Goal: Task Accomplishment & Management: Complete application form

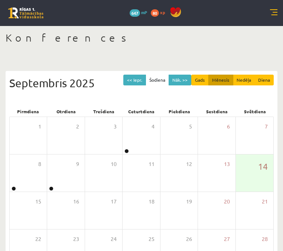
scroll to position [96, 0]
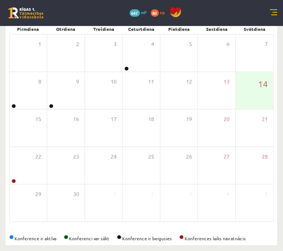
click at [0, 0] on link "Sākums" at bounding box center [0, 0] width 0 height 0
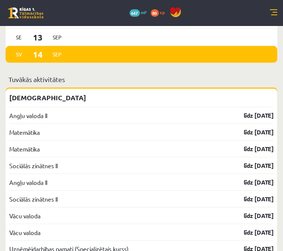
scroll to position [825, 0]
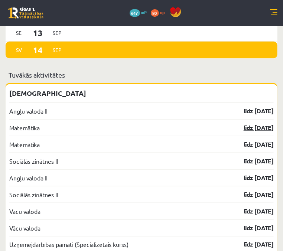
click at [235, 123] on link "līdz 15.09.25" at bounding box center [251, 127] width 43 height 9
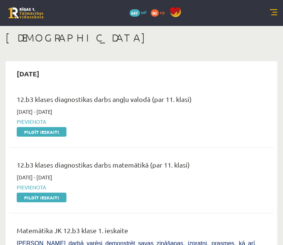
click at [0, 0] on span "Digitālie materiāli" at bounding box center [0, 0] width 0 height 0
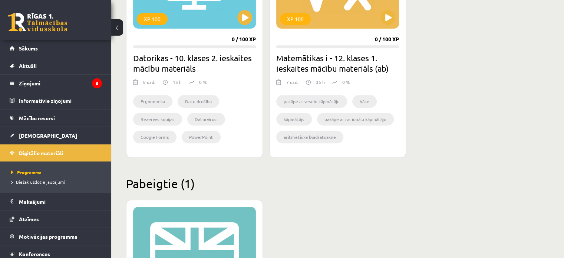
scroll to position [464, 0]
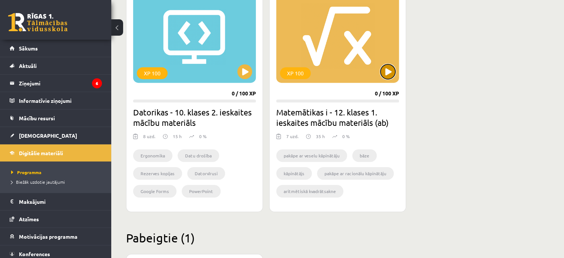
click at [282, 71] on button at bounding box center [388, 71] width 15 height 15
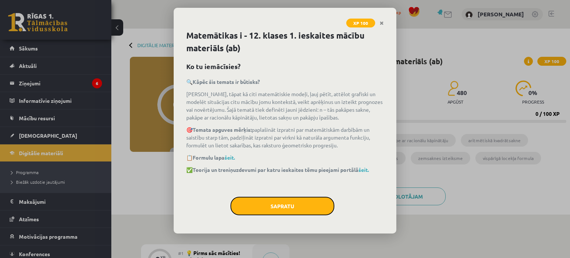
click at [288, 199] on button "Sapratu" at bounding box center [282, 206] width 104 height 19
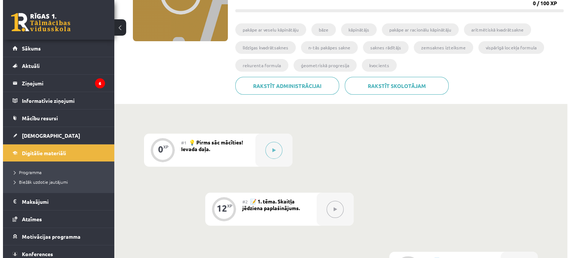
scroll to position [111, 0]
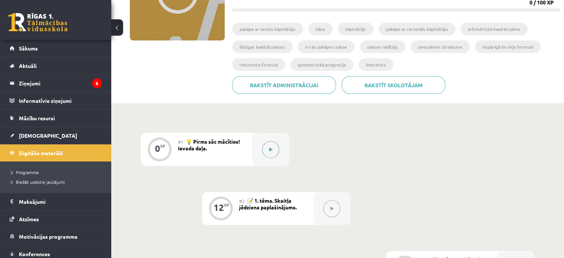
click at [271, 151] on icon at bounding box center [270, 149] width 3 height 4
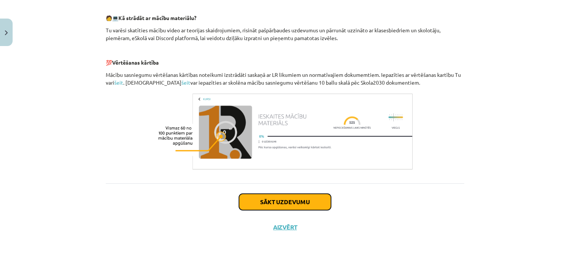
click at [298, 201] on button "Sākt uzdevumu" at bounding box center [285, 202] width 92 height 16
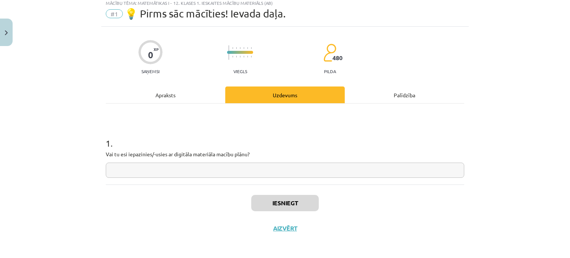
scroll to position [24, 0]
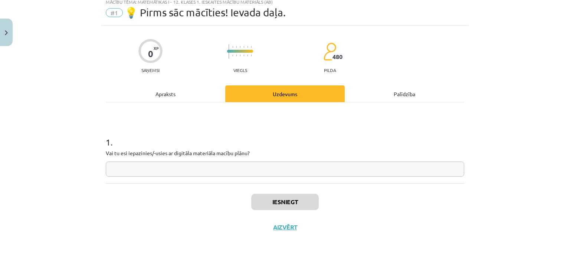
click at [256, 164] on input "text" at bounding box center [285, 168] width 358 height 15
type input "**"
click at [304, 204] on button "Iesniegt" at bounding box center [284, 202] width 67 height 16
click at [305, 205] on button "Iesniegt" at bounding box center [284, 202] width 67 height 16
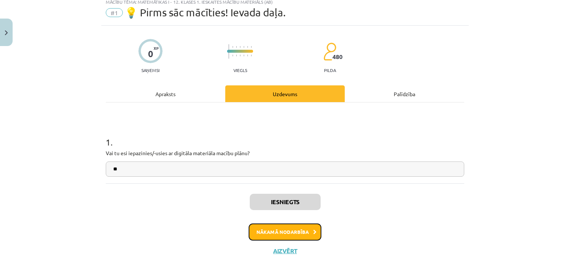
click at [308, 230] on button "Nākamā nodarbība" at bounding box center [284, 231] width 73 height 17
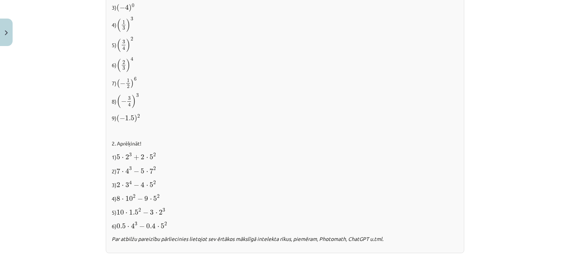
scroll to position [795, 0]
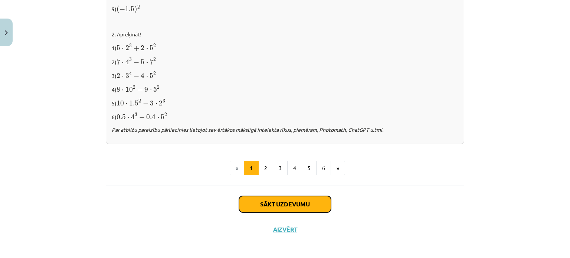
click at [292, 204] on button "Sākt uzdevumu" at bounding box center [285, 204] width 92 height 16
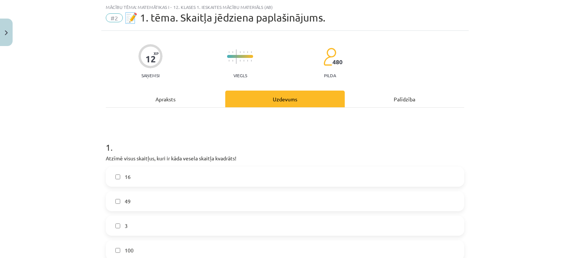
scroll to position [56, 0]
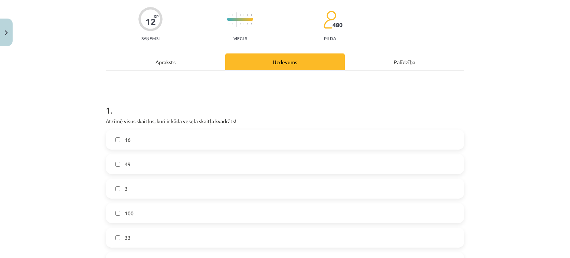
click at [106, 122] on p "Atzīmē visus skaitļus, kuri ir kāda vesela skaitļa kvadrāts!" at bounding box center [285, 121] width 358 height 8
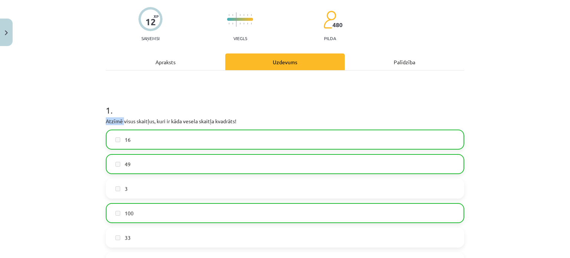
click at [271, 125] on div "1 . Atzīmē visus skaitļus, kuri ir kāda vesela skaitļa kvadrāts! 16 49 3 100 33…" at bounding box center [285, 194] width 358 height 204
click at [257, 115] on div "1 . Atzīmē visus skaitļus, kuri ir kāda vesela skaitļa kvadrāts! 16 49 3 100 33…" at bounding box center [285, 194] width 358 height 204
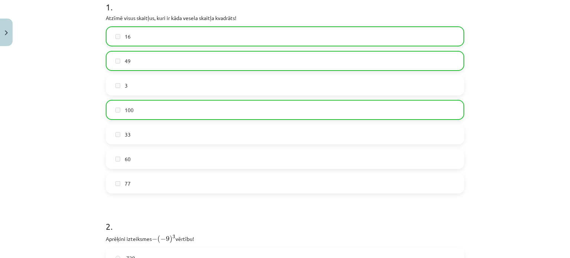
scroll to position [93, 0]
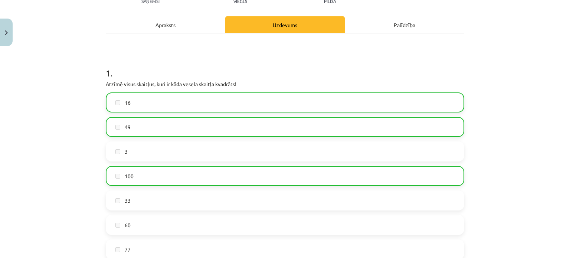
click at [111, 99] on label "16" at bounding box center [284, 102] width 357 height 19
click at [114, 178] on label "100" at bounding box center [284, 176] width 357 height 19
drag, startPoint x: 113, startPoint y: 172, endPoint x: 110, endPoint y: 176, distance: 4.5
click at [114, 178] on label "100" at bounding box center [284, 176] width 357 height 19
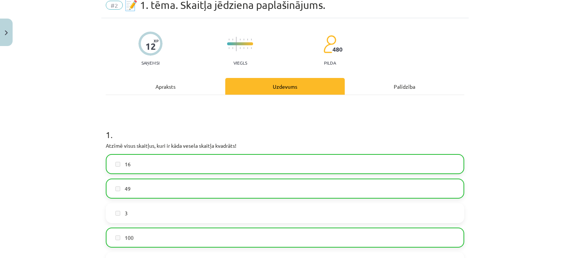
scroll to position [0, 0]
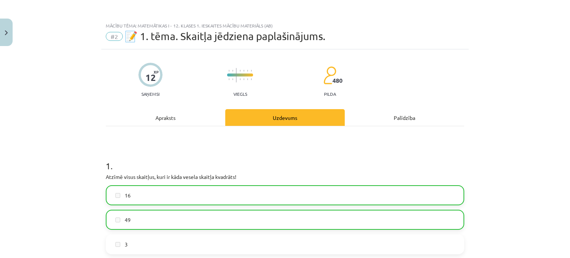
click at [113, 197] on label "16" at bounding box center [284, 195] width 357 height 19
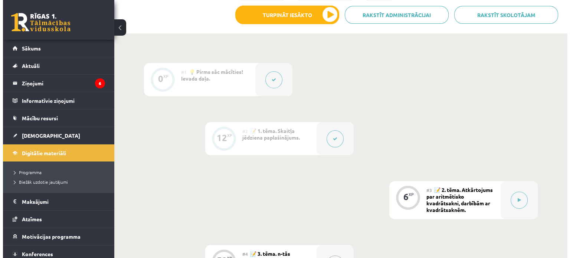
scroll to position [185, 0]
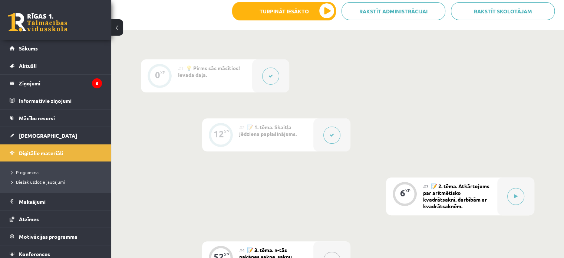
click at [329, 138] on button at bounding box center [331, 134] width 17 height 17
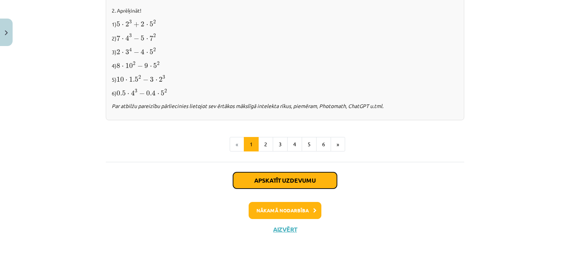
click at [311, 173] on button "Apskatīt uzdevumu" at bounding box center [285, 180] width 104 height 16
click at [311, 173] on div "Apskatīt uzdevumu Nākamā nodarbība Aizvērt" at bounding box center [285, 200] width 358 height 76
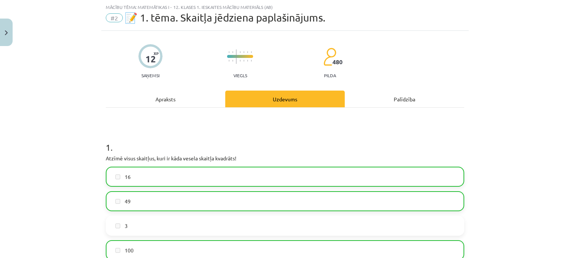
scroll to position [167, 0]
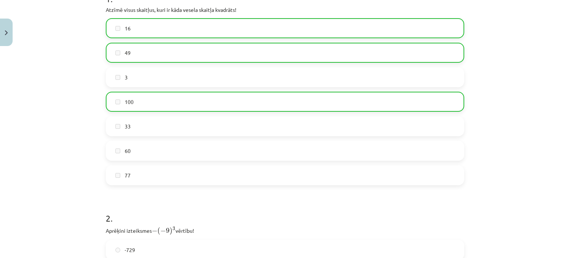
drag, startPoint x: 112, startPoint y: 63, endPoint x: 119, endPoint y: 67, distance: 8.1
click at [112, 63] on div "16 49 3 100 33 60 77" at bounding box center [285, 101] width 358 height 167
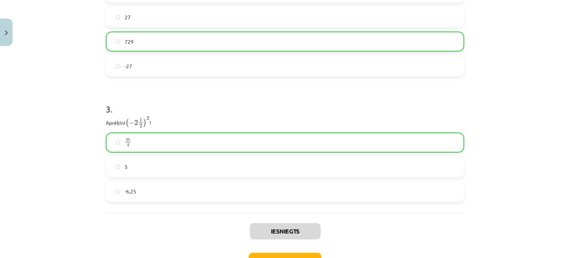
scroll to position [476, 0]
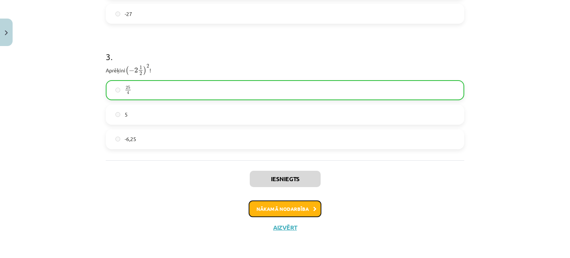
click at [294, 207] on button "Nākamā nodarbība" at bounding box center [284, 208] width 73 height 17
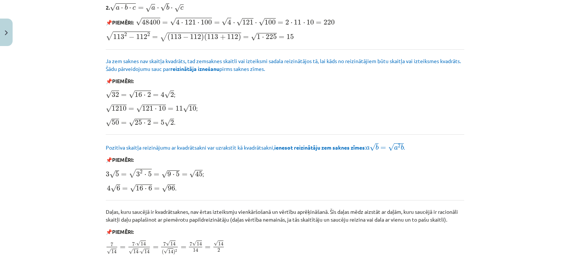
scroll to position [903, 0]
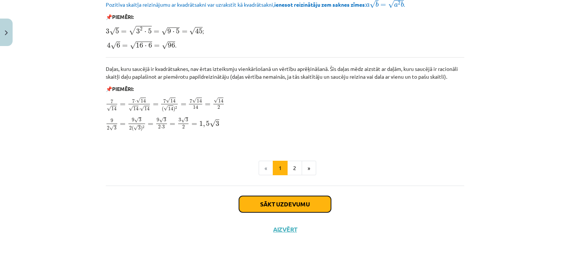
click at [303, 198] on button "Sākt uzdevumu" at bounding box center [285, 204] width 92 height 16
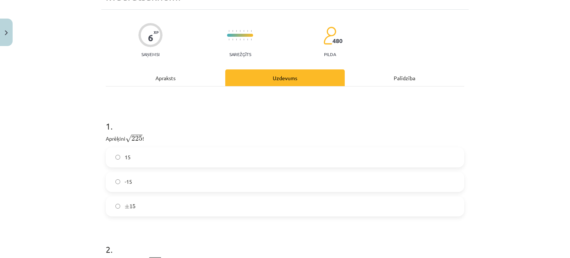
scroll to position [167, 0]
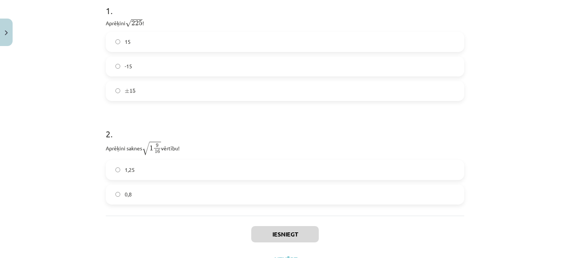
click at [106, 24] on p "Aprēķini √ 225 225 !" at bounding box center [285, 23] width 358 height 10
click at [135, 26] on span "√ 225" at bounding box center [133, 23] width 17 height 8
click at [137, 25] on span "225" at bounding box center [136, 22] width 11 height 5
click at [155, 27] on div "1 . Aprēķini √ 225 225 ! 15 -15 ± 15 ± 15" at bounding box center [285, 47] width 358 height 108
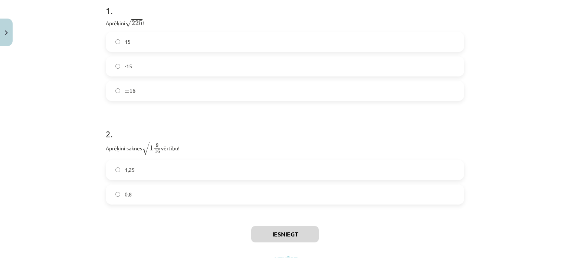
drag, startPoint x: 155, startPoint y: 27, endPoint x: 151, endPoint y: 29, distance: 3.8
click at [155, 26] on div "1 . Aprēķini √ 225 225 ! 15 -15 ± 15 ± 15" at bounding box center [285, 47] width 358 height 108
click at [83, 52] on div "Mācību tēma: Matemātikas i - 12. klases 1. ieskaites mācību materiāls (ab) #3 📝…" at bounding box center [285, 129] width 570 height 258
click at [106, 23] on p "Aprēķini √ 225 225 !" at bounding box center [285, 23] width 358 height 10
click at [111, 19] on p "Aprēķini √ 225 225 !" at bounding box center [285, 23] width 358 height 10
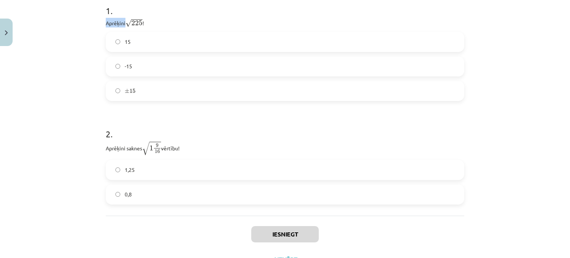
click at [136, 19] on div "1 . Aprēķini √ 225 225 ! 15 -15 ± 15 ± 15" at bounding box center [285, 47] width 358 height 108
drag, startPoint x: 156, startPoint y: 22, endPoint x: 154, endPoint y: 41, distance: 18.6
click at [156, 25] on p "Aprēķini √ 225 225 !" at bounding box center [285, 23] width 358 height 10
click at [86, 80] on div "Mācību tēma: Matemātikas i - 12. klases 1. ieskaites mācību materiāls (ab) #3 📝…" at bounding box center [285, 129] width 570 height 258
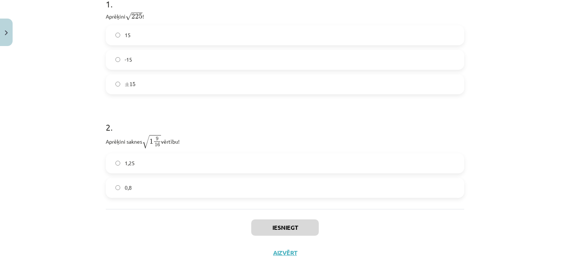
scroll to position [162, 0]
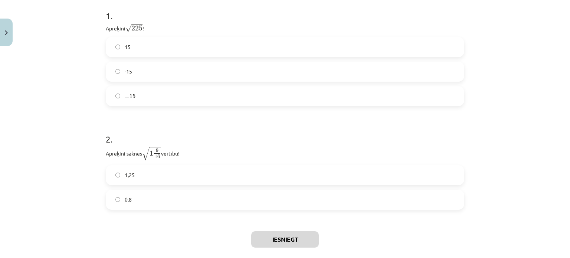
click at [110, 50] on label "15" at bounding box center [284, 47] width 357 height 19
click at [110, 52] on label "15" at bounding box center [284, 47] width 357 height 19
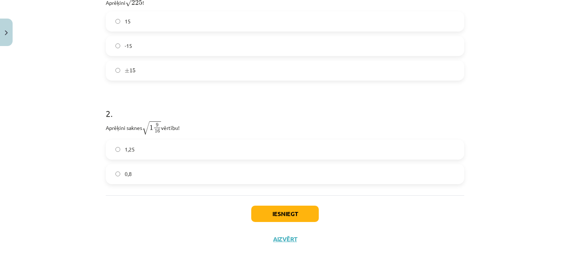
scroll to position [199, 0]
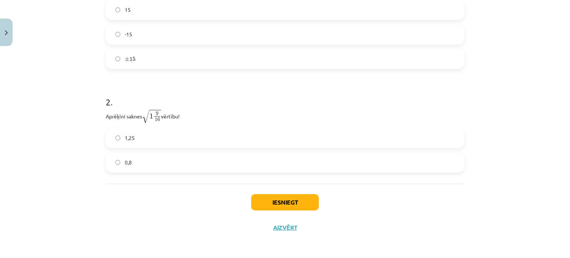
click at [121, 160] on label "0,8" at bounding box center [284, 162] width 357 height 19
click at [282, 204] on button "Iesniegt" at bounding box center [284, 202] width 67 height 16
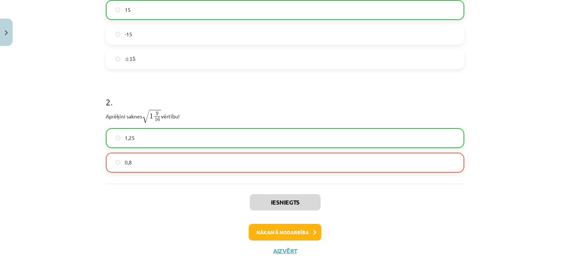
scroll to position [162, 0]
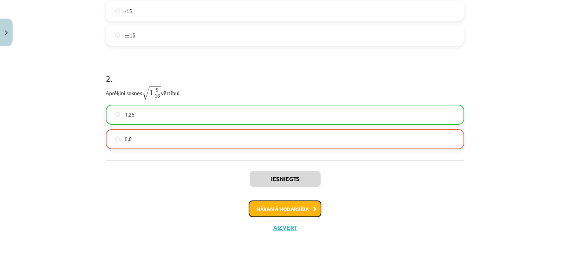
click at [273, 207] on button "Nākamā nodarbība" at bounding box center [284, 208] width 73 height 17
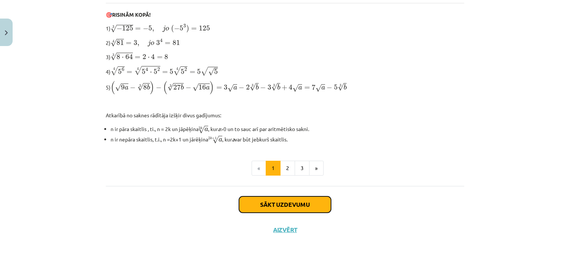
click at [286, 203] on button "Sākt uzdevumu" at bounding box center [285, 204] width 92 height 16
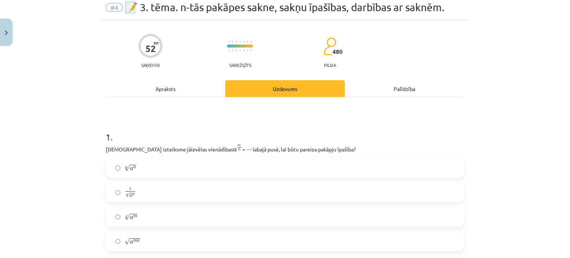
scroll to position [19, 0]
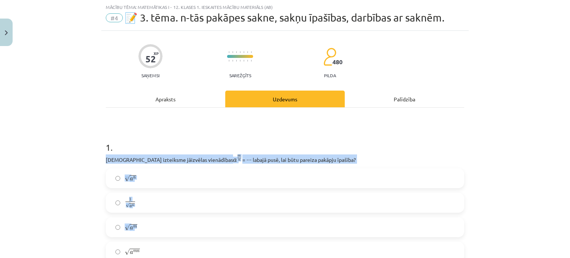
drag, startPoint x: 126, startPoint y: 151, endPoint x: 375, endPoint y: 239, distance: 264.7
click at [355, 230] on div "1 . Kura izteiksme jāizvēlas vienādības a m n a m n = ⋯ labajā pusē, lai būtu p…" at bounding box center [285, 195] width 358 height 132
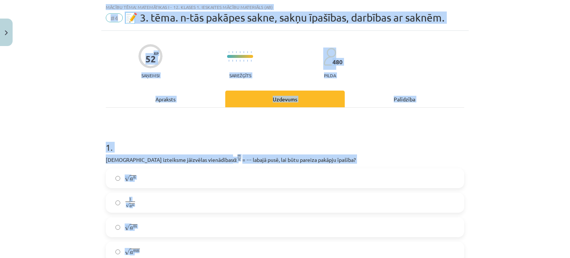
drag, startPoint x: 464, startPoint y: 275, endPoint x: 425, endPoint y: 273, distance: 39.0
click at [50, 135] on div "Mācību tēma: Matemātikas i - 12. klases 1. ieskaites mācību materiāls (ab) #4 📝…" at bounding box center [285, 129] width 570 height 258
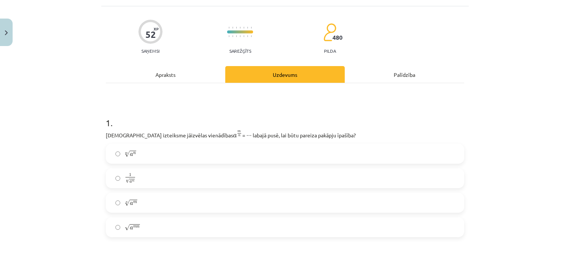
scroll to position [56, 0]
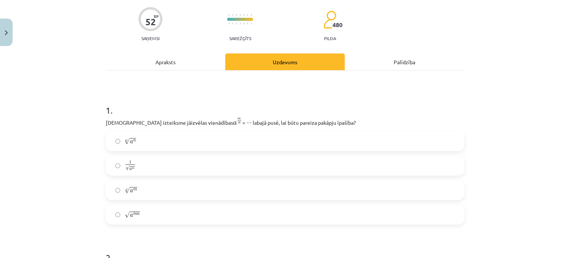
click at [254, 159] on label "1 n √ a m 1 a m n" at bounding box center [284, 165] width 357 height 19
click at [122, 111] on h1 "1 ." at bounding box center [285, 103] width 358 height 23
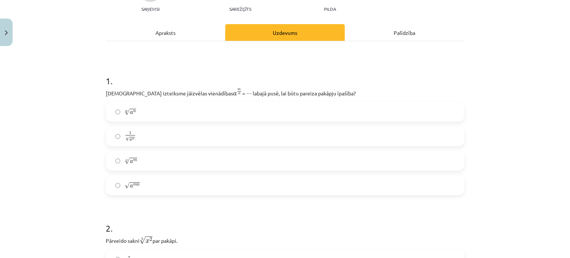
scroll to position [130, 0]
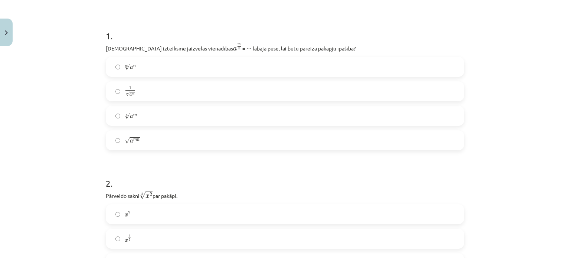
click at [106, 49] on p "Kura izteiksme jāizvēlas vienādības a m n a m n = ⋯ labajā pusē, lai būtu parei…" at bounding box center [285, 47] width 358 height 9
drag, startPoint x: 104, startPoint y: 49, endPoint x: 110, endPoint y: 49, distance: 6.3
click at [106, 49] on p "Kura izteiksme jāizvēlas vienādības a m n a m n = ⋯ labajā pusē, lai būtu parei…" at bounding box center [285, 47] width 358 height 9
click at [148, 56] on div "1 . Kura izteiksme jāizvēlas vienādības a m n a m n = ⋯ labajā pusē, lai būtu p…" at bounding box center [285, 84] width 358 height 132
click at [150, 56] on div "1 . Kura izteiksme jāizvēlas vienādības a m n a m n = ⋯ labajā pusē, lai būtu p…" at bounding box center [285, 84] width 358 height 132
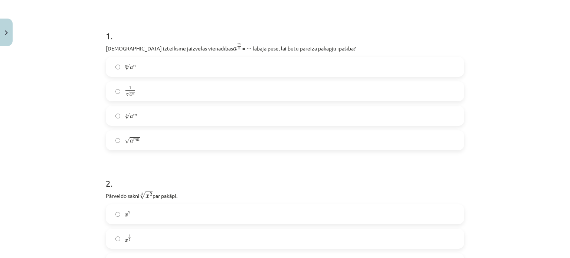
drag, startPoint x: 150, startPoint y: 57, endPoint x: 175, endPoint y: 73, distance: 29.3
click at [154, 60] on label "m √ a n a n m" at bounding box center [284, 66] width 357 height 19
click at [175, 74] on label "m √ a n a n m" at bounding box center [284, 66] width 357 height 19
drag, startPoint x: 175, startPoint y: 74, endPoint x: 163, endPoint y: 70, distance: 12.7
click at [174, 74] on label "m √ a n a n m" at bounding box center [284, 66] width 357 height 19
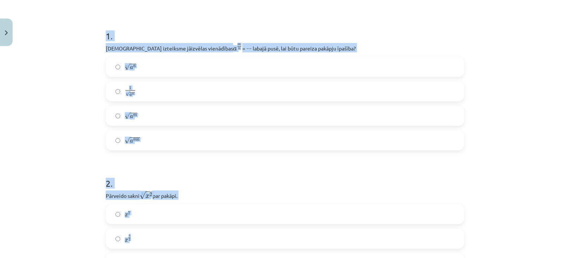
drag, startPoint x: 99, startPoint y: 37, endPoint x: 257, endPoint y: 251, distance: 265.6
click at [233, 243] on div "x 7 x 7 x 5 2 x 5 2 x 10 x 10 x 2 5 x 2 5" at bounding box center [285, 250] width 358 height 93
click at [230, 243] on label "x 5 2 x 5 2" at bounding box center [284, 238] width 357 height 19
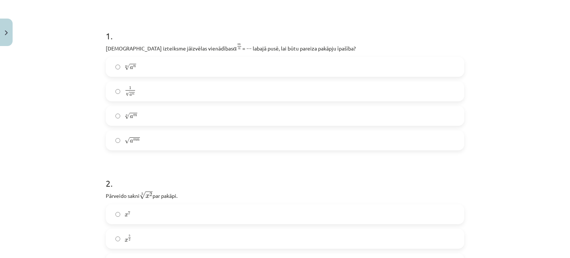
click at [106, 49] on p "Kura izteiksme jāizvēlas vienādības a m n a m n = ⋯ labajā pusē, lai būtu parei…" at bounding box center [285, 47] width 358 height 9
click at [109, 50] on p "Kura izteiksme jāizvēlas vienādības a m n a m n = ⋯ labajā pusē, lai būtu parei…" at bounding box center [285, 47] width 358 height 9
drag, startPoint x: 115, startPoint y: 52, endPoint x: 130, endPoint y: 60, distance: 16.6
click at [118, 53] on div "1 . Kura izteiksme jāizvēlas vienādības a m n a m n = ⋯ labajā pusē, lai būtu p…" at bounding box center [285, 84] width 358 height 132
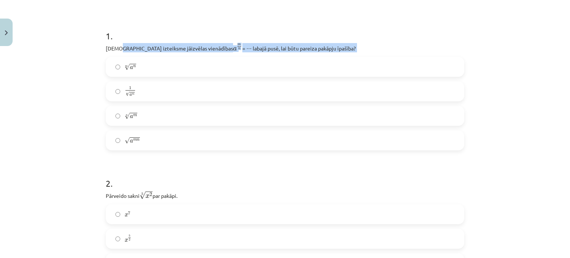
click at [64, 92] on div "Mācību tēma: Matemātikas i - 12. klases 1. ieskaites mācību materiāls (ab) #4 📝…" at bounding box center [285, 129] width 570 height 258
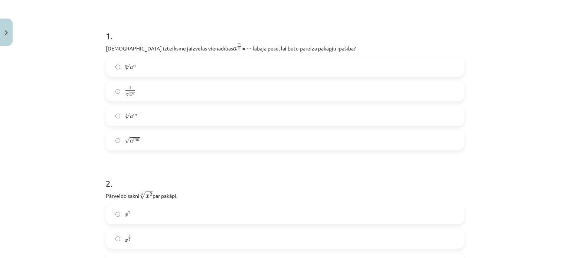
click at [145, 116] on label "n √ a m a m n" at bounding box center [284, 115] width 357 height 19
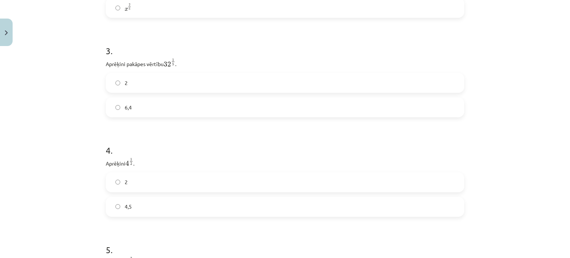
scroll to position [427, 0]
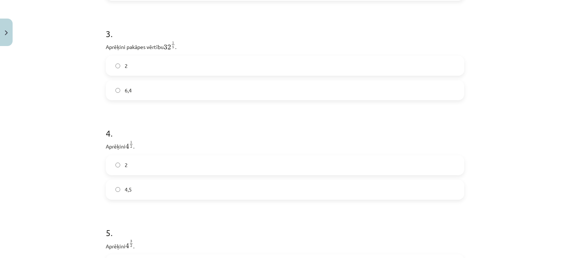
click at [181, 73] on label "2" at bounding box center [284, 65] width 357 height 19
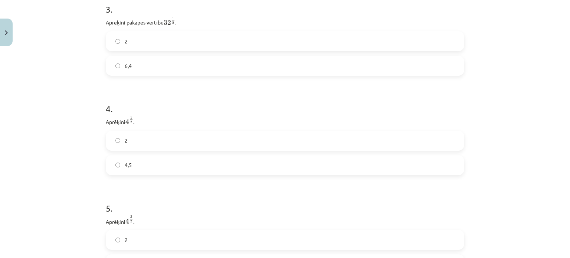
scroll to position [464, 0]
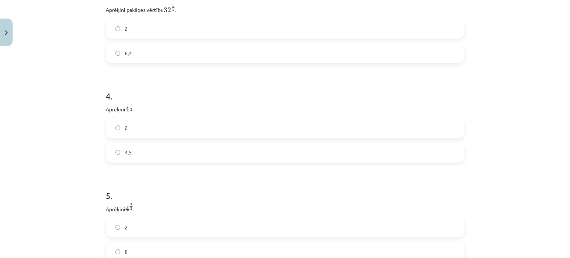
click at [144, 158] on label "4,5" at bounding box center [284, 152] width 357 height 19
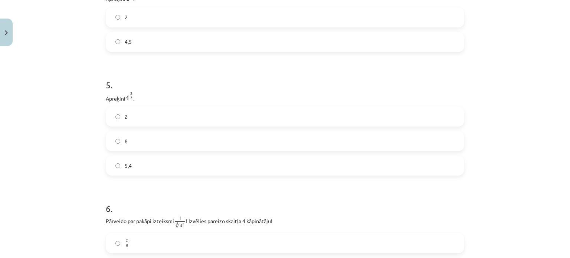
scroll to position [575, 0]
click at [139, 141] on label "8" at bounding box center [284, 140] width 357 height 19
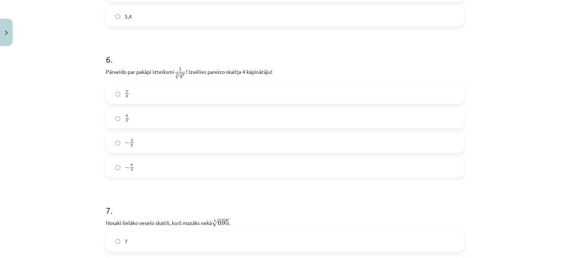
click at [136, 122] on label "8 x 8 x" at bounding box center [284, 118] width 357 height 19
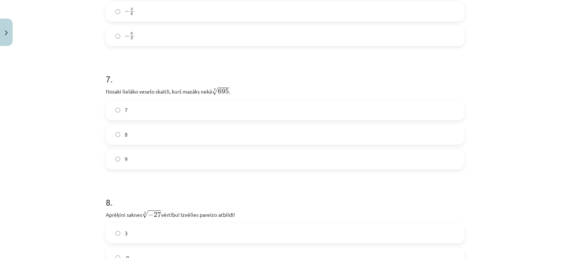
scroll to position [872, 0]
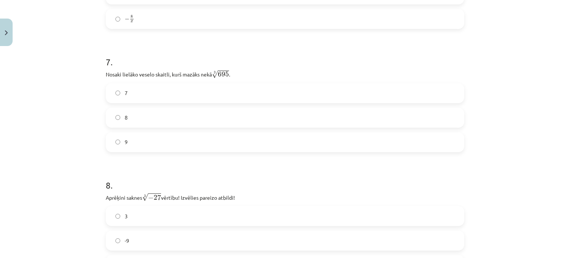
click at [139, 142] on label "9" at bounding box center [284, 142] width 357 height 19
click at [106, 75] on p "Nosaki lielāko veselo skaitli, kurš mazāks nekā 3 √ 695 695 3 ." at bounding box center [285, 74] width 358 height 10
drag, startPoint x: 103, startPoint y: 75, endPoint x: 122, endPoint y: 74, distance: 18.2
click at [106, 74] on p "Nosaki lielāko veselo skaitli, kurš mazāks nekā 3 √ 695 695 3 ." at bounding box center [285, 74] width 358 height 10
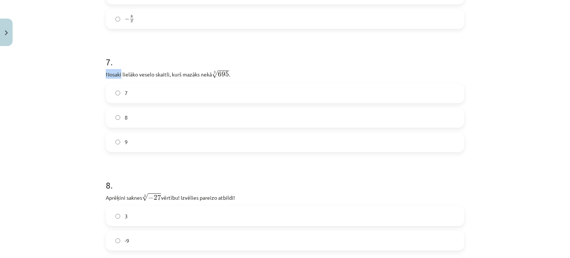
click at [89, 76] on div "Mācību tēma: Matemātikas i - 12. klases 1. ieskaites mācību materiāls (ab) #4 📝…" at bounding box center [285, 129] width 570 height 258
drag, startPoint x: 90, startPoint y: 76, endPoint x: 113, endPoint y: 77, distance: 22.6
click at [94, 76] on div "Mācību tēma: Matemātikas i - 12. klases 1. ieskaites mācību materiāls (ab) #4 📝…" at bounding box center [285, 129] width 570 height 258
click at [106, 74] on p "Nosaki lielāko veselo skaitli, kurš mazāks nekā 3 √ 695 695 3 ." at bounding box center [285, 74] width 358 height 10
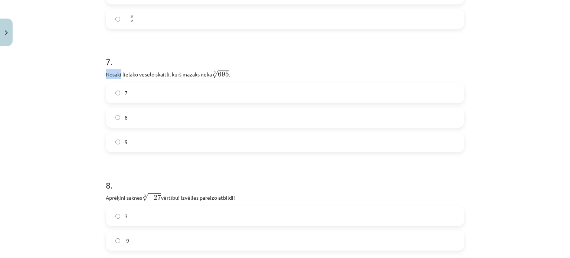
click at [101, 75] on div "52 XP Saņemsi Sarežģīts 480 pilda Apraksts Uzdevums Palīdzība 1 . Kura izteiksm…" at bounding box center [284, 108] width 367 height 1861
click at [106, 74] on p "Nosaki lielāko veselo skaitli, kurš mazāks nekā 3 √ 695 695 3 ." at bounding box center [285, 74] width 358 height 10
drag, startPoint x: 146, startPoint y: 72, endPoint x: 179, endPoint y: 71, distance: 32.7
click at [179, 71] on p "Nosaki lielāko veselo skaitli, kurš mazāks nekā 3 √ 695 695 3 ." at bounding box center [285, 74] width 358 height 10
click at [181, 71] on p "Nosaki lielāko veselo skaitli, kurš mazāks nekā 3 √ 695 695 3 ." at bounding box center [285, 74] width 358 height 10
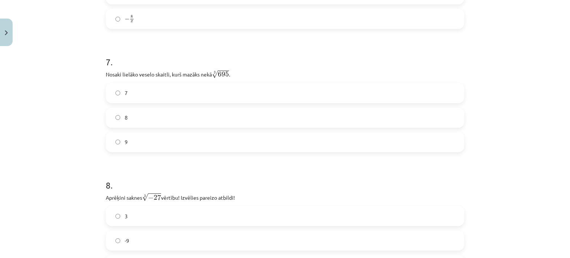
click at [175, 124] on label "8" at bounding box center [284, 117] width 357 height 19
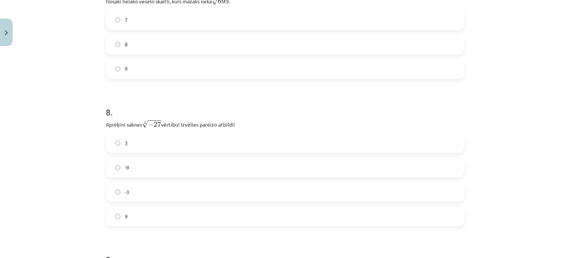
scroll to position [946, 0]
click at [134, 198] on label "-3" at bounding box center [284, 190] width 357 height 19
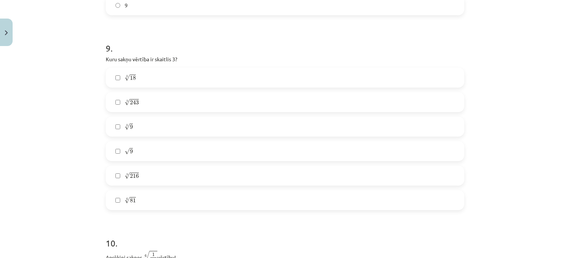
scroll to position [1168, 0]
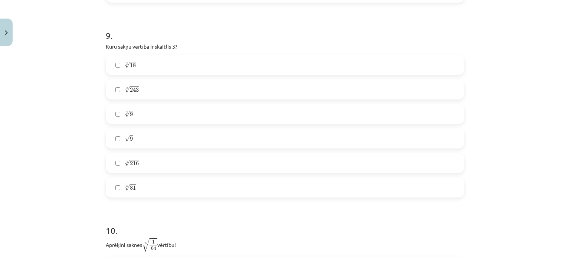
click at [136, 90] on label "5 √ 243 243 5" at bounding box center [284, 89] width 357 height 19
click at [107, 87] on label "5 √ 243 243 5" at bounding box center [284, 89] width 357 height 19
click at [113, 137] on label "√ 9 9" at bounding box center [284, 138] width 357 height 19
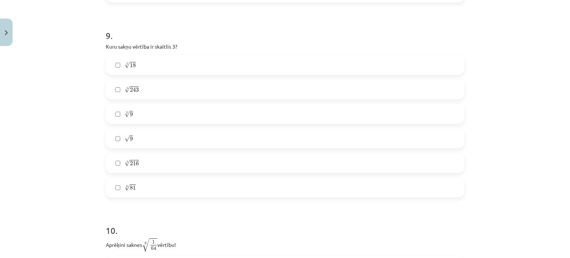
click at [108, 136] on label "√ 9 9" at bounding box center [284, 138] width 357 height 19
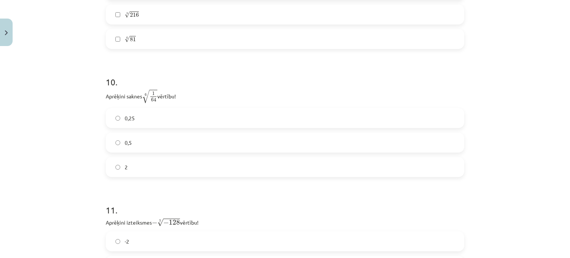
scroll to position [1354, 0]
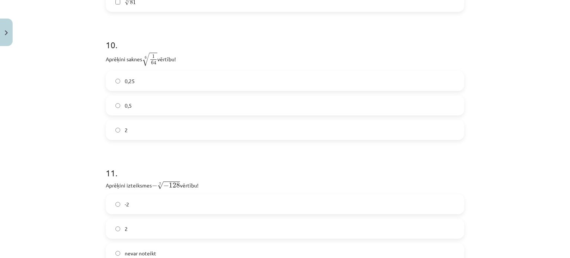
click at [144, 126] on label "2" at bounding box center [284, 130] width 357 height 19
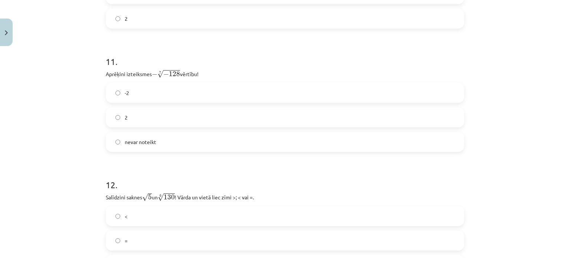
scroll to position [1502, 0]
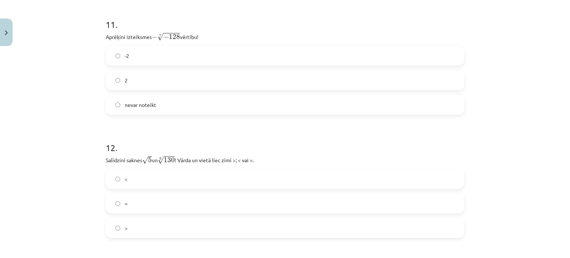
click at [159, 103] on label "nevar noteikt" at bounding box center [284, 104] width 357 height 19
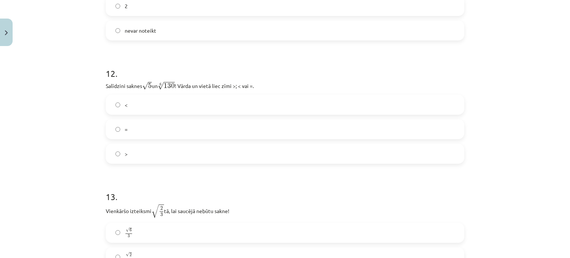
click at [136, 106] on label "<" at bounding box center [284, 104] width 357 height 19
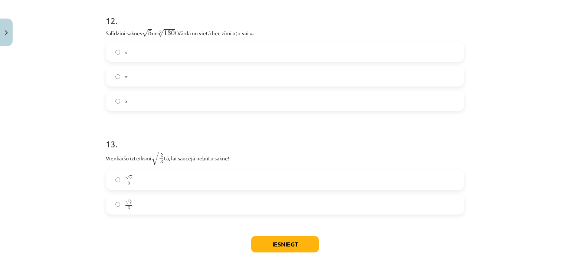
scroll to position [1672, 0]
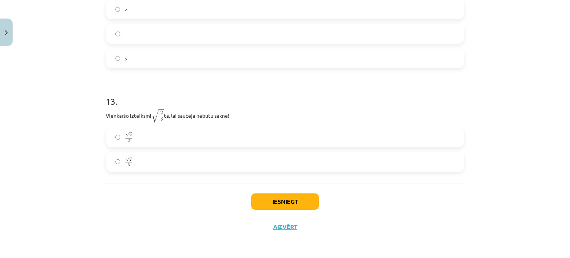
drag, startPoint x: 150, startPoint y: 166, endPoint x: 207, endPoint y: 182, distance: 58.7
click at [151, 166] on label "√ 2 3 2 3" at bounding box center [284, 161] width 357 height 19
click at [267, 201] on button "Iesniegt" at bounding box center [284, 201] width 67 height 16
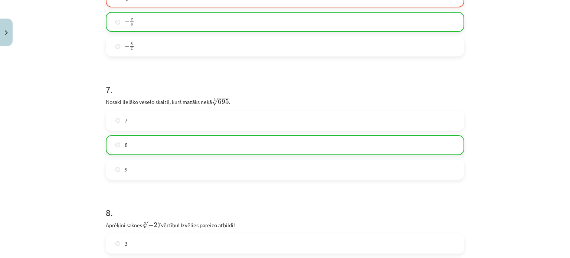
scroll to position [819, 0]
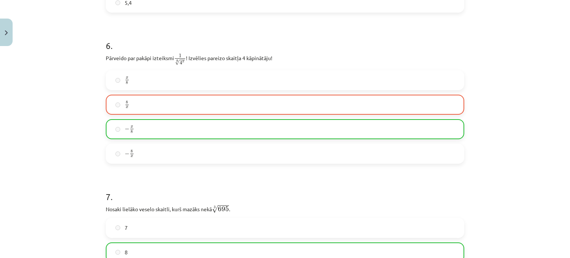
click at [521, 109] on div "Mācību tēma: Matemātikas i - 12. klases 1. ieskaites mācību materiāls (ab) #4 📝…" at bounding box center [285, 129] width 570 height 258
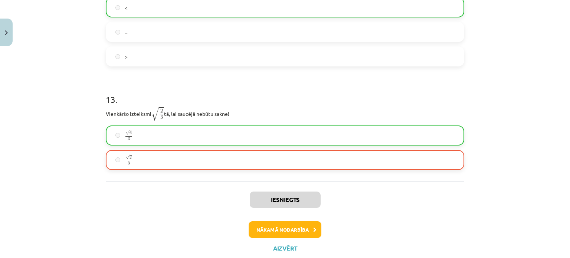
scroll to position [1696, 0]
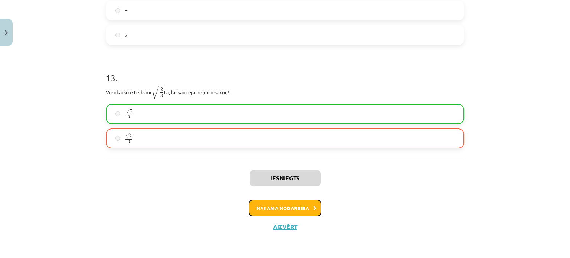
click at [279, 207] on button "Nākamā nodarbība" at bounding box center [284, 208] width 73 height 17
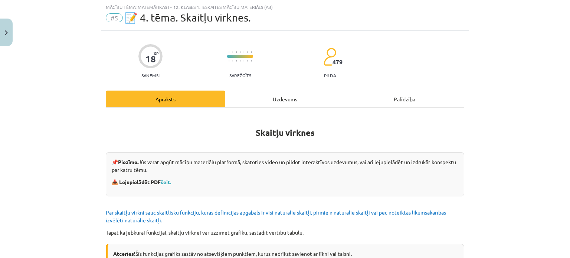
scroll to position [0, 0]
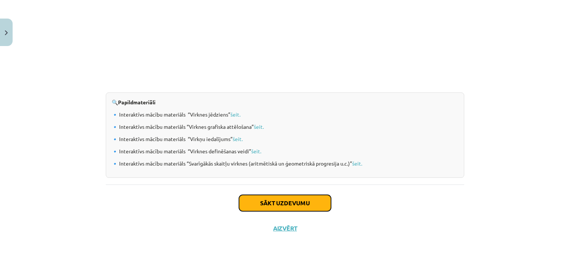
click at [295, 200] on button "Sākt uzdevumu" at bounding box center [285, 203] width 92 height 16
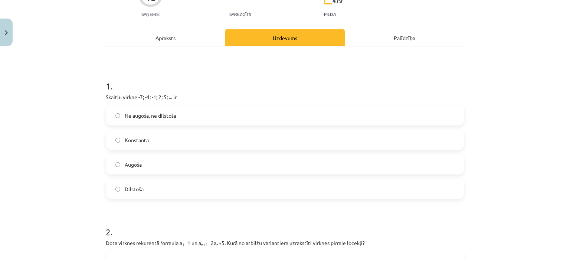
scroll to position [93, 0]
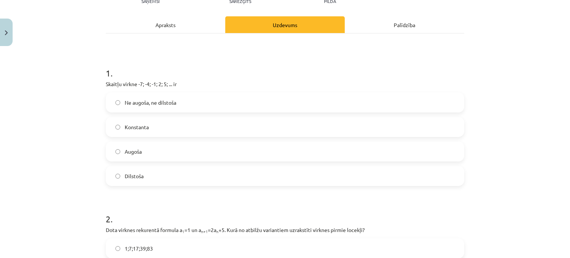
click at [150, 154] on label "Augoša" at bounding box center [284, 151] width 357 height 19
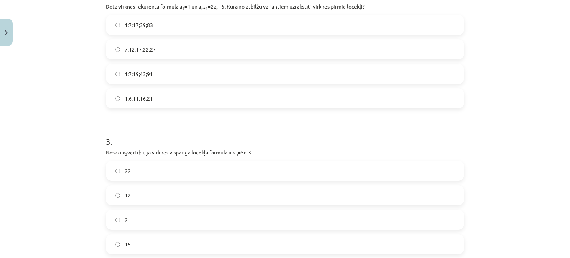
scroll to position [315, 0]
click at [145, 75] on span "1;7;19;43;91" at bounding box center [139, 75] width 28 height 8
click at [80, 80] on div "Mācību tēma: Matemātikas i - 12. klases 1. ieskaites mācību materiāls (ab) #5 📝…" at bounding box center [285, 129] width 570 height 258
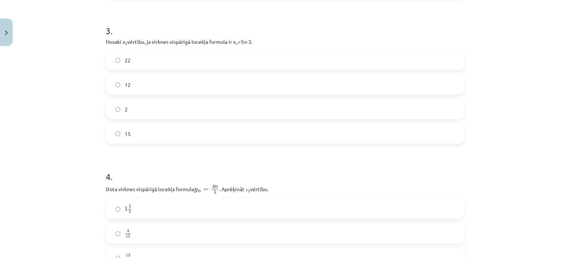
click at [149, 89] on label "12" at bounding box center [284, 84] width 357 height 19
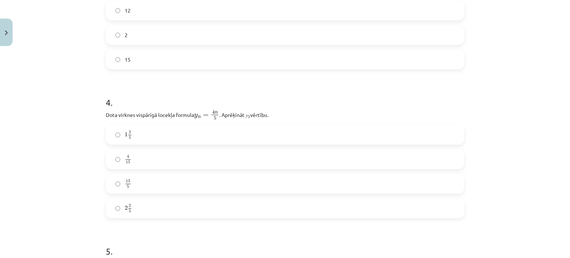
scroll to position [575, 0]
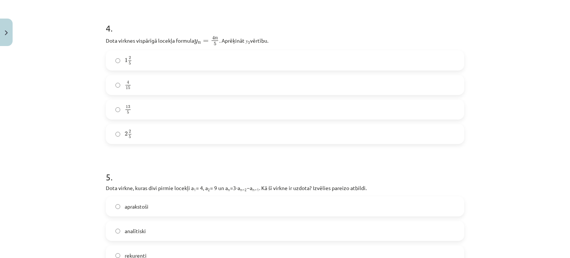
click at [141, 110] on label "13 5 13 5" at bounding box center [284, 109] width 357 height 19
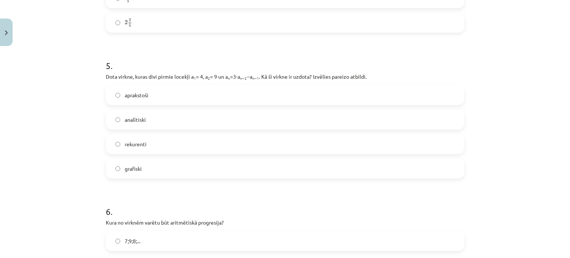
scroll to position [723, 0]
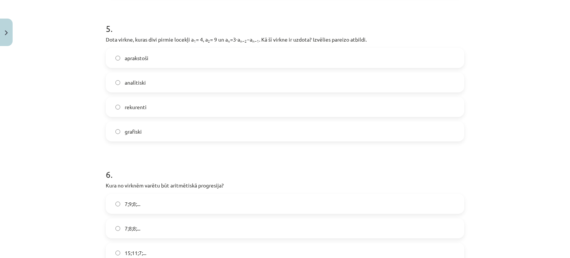
click at [148, 108] on label "rekurenti" at bounding box center [284, 107] width 357 height 19
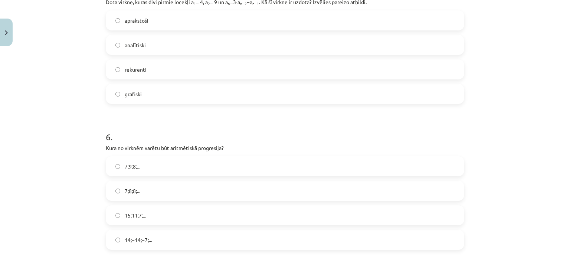
scroll to position [834, 0]
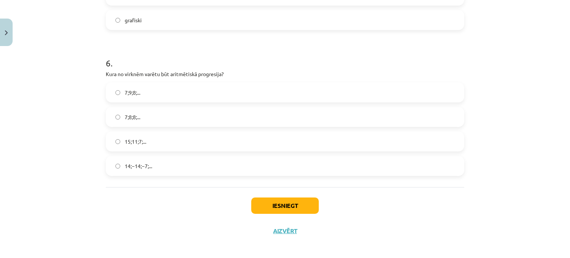
click at [159, 141] on label "15;11;7;..." at bounding box center [284, 141] width 357 height 19
click at [287, 203] on button "Iesniegt" at bounding box center [284, 205] width 67 height 16
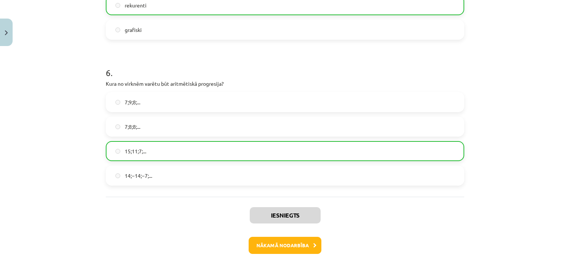
scroll to position [862, 0]
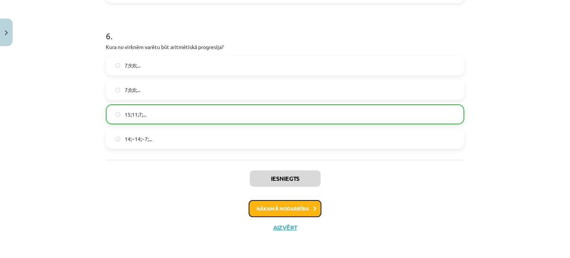
click at [297, 202] on button "Nākamā nodarbība" at bounding box center [284, 208] width 73 height 17
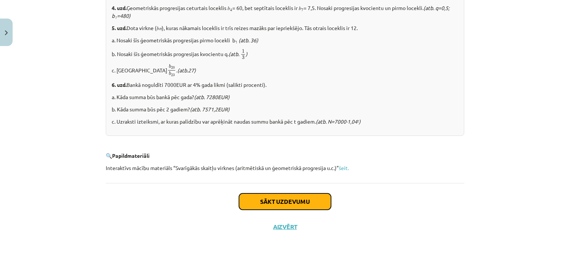
click at [262, 203] on button "Sākt uzdevumu" at bounding box center [285, 201] width 92 height 16
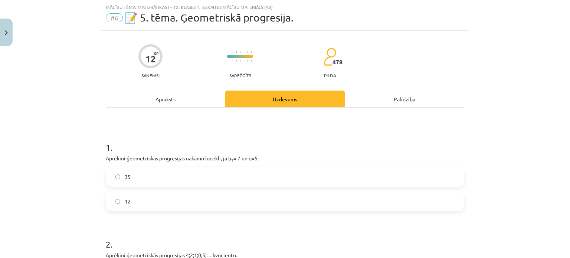
scroll to position [56, 0]
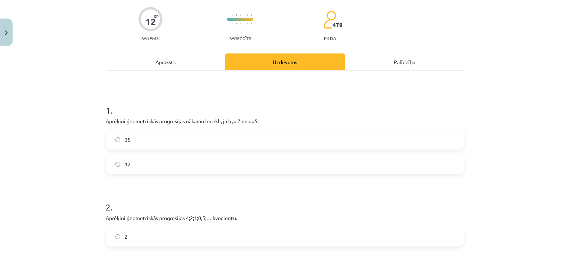
click at [138, 138] on label "35" at bounding box center [284, 139] width 357 height 19
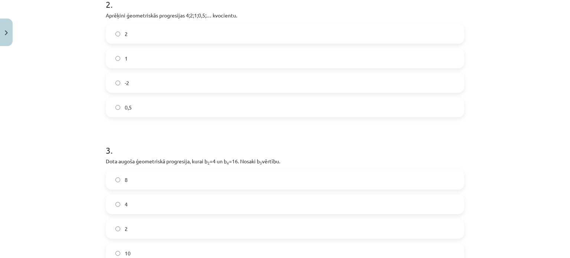
scroll to position [241, 0]
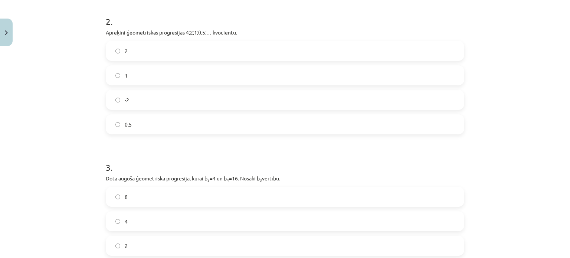
click at [135, 124] on label "0,5" at bounding box center [284, 124] width 357 height 19
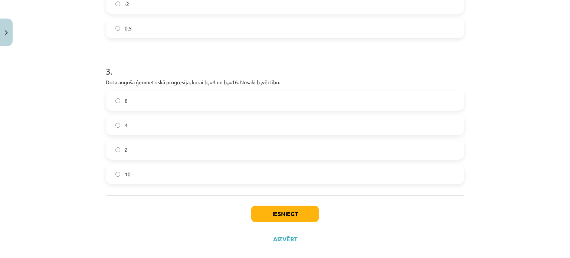
scroll to position [349, 0]
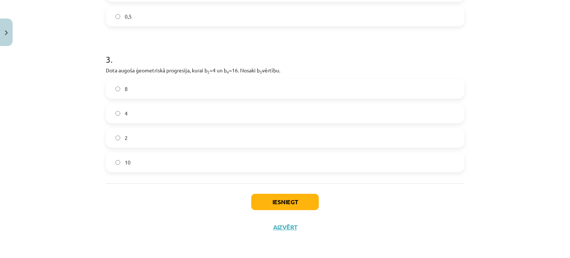
click at [132, 82] on label "8" at bounding box center [284, 88] width 357 height 19
click at [132, 83] on label "8" at bounding box center [284, 88] width 357 height 19
click at [295, 203] on button "Iesniegt" at bounding box center [284, 202] width 67 height 16
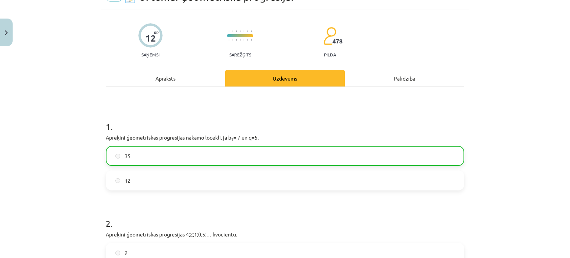
scroll to position [0, 0]
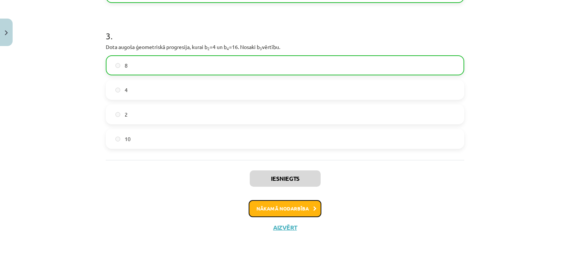
click at [302, 207] on button "Nākamā nodarbība" at bounding box center [284, 208] width 73 height 17
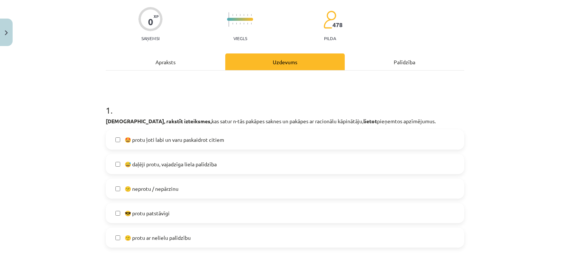
scroll to position [93, 0]
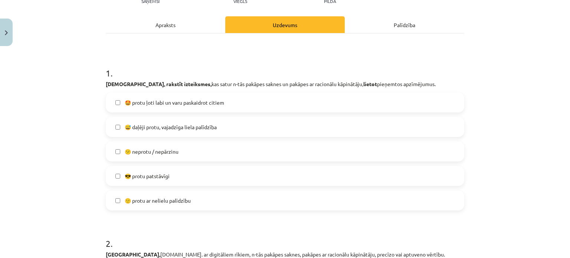
click at [193, 129] on span "😅 daļēji protu, vajadzīga liela palīdzība" at bounding box center [171, 127] width 92 height 8
click at [111, 128] on label "😅 daļēji protu, vajadzīga liela palīdzība" at bounding box center [284, 127] width 357 height 19
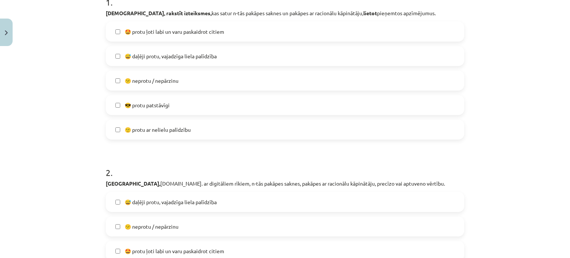
scroll to position [241, 0]
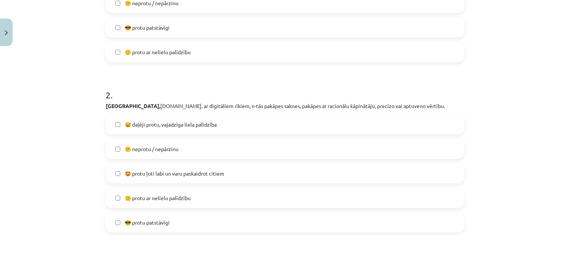
click at [180, 126] on span "😅 daļēji protu, vajadzīga liela palīdzība" at bounding box center [171, 125] width 92 height 8
click at [82, 133] on div "Mācību tēma: Matemātikas i - 12. klases 1. ieskaites mācību materiāls (ab) #7 🤔…" at bounding box center [285, 129] width 570 height 258
click at [111, 124] on label "😅 daļēji protu, vajadzīga liela palīdzība" at bounding box center [284, 124] width 357 height 19
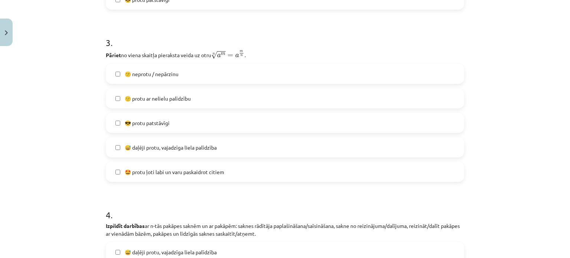
scroll to position [612, 0]
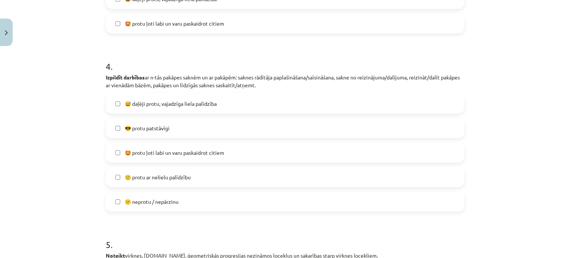
click at [113, 98] on label "😅 daļēji protu, vajadzīga liela palīdzība" at bounding box center [284, 103] width 357 height 19
click at [113, 105] on label "😅 daļēji protu, vajadzīga liela palīdzība" at bounding box center [284, 103] width 357 height 19
click at [101, 109] on div "0 XP Saņemsi Viegls 478 pilda Apraksts Uzdevums Palīdzība 1 . Lasīt, rakstīt iz…" at bounding box center [284, 32] width 367 height 1190
drag, startPoint x: 76, startPoint y: 124, endPoint x: 139, endPoint y: 192, distance: 93.2
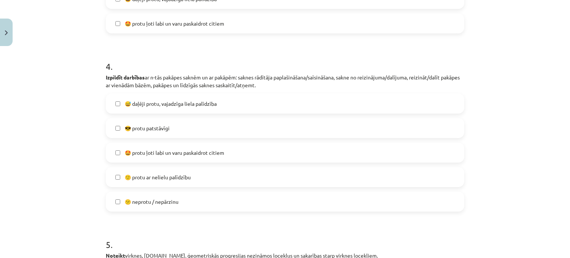
click at [77, 126] on div "Mācību tēma: Matemātikas i - 12. klases 1. ieskaites mācību materiāls (ab) #7 🤔…" at bounding box center [285, 129] width 570 height 258
click at [116, 180] on label "🙂 protu ar nelielu palīdzību" at bounding box center [284, 177] width 357 height 19
click at [117, 180] on label "🙂 protu ar nelielu palīdzību" at bounding box center [284, 177] width 357 height 19
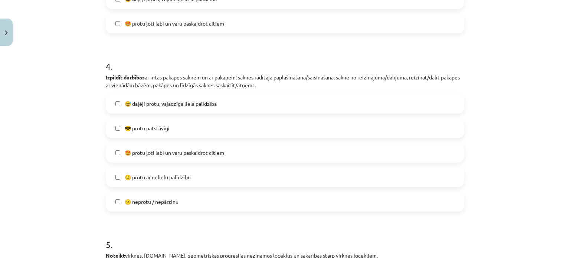
click at [117, 180] on label "🙂 protu ar nelielu palīdzību" at bounding box center [284, 177] width 357 height 19
click at [119, 175] on label "🙂 protu ar nelielu palīdzību" at bounding box center [284, 177] width 357 height 19
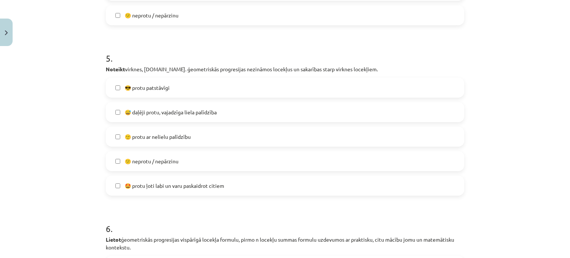
scroll to position [804, 0]
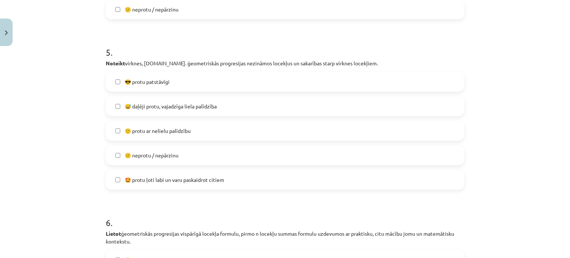
click at [114, 103] on label "😅 daļēji protu, vajadzīga liela palīdzība" at bounding box center [284, 106] width 357 height 19
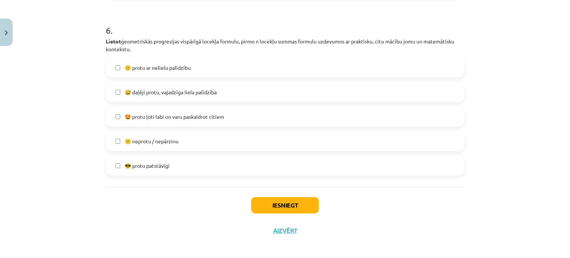
scroll to position [999, 0]
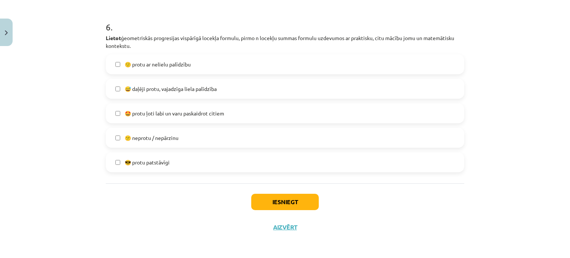
click at [113, 91] on label "😅 daļēji protu, vajadzīga liela palīdzība" at bounding box center [284, 88] width 357 height 19
click at [296, 194] on button "Iesniegt" at bounding box center [284, 202] width 67 height 16
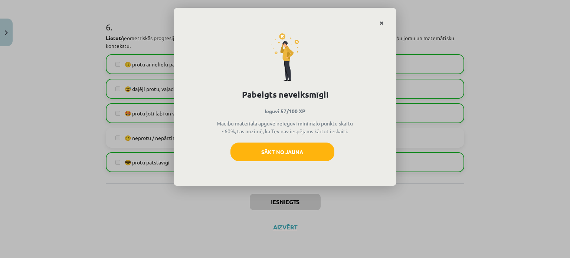
click at [379, 22] on link "Close" at bounding box center [381, 23] width 13 height 14
click at [379, 22] on h1 "6 ." at bounding box center [285, 20] width 358 height 23
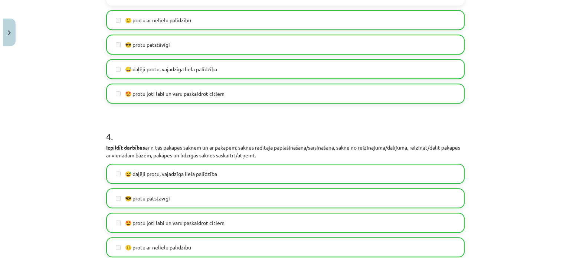
scroll to position [517, 0]
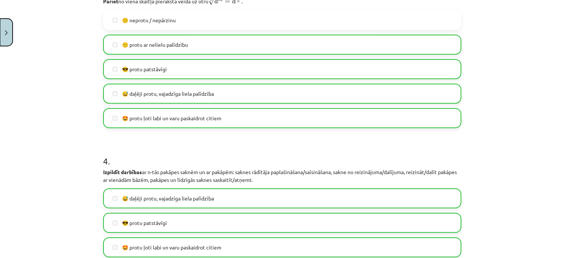
click at [11, 35] on button "Close" at bounding box center [6, 32] width 13 height 27
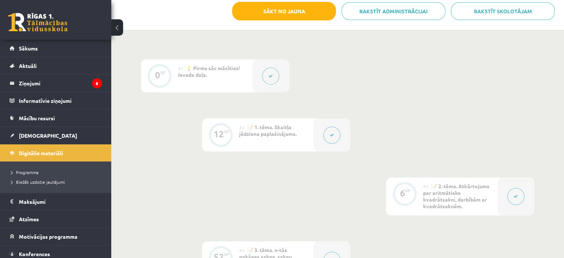
click at [338, 138] on button at bounding box center [331, 134] width 17 height 17
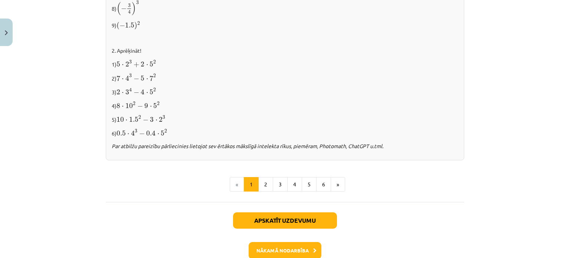
scroll to position [819, 0]
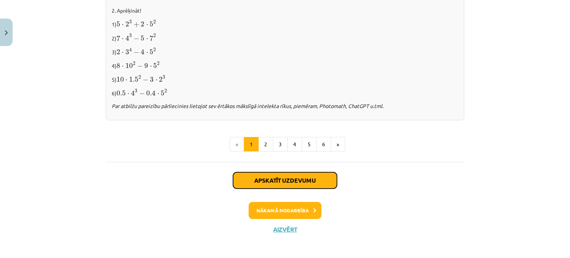
click at [297, 181] on button "Apskatīt uzdevumu" at bounding box center [285, 180] width 104 height 16
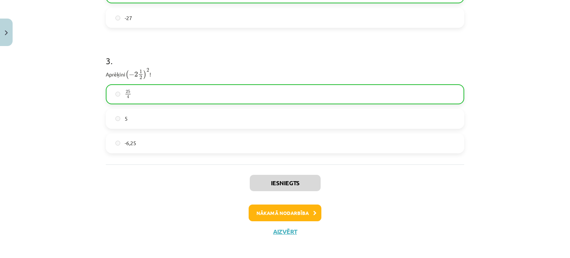
scroll to position [476, 0]
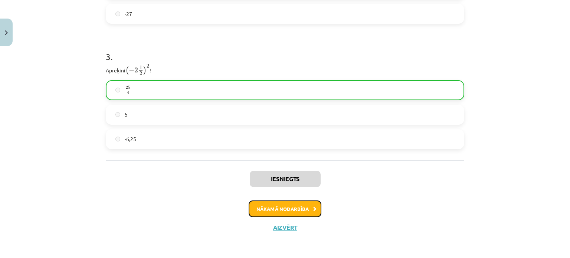
click at [274, 209] on button "Nākamā nodarbība" at bounding box center [284, 208] width 73 height 17
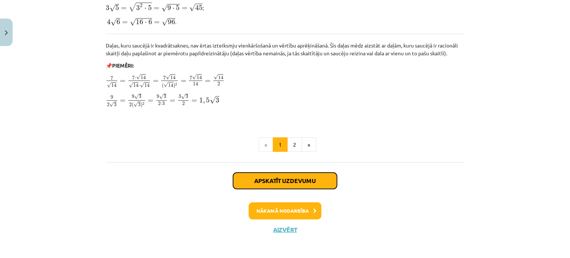
click at [292, 177] on button "Apskatīt uzdevumu" at bounding box center [285, 180] width 104 height 16
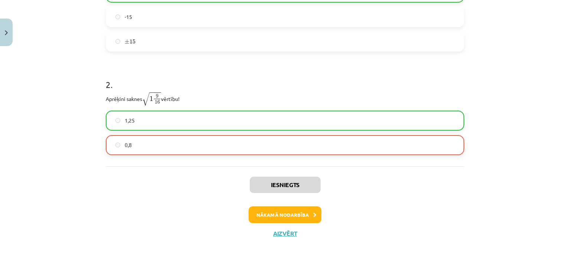
scroll to position [222, 0]
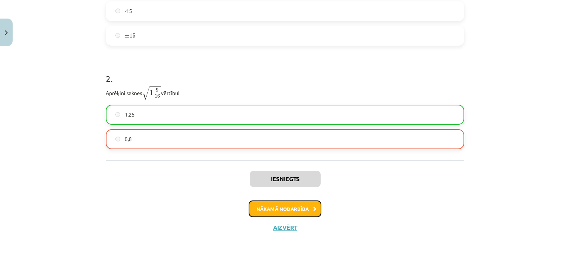
click at [271, 213] on button "Nākamā nodarbība" at bounding box center [284, 208] width 73 height 17
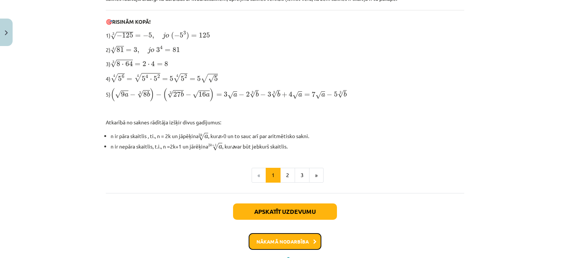
scroll to position [273, 0]
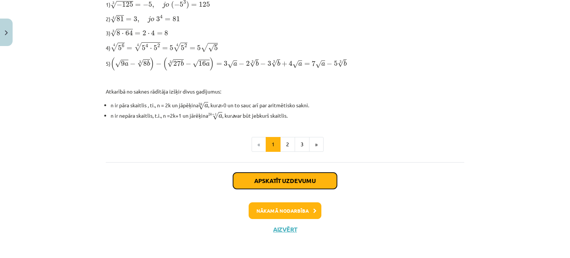
click at [303, 179] on button "Apskatīt uzdevumu" at bounding box center [285, 180] width 104 height 16
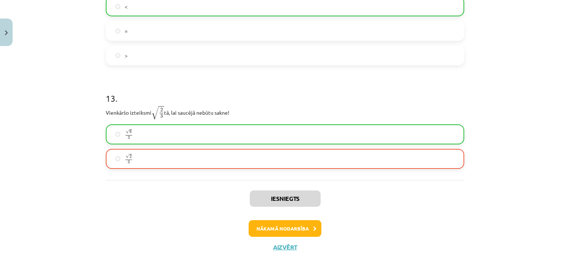
scroll to position [1687, 0]
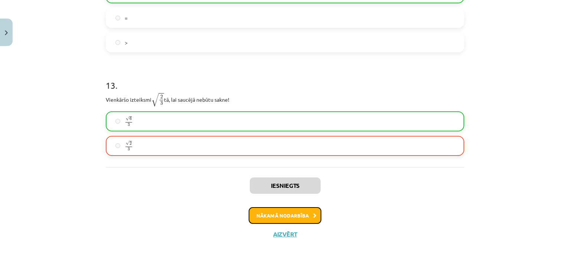
click at [311, 210] on button "Nākamā nodarbība" at bounding box center [284, 215] width 73 height 17
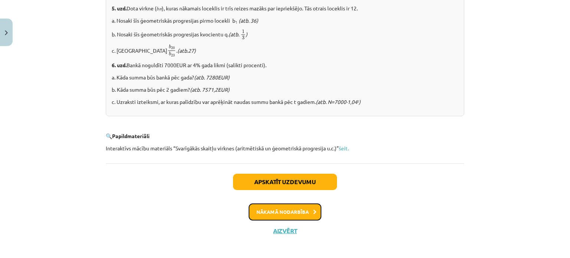
scroll to position [967, 0]
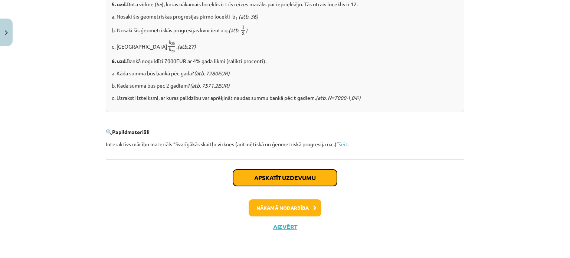
click at [312, 179] on button "Apskatīt uzdevumu" at bounding box center [285, 177] width 104 height 16
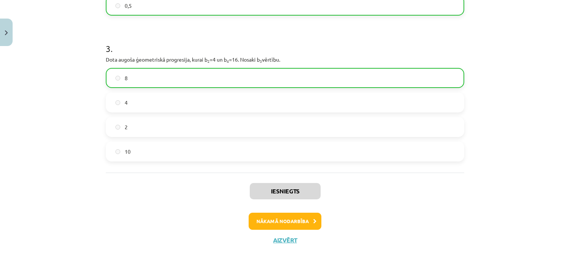
scroll to position [372, 0]
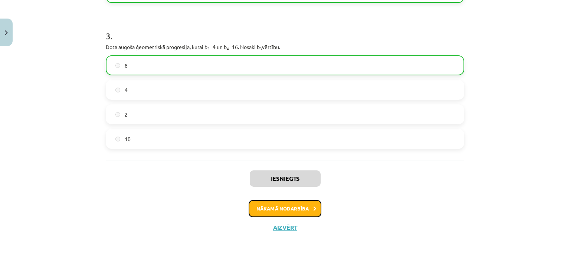
click at [316, 204] on button "Nākamā nodarbība" at bounding box center [284, 208] width 73 height 17
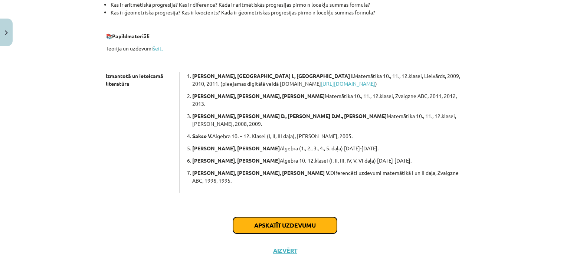
click at [306, 217] on button "Apskatīt uzdevumu" at bounding box center [285, 225] width 104 height 16
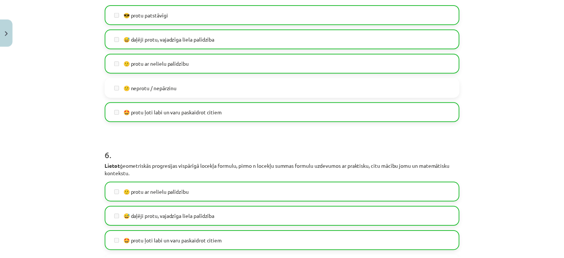
scroll to position [999, 0]
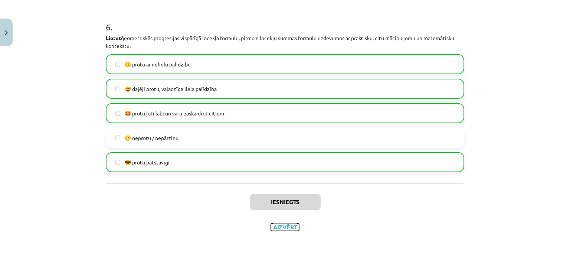
click at [292, 228] on button "Aizvērt" at bounding box center [285, 226] width 28 height 7
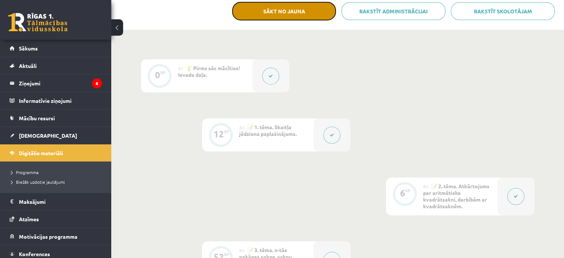
click at [287, 13] on button "Sākt no jauna" at bounding box center [284, 11] width 104 height 19
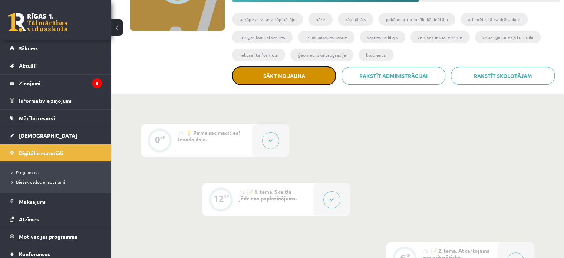
scroll to position [111, 0]
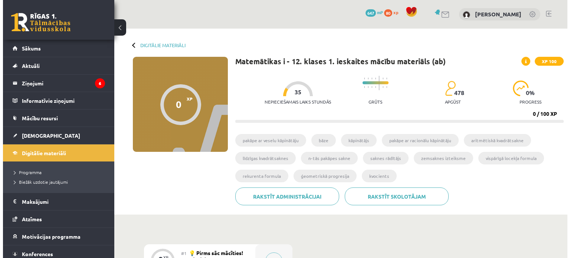
scroll to position [111, 0]
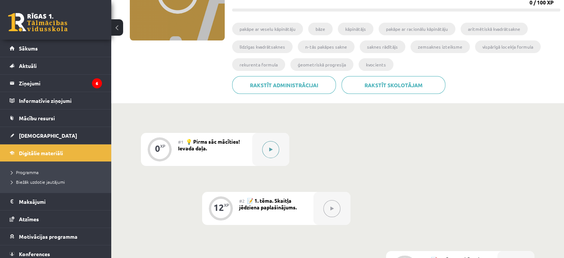
click at [279, 143] on div at bounding box center [270, 149] width 37 height 33
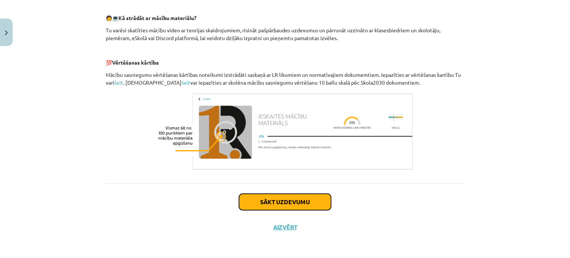
click at [303, 203] on button "Sākt uzdevumu" at bounding box center [285, 202] width 92 height 16
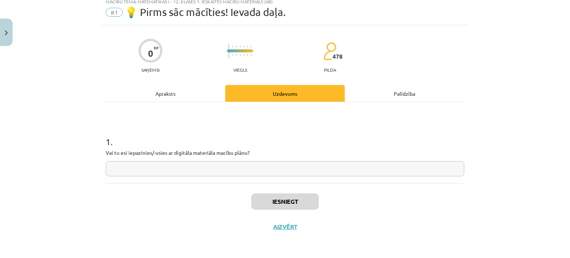
scroll to position [19, 0]
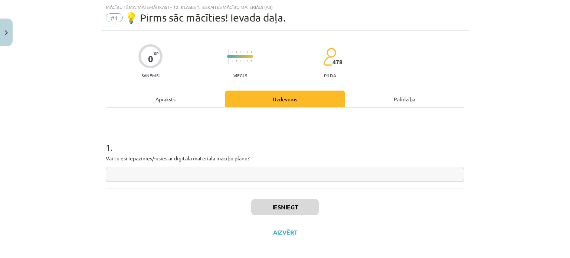
click at [392, 170] on input "text" at bounding box center [285, 174] width 358 height 15
type input "**"
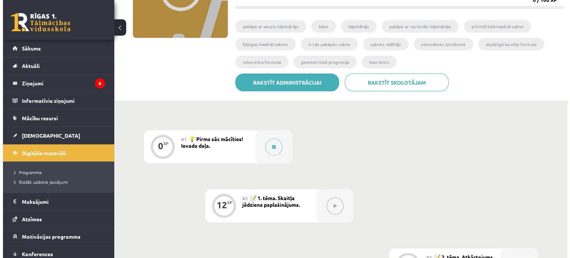
scroll to position [144, 0]
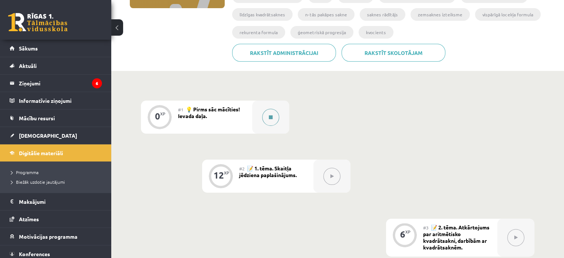
click at [273, 121] on button at bounding box center [270, 117] width 17 height 17
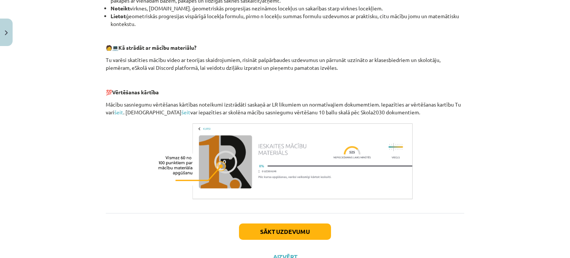
scroll to position [338, 0]
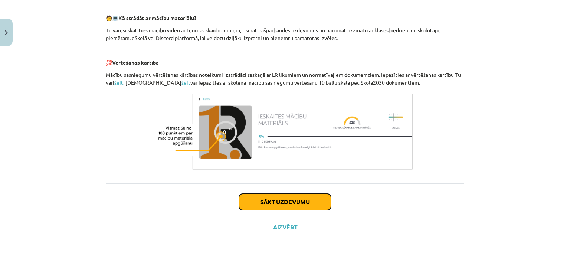
click at [272, 204] on button "Sākt uzdevumu" at bounding box center [285, 202] width 92 height 16
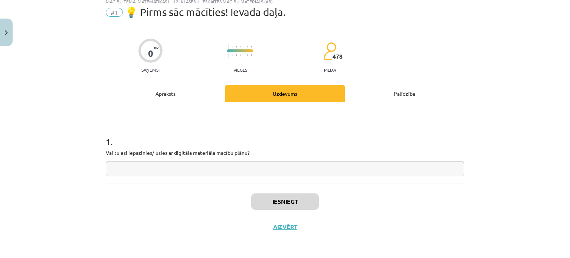
scroll to position [19, 0]
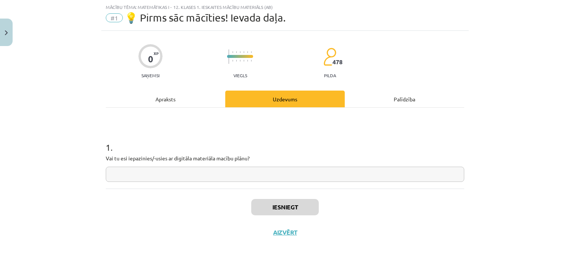
click at [276, 174] on input "text" at bounding box center [285, 174] width 358 height 15
type input "**"
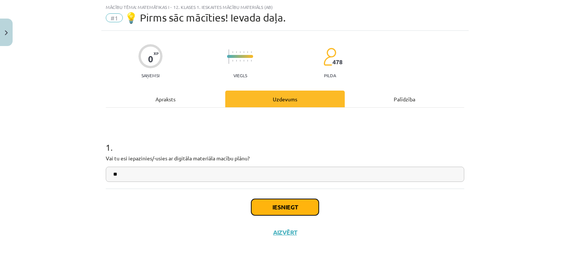
click at [285, 202] on button "Iesniegt" at bounding box center [284, 207] width 67 height 16
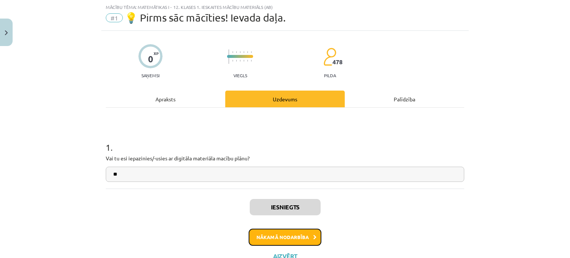
click at [292, 236] on button "Nākamā nodarbība" at bounding box center [284, 236] width 73 height 17
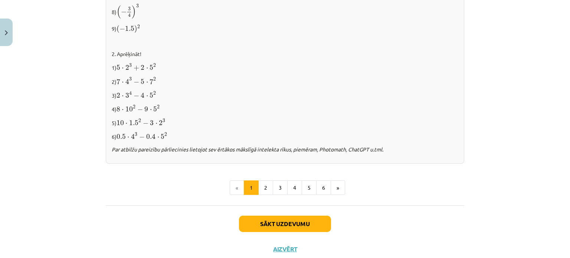
scroll to position [795, 0]
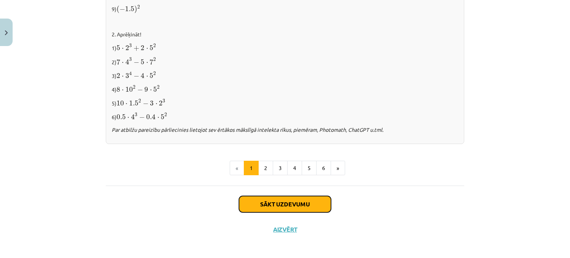
click at [260, 203] on button "Sākt uzdevumu" at bounding box center [285, 204] width 92 height 16
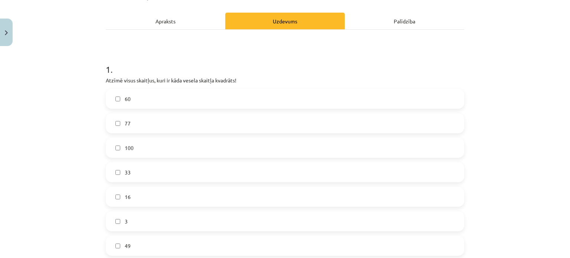
scroll to position [104, 0]
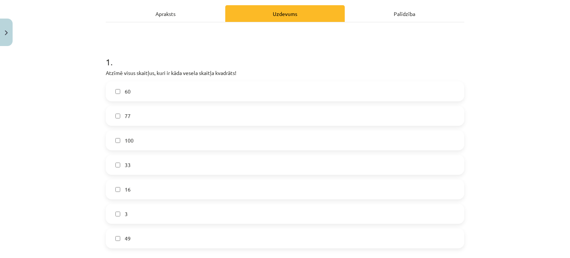
click at [110, 188] on label "16" at bounding box center [284, 189] width 357 height 19
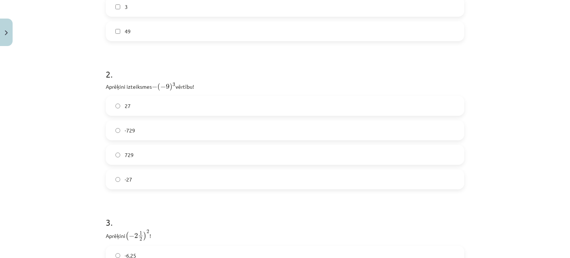
scroll to position [318, 0]
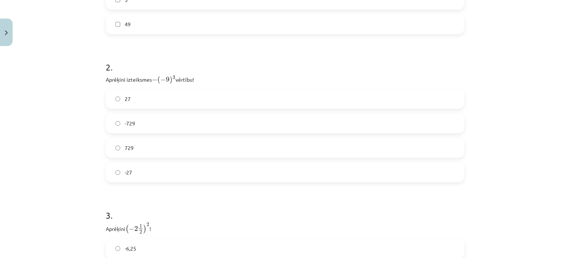
click at [135, 151] on label "729" at bounding box center [284, 147] width 357 height 19
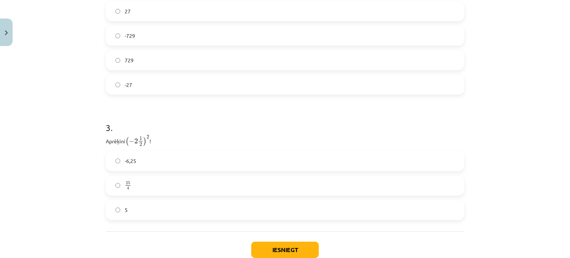
scroll to position [416, 0]
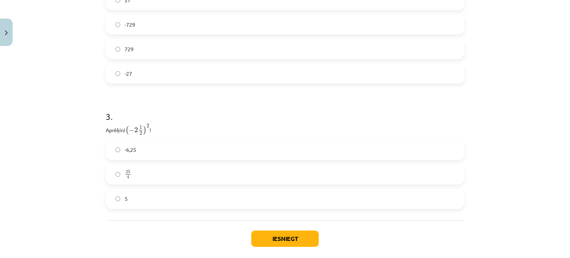
click at [134, 171] on label "25 4 25 4" at bounding box center [284, 174] width 357 height 19
click at [258, 233] on button "Iesniegt" at bounding box center [284, 238] width 67 height 16
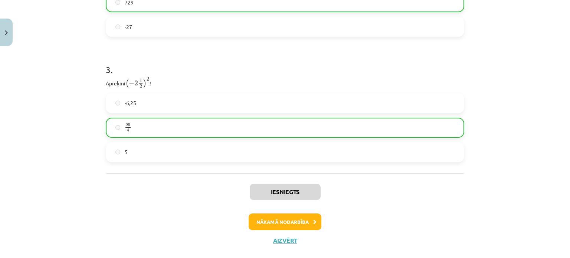
scroll to position [470, 0]
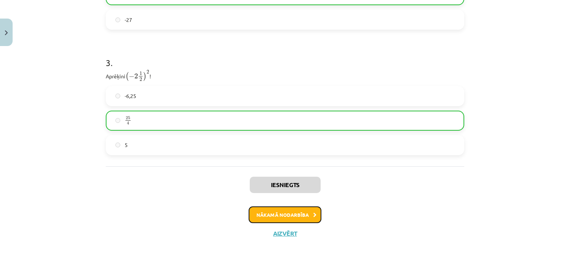
click at [288, 213] on button "Nākamā nodarbība" at bounding box center [284, 214] width 73 height 17
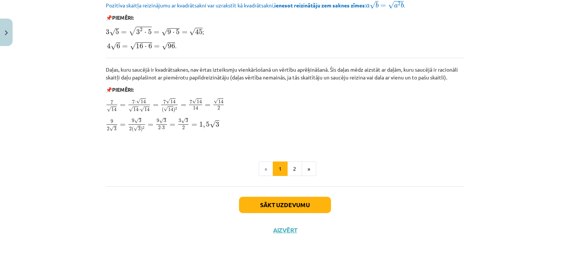
scroll to position [903, 0]
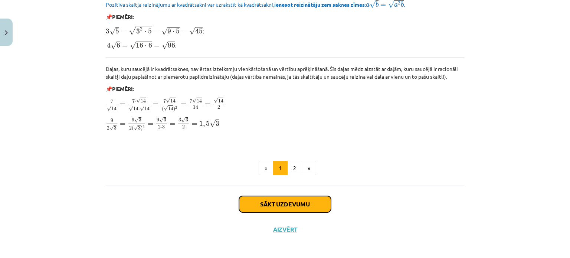
click at [296, 200] on button "Sākt uzdevumu" at bounding box center [285, 204] width 92 height 16
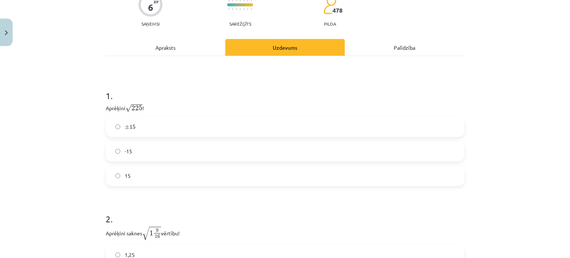
scroll to position [91, 0]
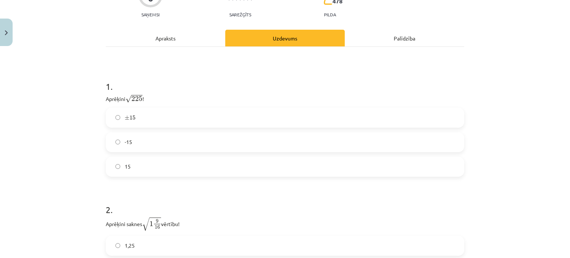
click at [124, 160] on label "15" at bounding box center [284, 166] width 357 height 19
click at [146, 241] on label "1,25" at bounding box center [284, 245] width 357 height 19
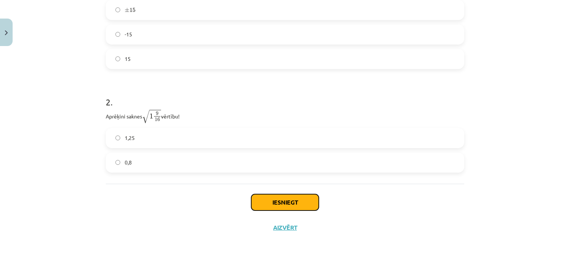
click at [264, 202] on button "Iesniegt" at bounding box center [284, 202] width 67 height 16
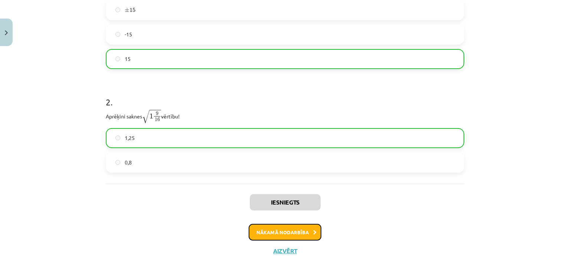
click at [296, 233] on button "Nākamā nodarbība" at bounding box center [284, 232] width 73 height 17
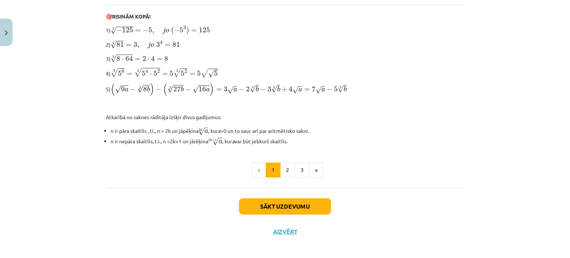
scroll to position [249, 0]
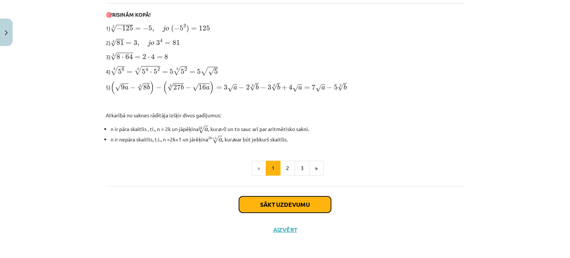
click at [248, 202] on button "Sākt uzdevumu" at bounding box center [285, 204] width 92 height 16
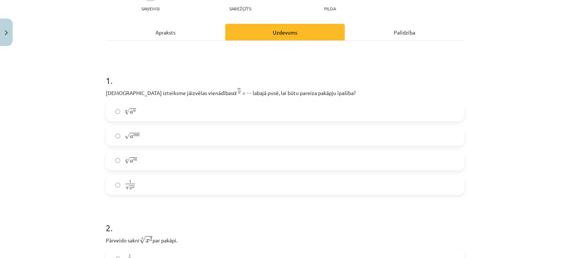
scroll to position [98, 0]
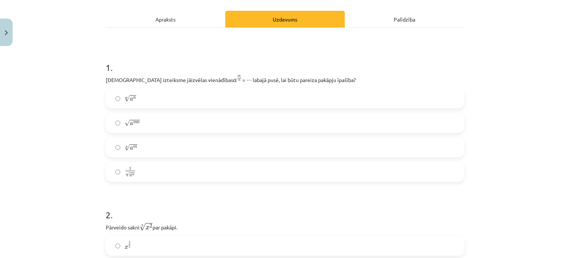
click at [136, 151] on label "n √ a m a m n" at bounding box center [284, 147] width 357 height 19
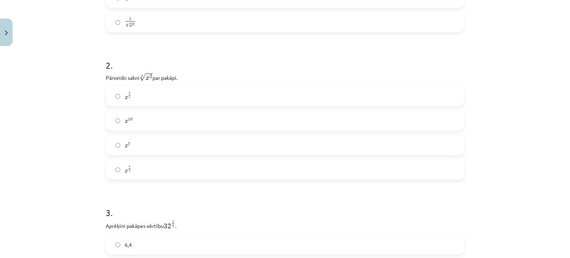
scroll to position [252, 0]
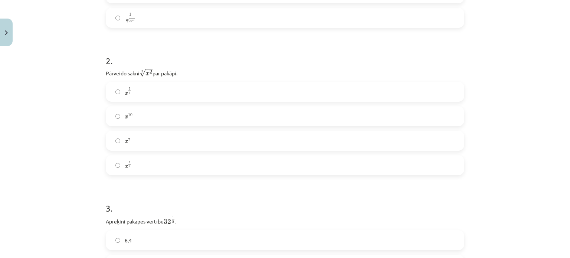
click at [149, 92] on label "x 2 5 x 2 5" at bounding box center [284, 91] width 357 height 19
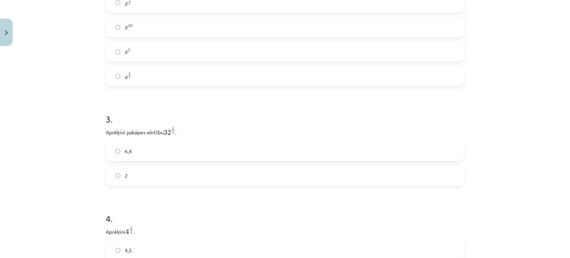
scroll to position [355, 0]
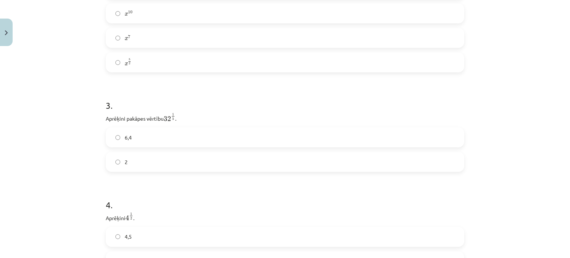
click at [129, 164] on label "2" at bounding box center [284, 161] width 357 height 19
click at [181, 99] on label "2" at bounding box center [284, 94] width 357 height 19
click at [150, 193] on label "8" at bounding box center [284, 193] width 357 height 19
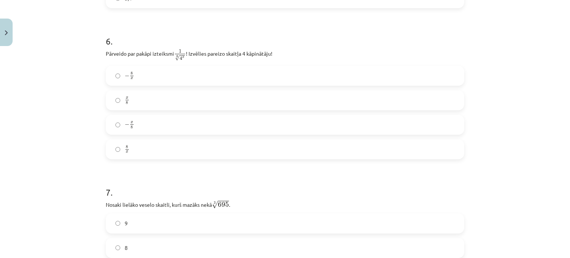
scroll to position [744, 0]
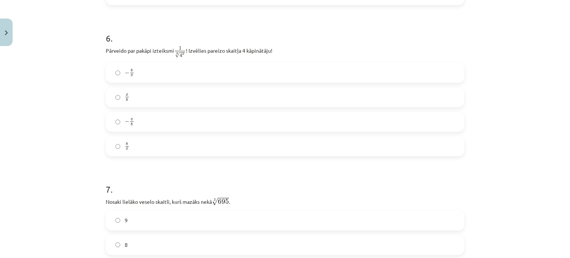
click at [158, 124] on label "− x 8 − x 8" at bounding box center [284, 121] width 357 height 19
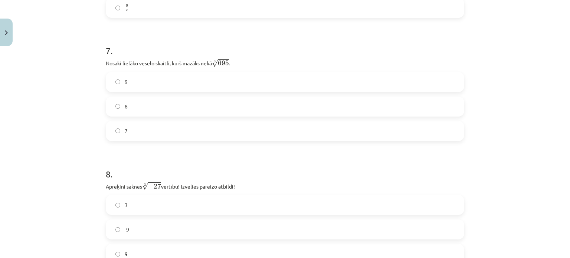
scroll to position [886, 0]
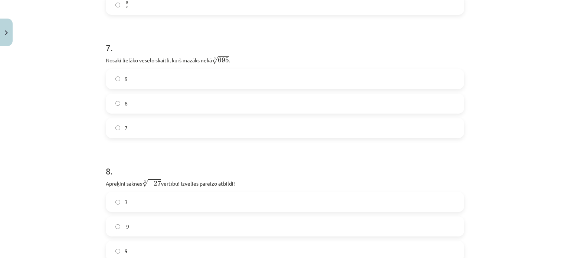
click at [138, 105] on label "8" at bounding box center [284, 103] width 357 height 19
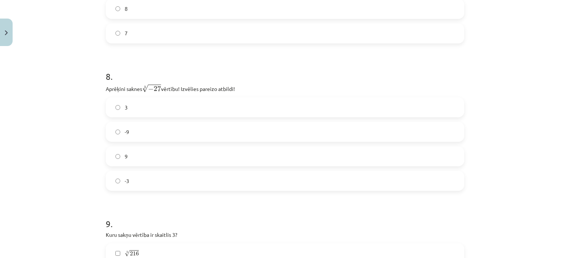
scroll to position [996, 0]
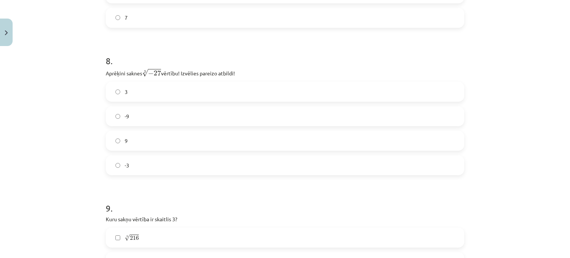
click at [123, 174] on label "-3" at bounding box center [284, 165] width 357 height 19
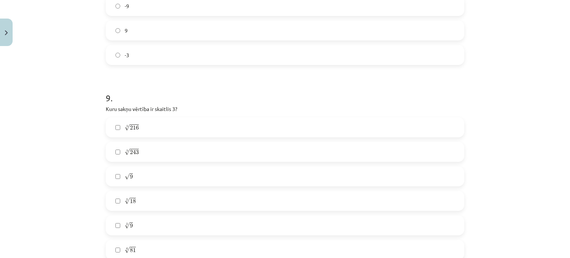
scroll to position [1116, 0]
click at [139, 142] on label "5 √ 243 243 5" at bounding box center [284, 141] width 357 height 19
click at [128, 210] on label "3 √ 9 9 3" at bounding box center [284, 214] width 357 height 19
click at [125, 242] on span "√" at bounding box center [127, 239] width 5 height 6
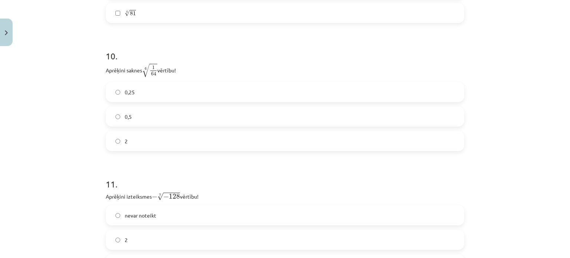
scroll to position [1343, 0]
click at [169, 110] on label "0,5" at bounding box center [284, 116] width 357 height 19
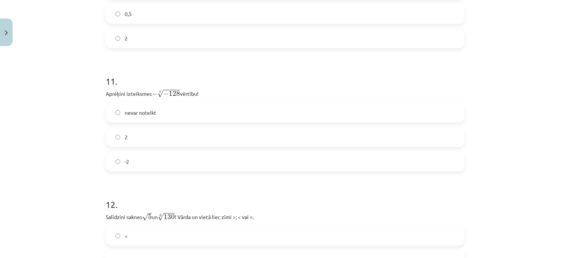
scroll to position [1472, 0]
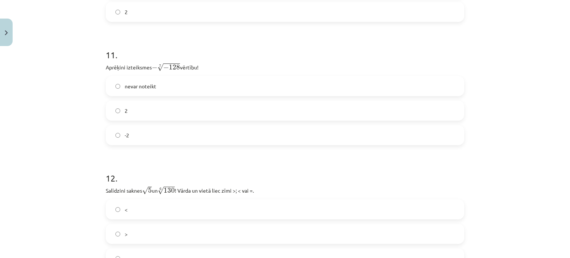
click at [172, 108] on label "2" at bounding box center [284, 110] width 357 height 19
click at [120, 213] on label "<" at bounding box center [284, 209] width 357 height 19
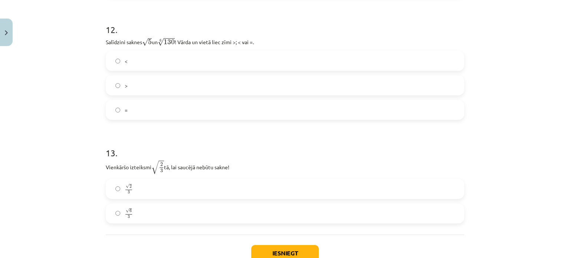
scroll to position [1620, 0]
click at [139, 210] on label "√ 6 3 6 3" at bounding box center [284, 213] width 357 height 19
click at [259, 250] on button "Iesniegt" at bounding box center [284, 252] width 67 height 16
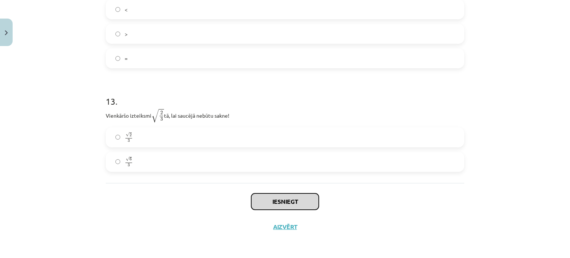
scroll to position [1672, 0]
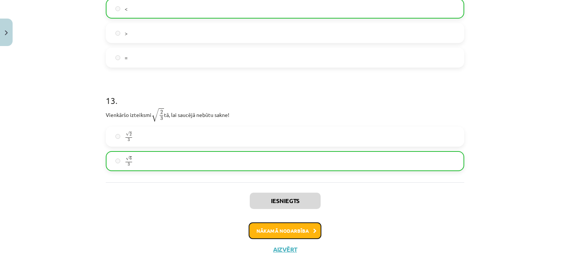
click at [294, 231] on button "Nākamā nodarbība" at bounding box center [284, 230] width 73 height 17
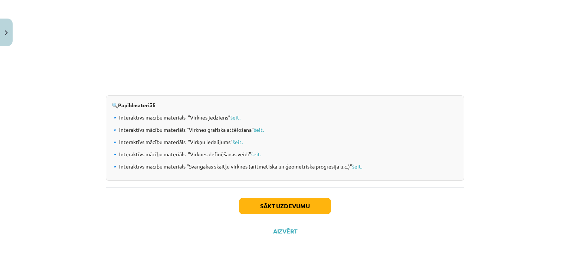
scroll to position [781, 0]
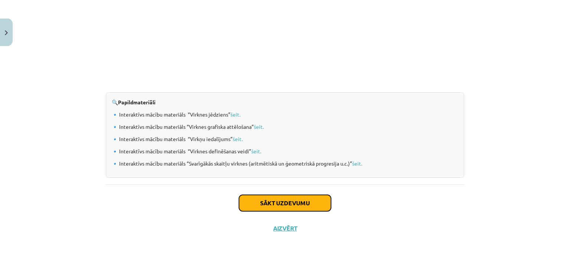
click at [272, 207] on button "Sākt uzdevumu" at bounding box center [285, 203] width 92 height 16
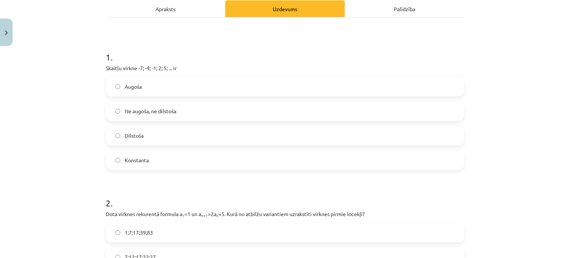
scroll to position [116, 0]
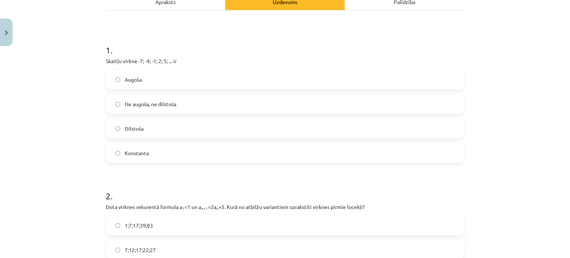
click at [180, 102] on label "Ne augoša, ne dilstoša" at bounding box center [284, 104] width 357 height 19
click at [152, 80] on label "Augoša" at bounding box center [284, 79] width 357 height 19
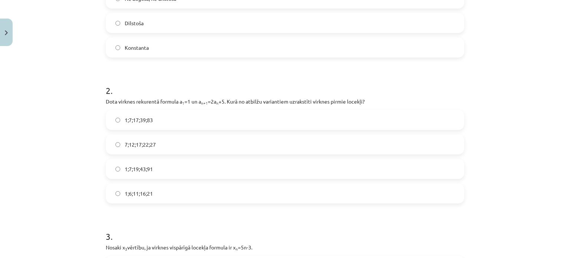
scroll to position [267, 0]
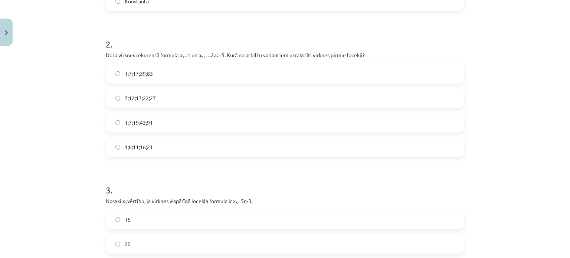
click at [139, 123] on span "1;7;19;43;91" at bounding box center [139, 123] width 28 height 8
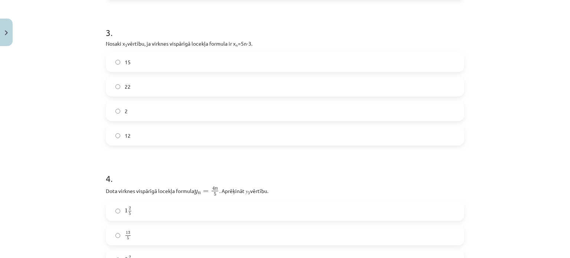
scroll to position [432, 0]
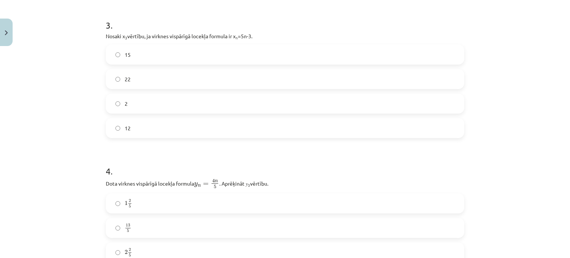
click at [126, 133] on label "12" at bounding box center [284, 128] width 357 height 19
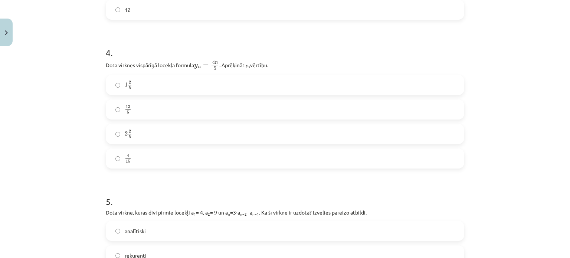
scroll to position [551, 0]
click at [128, 85] on span at bounding box center [129, 85] width 3 height 0
click at [131, 153] on label "4 15 4 15" at bounding box center [284, 158] width 357 height 19
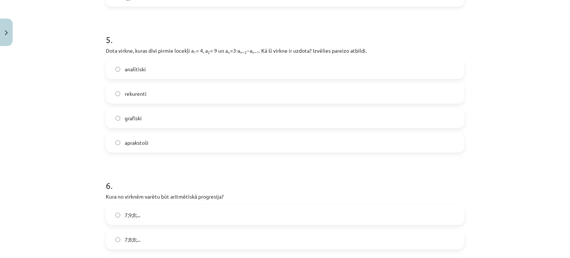
scroll to position [715, 0]
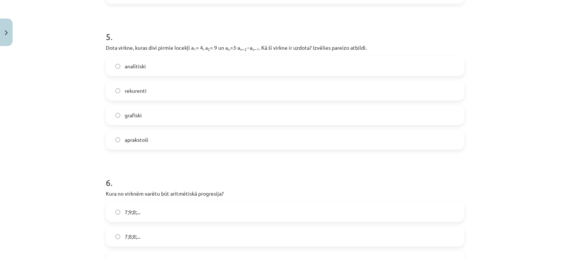
click at [159, 92] on label "rekurenti" at bounding box center [284, 90] width 357 height 19
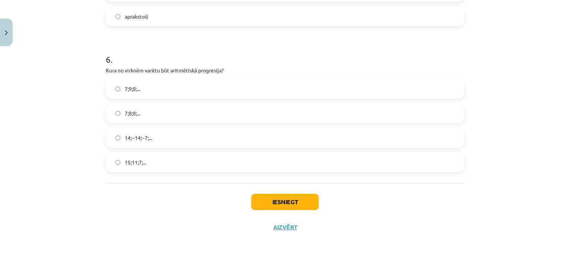
click at [147, 161] on label "15;11;7;..." at bounding box center [284, 162] width 357 height 19
click at [301, 199] on button "Iesniegt" at bounding box center [284, 202] width 67 height 16
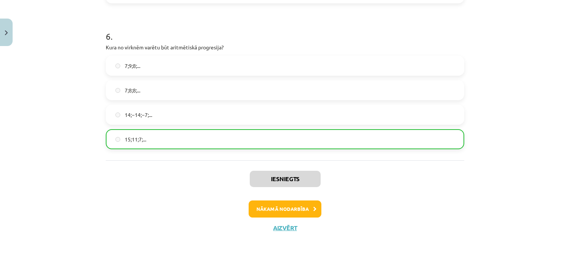
scroll to position [862, 0]
click at [274, 206] on button "Nākamā nodarbība" at bounding box center [284, 208] width 73 height 17
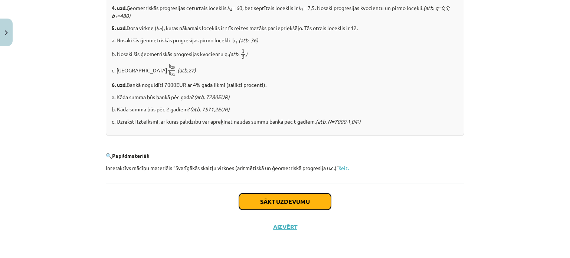
click at [285, 198] on button "Sākt uzdevumu" at bounding box center [285, 201] width 92 height 16
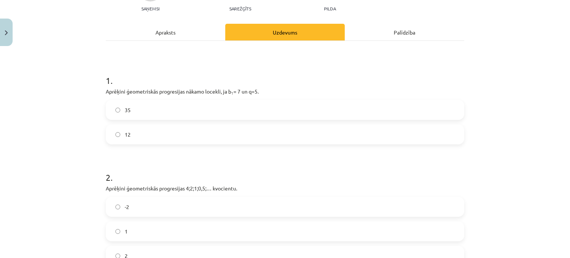
scroll to position [104, 0]
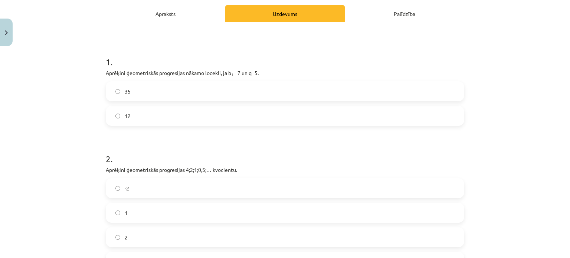
click at [164, 89] on label "35" at bounding box center [284, 91] width 357 height 19
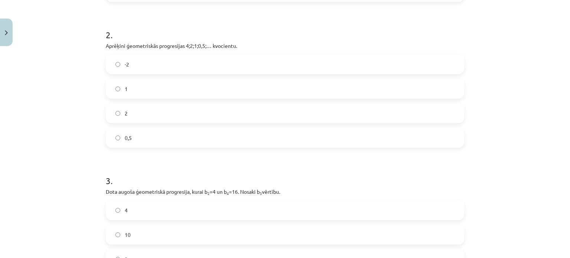
scroll to position [236, 0]
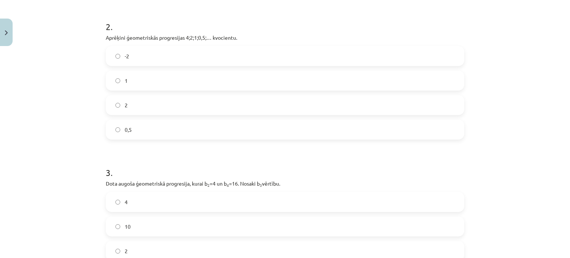
click at [141, 137] on label "0,5" at bounding box center [284, 129] width 357 height 19
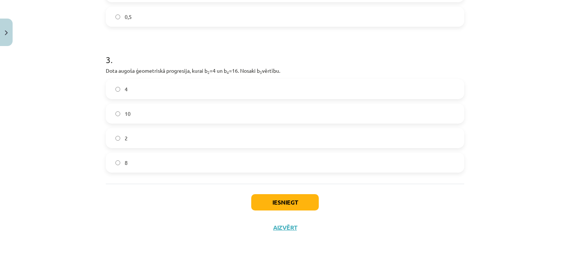
scroll to position [349, 0]
click at [133, 162] on label "8" at bounding box center [284, 162] width 357 height 19
click at [269, 198] on button "Iesniegt" at bounding box center [284, 202] width 67 height 16
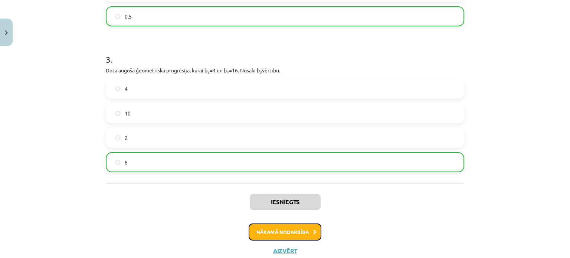
click at [283, 225] on button "Nākamā nodarbība" at bounding box center [284, 231] width 73 height 17
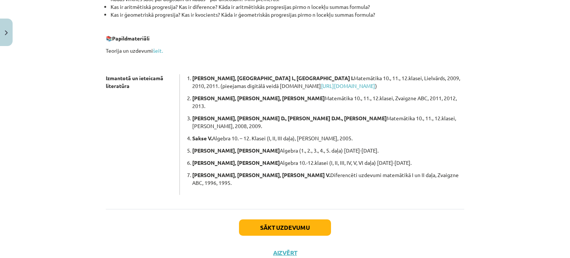
scroll to position [211, 0]
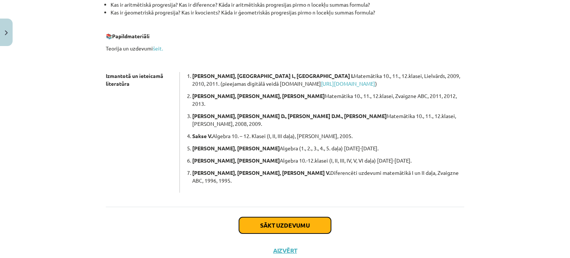
click at [291, 217] on button "Sākt uzdevumu" at bounding box center [285, 225] width 92 height 16
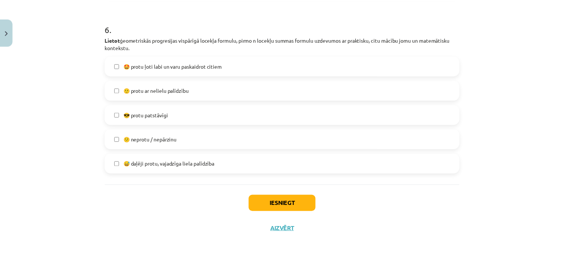
scroll to position [999, 0]
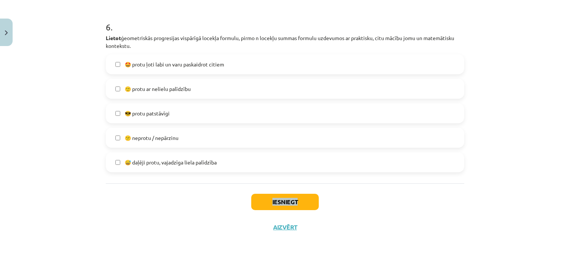
drag, startPoint x: 66, startPoint y: 197, endPoint x: 310, endPoint y: 199, distance: 243.7
click at [310, 199] on div "Mācību tēma: Matemātikas i - 12. klases 1. ieskaites mācību materiāls (ab) #7 🤔…" at bounding box center [285, 129] width 570 height 258
click at [310, 199] on button "Iesniegt" at bounding box center [284, 202] width 67 height 16
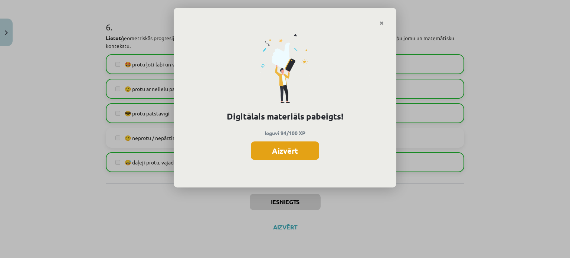
click at [300, 141] on button "Aizvērt" at bounding box center [285, 150] width 68 height 19
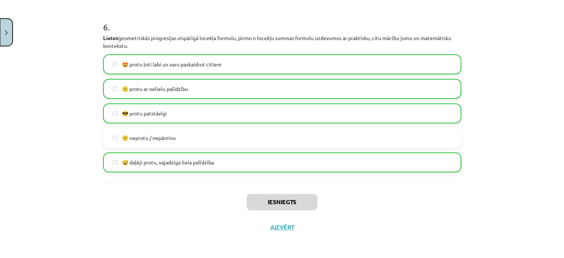
click at [6, 35] on button "Close" at bounding box center [6, 32] width 13 height 27
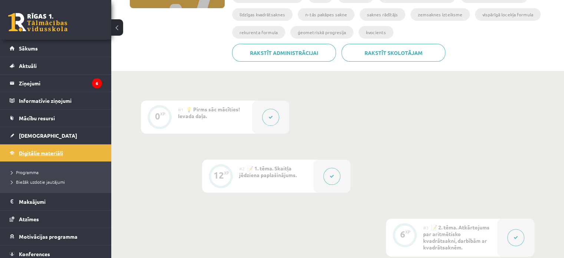
click at [42, 149] on link "Digitālie materiāli" at bounding box center [56, 152] width 92 height 17
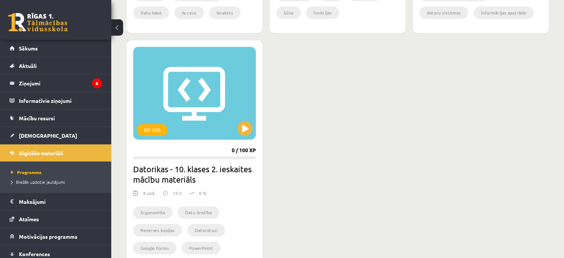
scroll to position [417, 0]
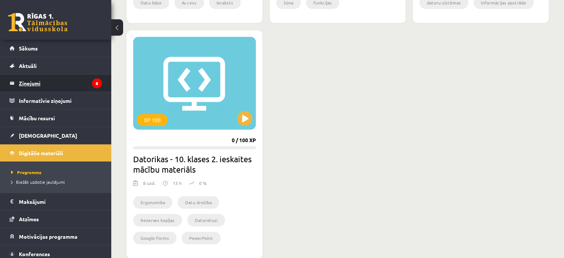
click at [35, 80] on legend "Ziņojumi 6" at bounding box center [60, 83] width 83 height 17
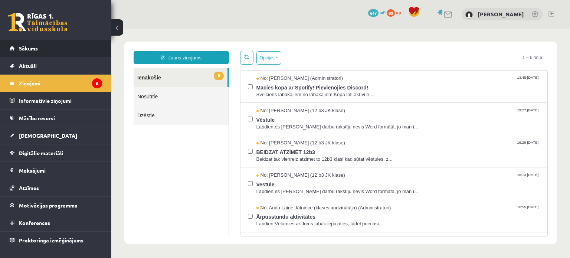
click at [31, 47] on span "Sākums" at bounding box center [28, 48] width 19 height 7
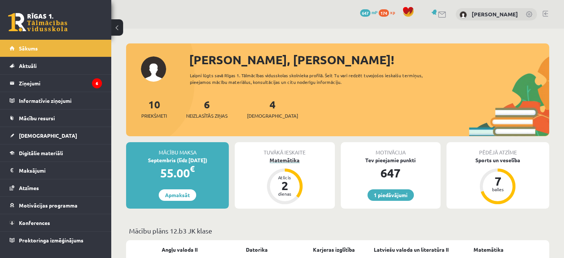
click at [289, 185] on div "2" at bounding box center [285, 186] width 22 height 12
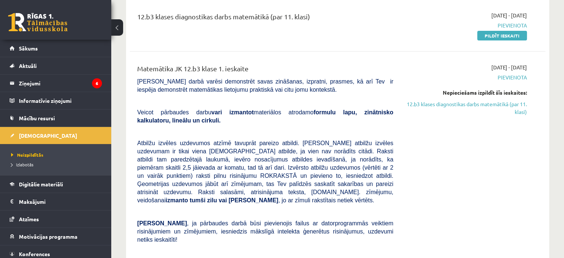
scroll to position [154, 0]
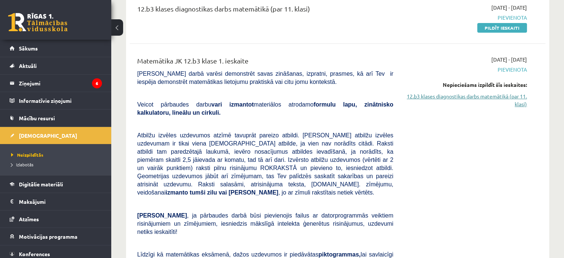
click at [484, 93] on link "12.b3 klases diagnostikas darbs matemātikā (par 11. klasi)" at bounding box center [466, 100] width 122 height 16
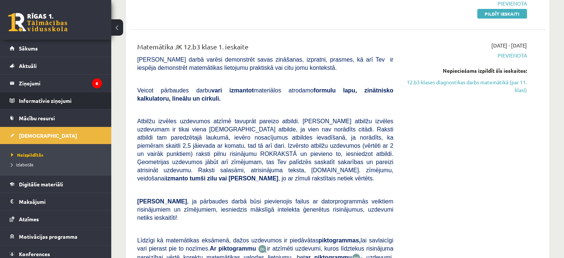
scroll to position [168, 0]
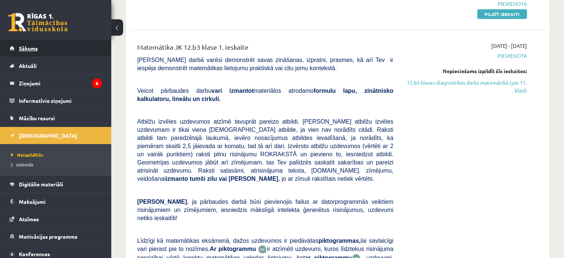
click at [42, 50] on link "Sākums" at bounding box center [56, 48] width 92 height 17
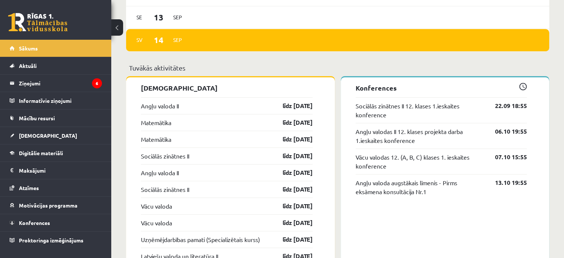
scroll to position [544, 0]
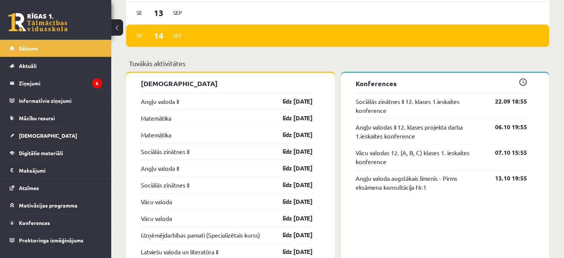
click at [187, 99] on div "Angļu valoda II līdz [DATE]" at bounding box center [227, 101] width 172 height 17
click at [294, 103] on link "līdz [DATE]" at bounding box center [291, 101] width 43 height 9
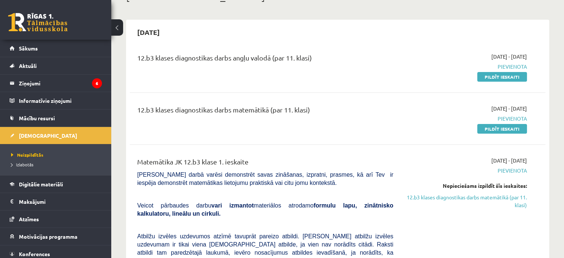
scroll to position [65, 0]
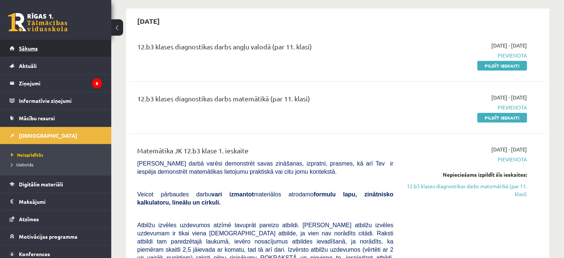
click at [25, 49] on span "Sākums" at bounding box center [28, 48] width 19 height 7
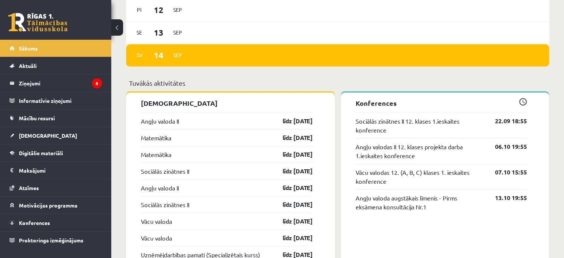
scroll to position [538, 0]
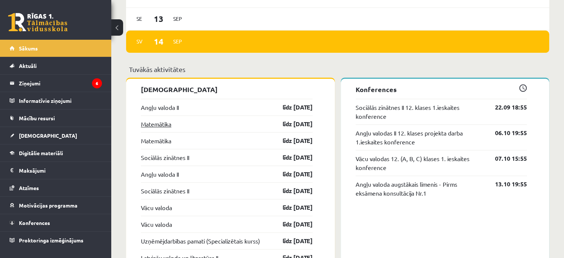
click at [169, 124] on link "Matemātika" at bounding box center [156, 123] width 30 height 9
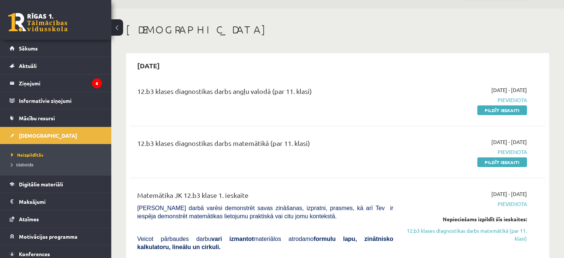
scroll to position [73, 0]
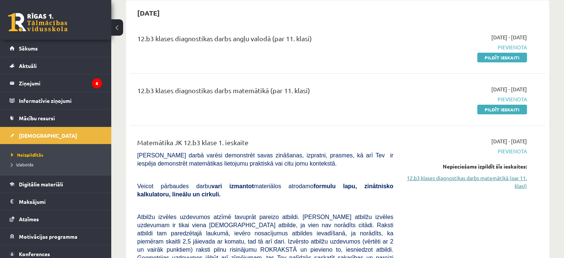
click at [427, 178] on link "12.b3 klases diagnostikas darbs matemātikā (par 11. klasi)" at bounding box center [466, 182] width 122 height 16
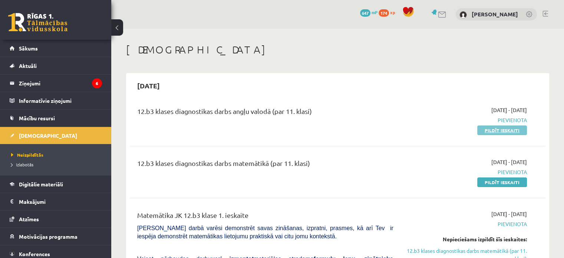
click at [510, 127] on link "Pildīt ieskaiti" at bounding box center [502, 130] width 50 height 10
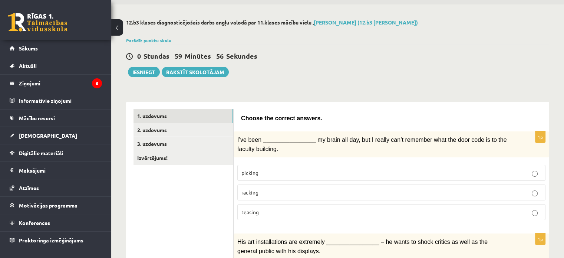
scroll to position [37, 0]
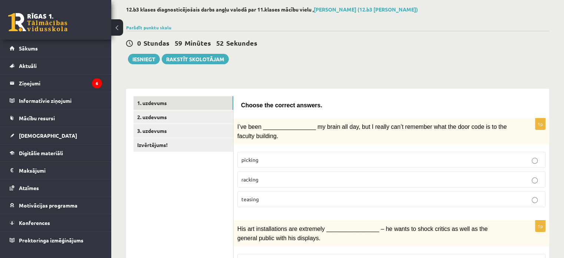
click at [273, 161] on p "picking" at bounding box center [391, 160] width 300 height 8
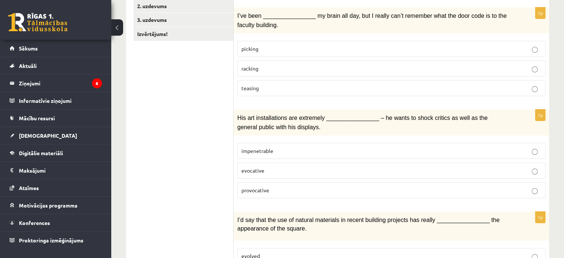
scroll to position [148, 0]
click at [271, 186] on p "provocative" at bounding box center [391, 190] width 300 height 8
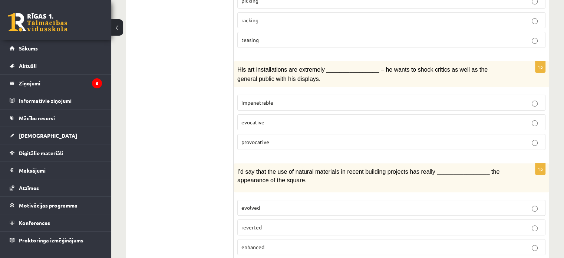
scroll to position [260, 0]
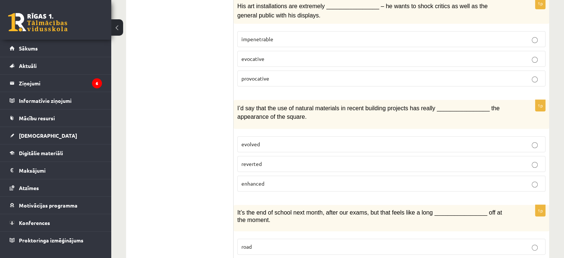
click at [275, 140] on p "evolved" at bounding box center [391, 144] width 300 height 8
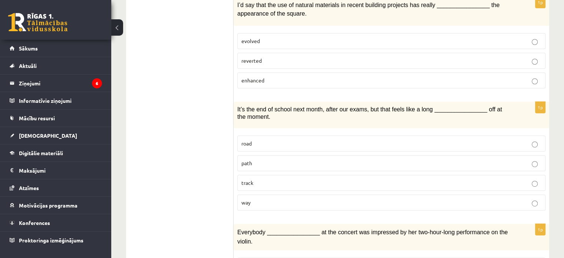
scroll to position [408, 0]
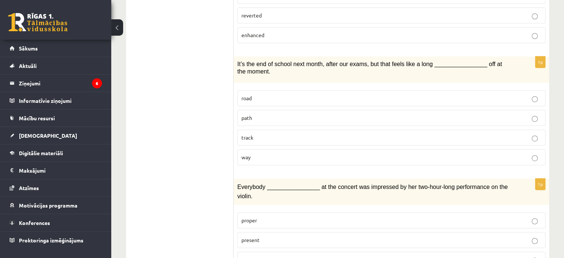
click at [248, 64] on span "It’s the end of school next month, after our exams, but that feels like a long …" at bounding box center [369, 68] width 265 height 14
click at [249, 65] on span "It’s the end of school next month, after our exams, but that feels like a long …" at bounding box center [369, 68] width 265 height 14
click at [237, 61] on span "It’s the end of school next month, after our exams, but that feels like a long …" at bounding box center [369, 68] width 265 height 14
click at [256, 65] on span "It’s the end of school next month, after our exams, but that feels like a long …" at bounding box center [369, 68] width 265 height 14
click at [237, 57] on div "It’s the end of school next month, after our exams, but that feels like a long …" at bounding box center [392, 69] width 316 height 27
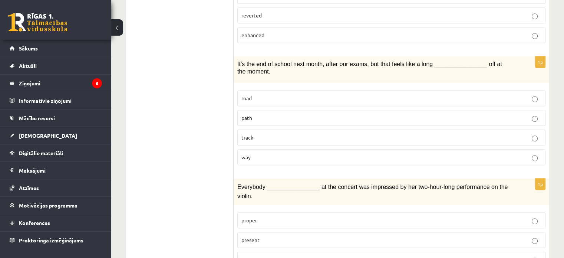
click at [249, 61] on span "It’s the end of school next month, after our exams, but that feels like a long …" at bounding box center [369, 68] width 265 height 14
click at [239, 61] on span "It’s the end of school next month, after our exams, but that feels like a long …" at bounding box center [369, 68] width 265 height 14
click at [240, 61] on span "It’s the end of school next month, after our exams, but that feels like a long …" at bounding box center [369, 68] width 265 height 14
click at [242, 61] on span "It’s the end of school next month, after our exams, but that feels like a long …" at bounding box center [369, 68] width 265 height 14
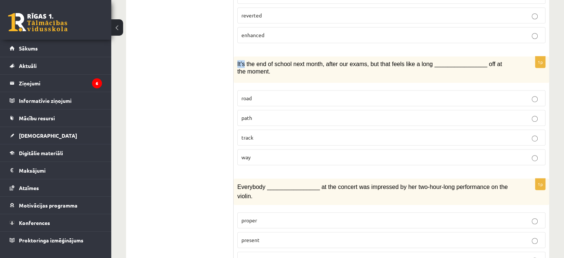
click at [240, 61] on span "It’s the end of school next month, after our exams, but that feels like a long …" at bounding box center [369, 68] width 265 height 14
click at [237, 61] on span "It’s the end of school next month, after our exams, but that feels like a long …" at bounding box center [369, 68] width 265 height 14
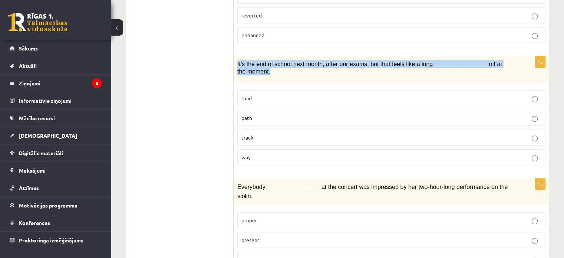
click at [238, 61] on span "It’s the end of school next month, after our exams, but that feels like a long …" at bounding box center [369, 68] width 265 height 14
click at [240, 61] on span "It’s the end of school next month, after our exams, but that feels like a long …" at bounding box center [369, 68] width 265 height 14
click at [240, 62] on span "It’s the end of school next month, after our exams, but that feels like a long …" at bounding box center [369, 68] width 265 height 14
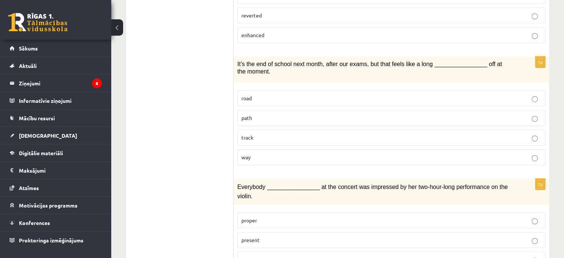
click at [236, 58] on div "It’s the end of school next month, after our exams, but that feels like a long …" at bounding box center [392, 69] width 316 height 27
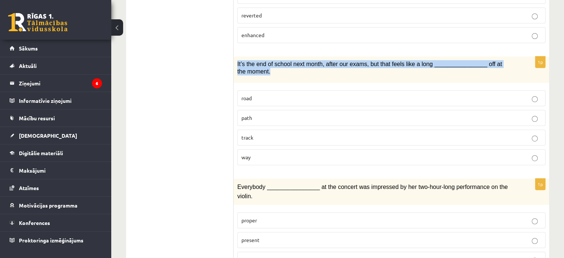
click at [236, 58] on div "It’s the end of school next month, after our exams, but that feels like a long …" at bounding box center [392, 69] width 316 height 27
copy div "It’s the end of school next month, after our exams, but that feels like a long …"
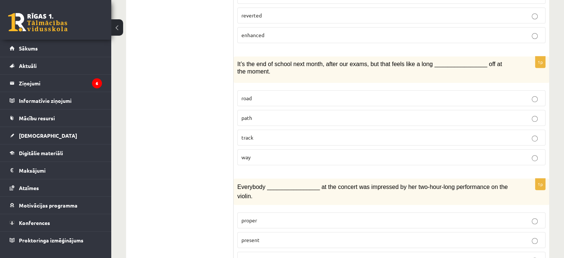
click at [292, 61] on span "It’s the end of school next month, after our exams, but that feels like a long …" at bounding box center [369, 68] width 265 height 14
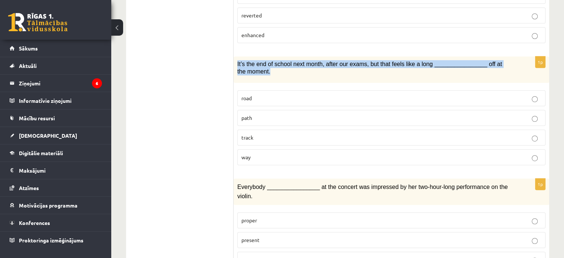
click at [292, 61] on span "It’s the end of school next month, after our exams, but that feels like a long …" at bounding box center [369, 68] width 265 height 14
copy div "It’s the end of school next month, after our exams, but that feels like a long …"
click at [258, 154] on p "way" at bounding box center [391, 157] width 300 height 8
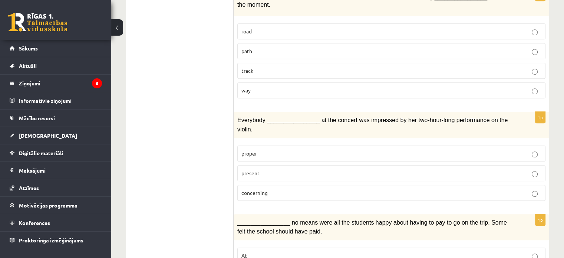
scroll to position [519, 0]
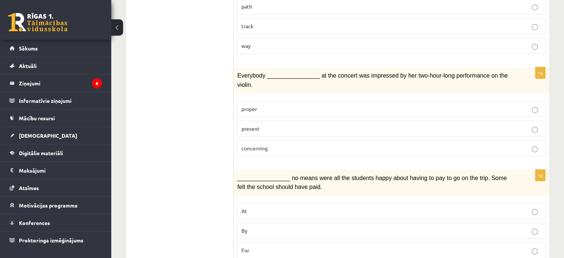
click at [261, 125] on p "present" at bounding box center [391, 129] width 300 height 8
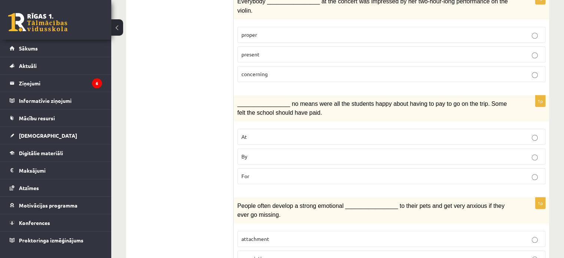
scroll to position [630, 0]
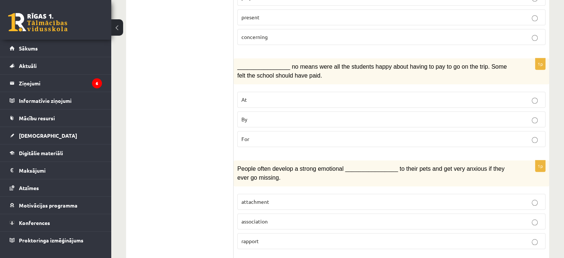
click at [262, 115] on p "By" at bounding box center [391, 119] width 300 height 8
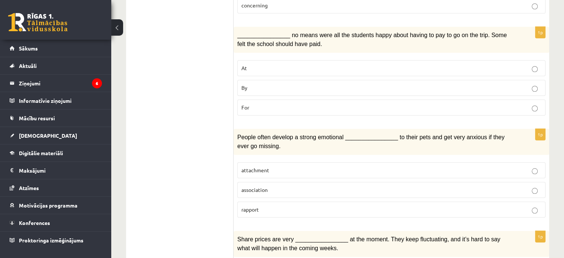
scroll to position [705, 0]
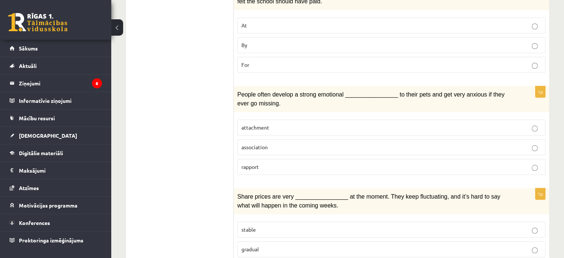
click at [280, 124] on p "attachment" at bounding box center [391, 128] width 300 height 8
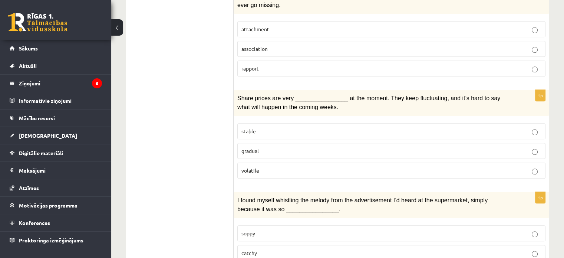
scroll to position [816, 0]
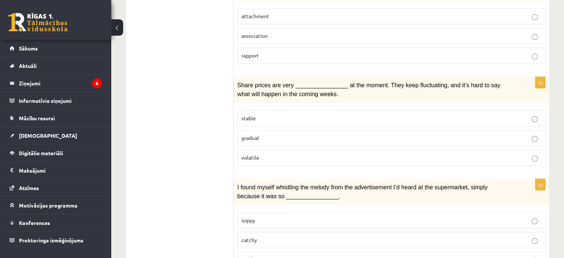
click at [269, 134] on p "gradual" at bounding box center [391, 138] width 300 height 8
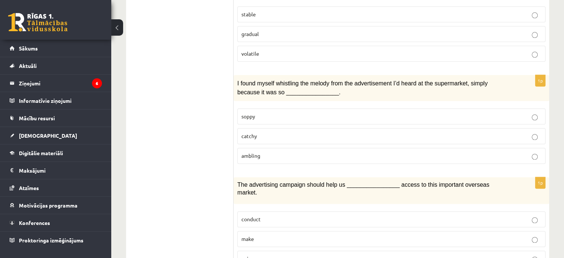
scroll to position [927, 0]
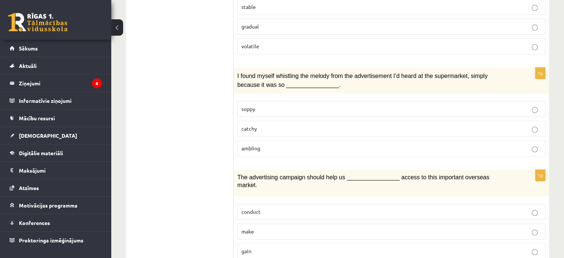
click at [260, 125] on p "catchy" at bounding box center [391, 129] width 300 height 8
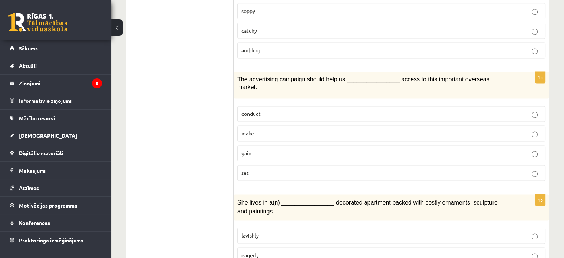
scroll to position [1038, 0]
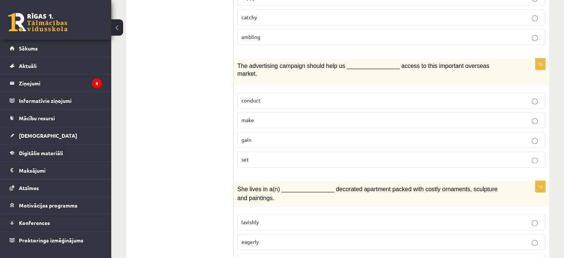
click at [245, 136] on span "gain" at bounding box center [246, 139] width 10 height 7
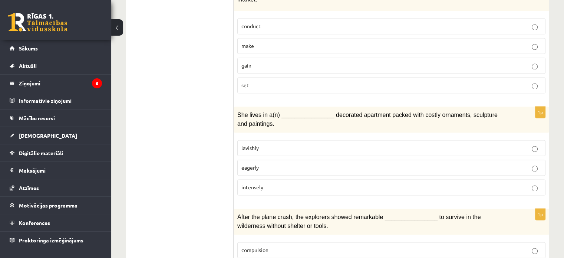
scroll to position [1144, 0]
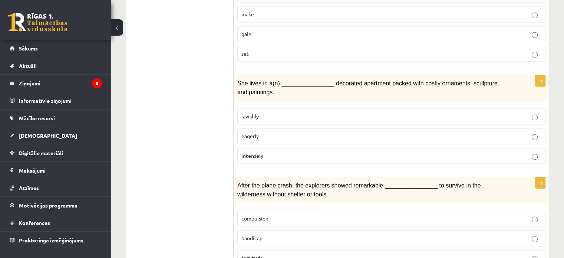
click at [259, 152] on span "intensely" at bounding box center [252, 155] width 22 height 7
click at [238, 182] on span "After the plane crash, the explorers showed remarkable ________________ to surv…" at bounding box center [358, 189] width 243 height 15
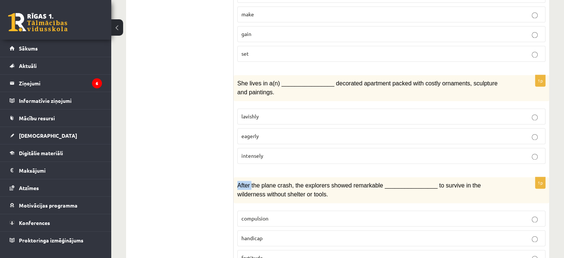
click at [282, 181] on p "After the plane crash, the explorers showed remarkable ________________ to surv…" at bounding box center [372, 190] width 271 height 18
click at [276, 182] on span "After the plane crash, the explorers showed remarkable ________________ to surv…" at bounding box center [358, 189] width 243 height 15
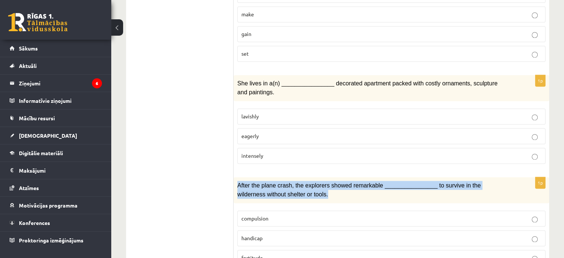
click at [276, 182] on span "After the plane crash, the explorers showed remarkable ________________ to surv…" at bounding box center [358, 189] width 243 height 15
copy div "After the plane crash, the explorers showed remarkable ________________ to surv…"
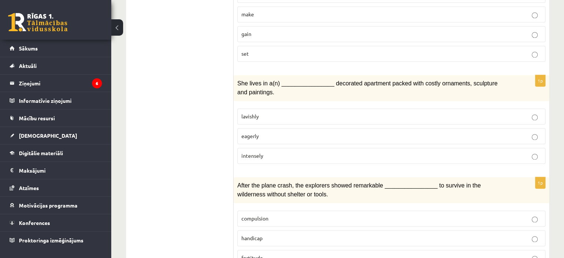
click at [312, 254] on p "fortitude" at bounding box center [391, 258] width 300 height 8
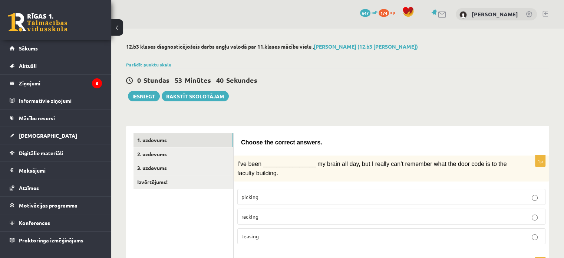
scroll to position [0, 0]
click at [165, 154] on link "2. uzdevums" at bounding box center [184, 154] width 100 height 14
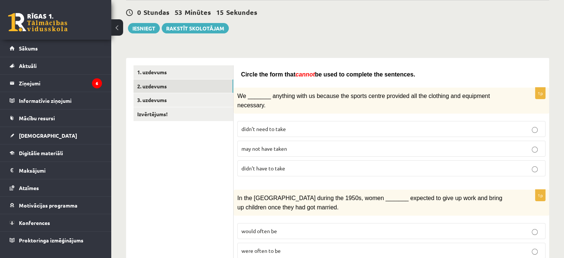
scroll to position [74, 0]
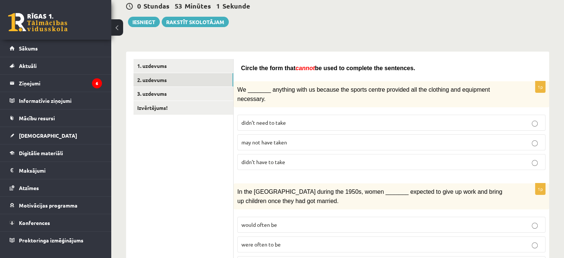
click at [246, 138] on p "may not have taken" at bounding box center [391, 142] width 300 height 8
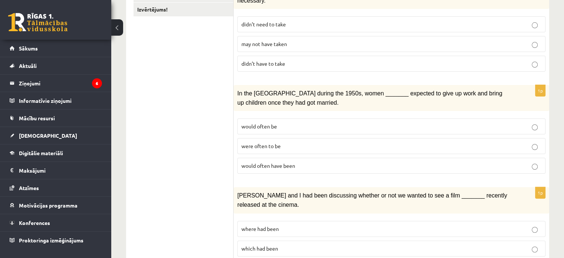
scroll to position [185, 0]
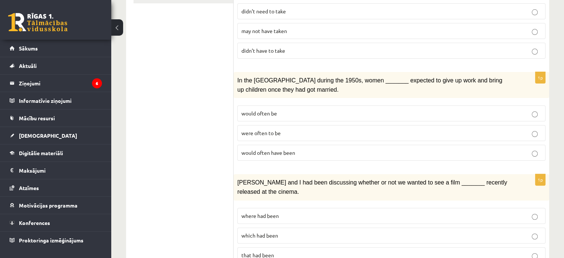
click at [250, 149] on span "would often have been" at bounding box center [268, 152] width 54 height 7
click at [251, 129] on span "were often to be" at bounding box center [260, 132] width 39 height 7
click at [237, 72] on div "In the USA during the 1950s, women _______ expected to give up work and bring u…" at bounding box center [392, 85] width 316 height 26
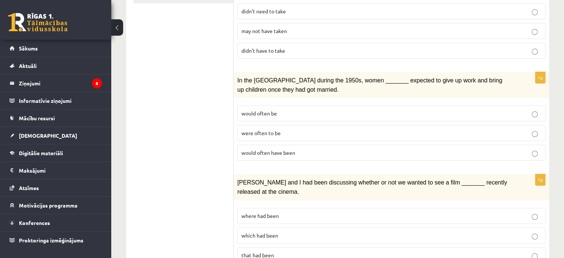
click at [237, 72] on div "In the USA during the 1950s, women _______ expected to give up work and bring u…" at bounding box center [392, 85] width 316 height 26
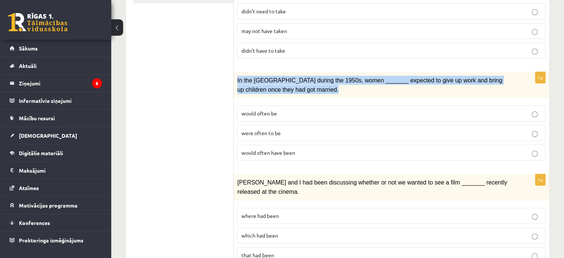
click at [237, 72] on div "In the USA during the 1950s, women _______ expected to give up work and bring u…" at bounding box center [392, 85] width 316 height 26
copy div "In the USA during the 1950s, women _______ expected to give up work and bring u…"
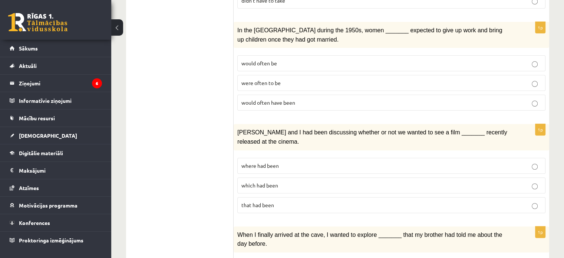
scroll to position [297, 0]
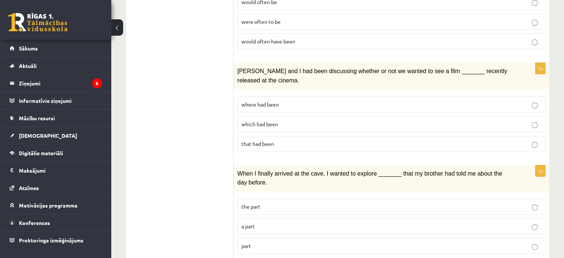
click at [279, 96] on label "where had been" at bounding box center [391, 104] width 308 height 16
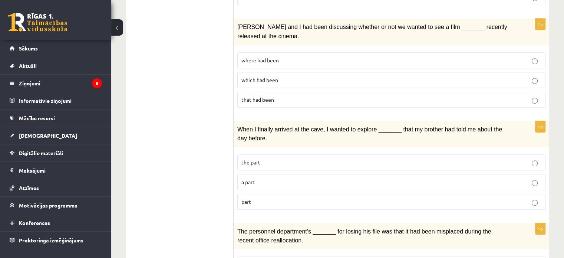
scroll to position [408, 0]
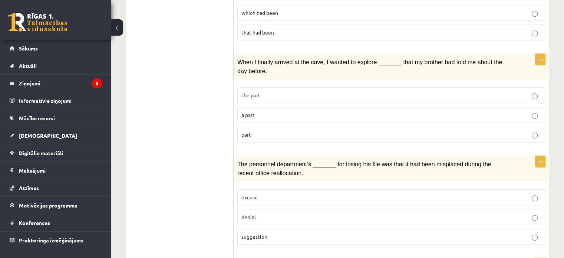
click at [270, 131] on p "part" at bounding box center [391, 135] width 300 height 8
click at [276, 91] on p "the part" at bounding box center [391, 95] width 300 height 8
click at [266, 111] on p "a part" at bounding box center [391, 115] width 300 height 8
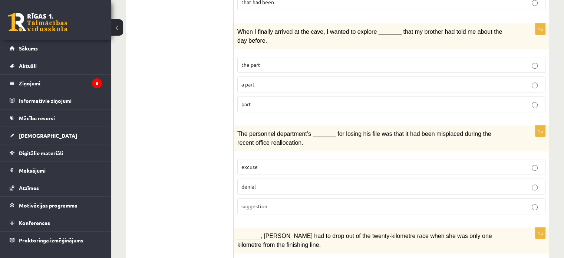
scroll to position [482, 0]
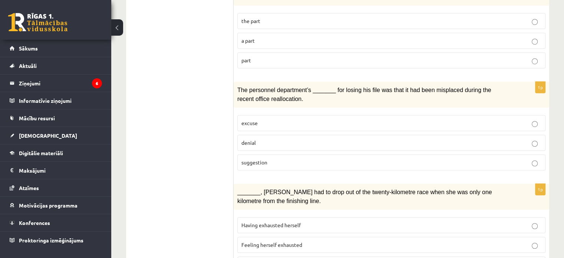
click at [256, 139] on p "denial" at bounding box center [391, 143] width 300 height 8
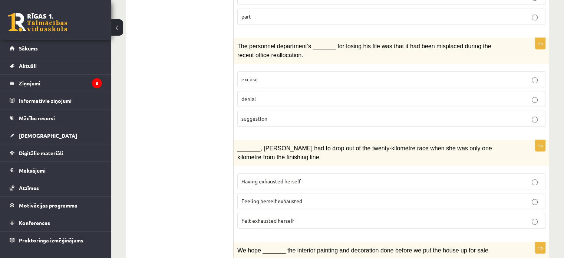
scroll to position [593, 0]
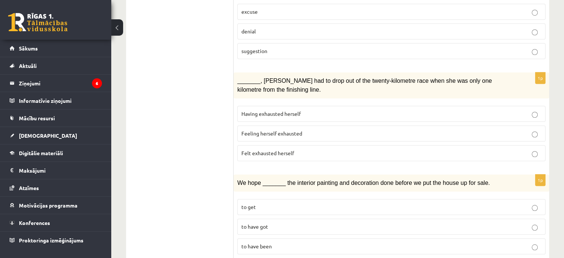
click at [248, 149] on span "Felt exhausted herself" at bounding box center [267, 152] width 53 height 7
click at [199, 146] on ul "1. uzdevums 2. uzdevums 3. uzdevums Izvērtējums!" at bounding box center [184, 48] width 100 height 1017
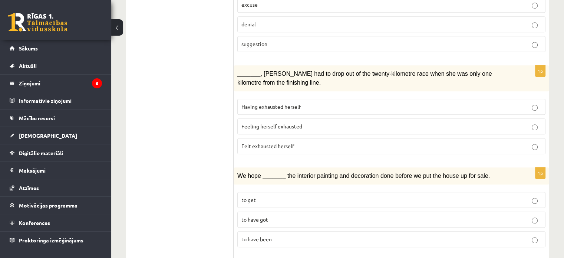
scroll to position [705, 0]
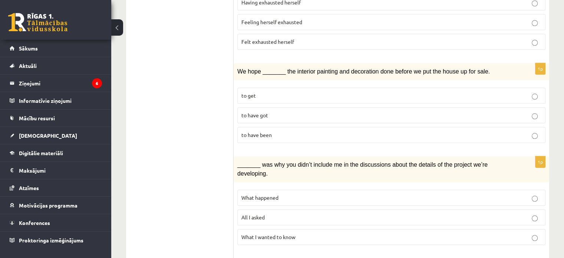
click at [256, 127] on label "to have been" at bounding box center [391, 135] width 308 height 16
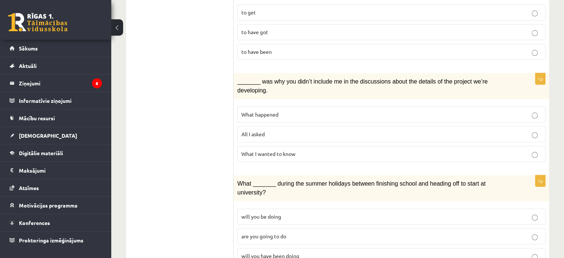
scroll to position [816, 0]
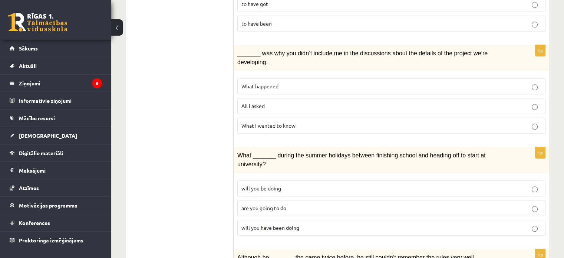
click at [274, 83] on span "What happened" at bounding box center [259, 86] width 37 height 7
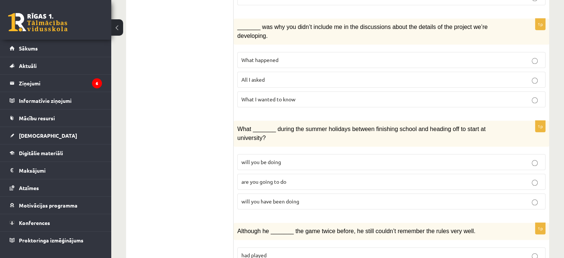
scroll to position [871, 0]
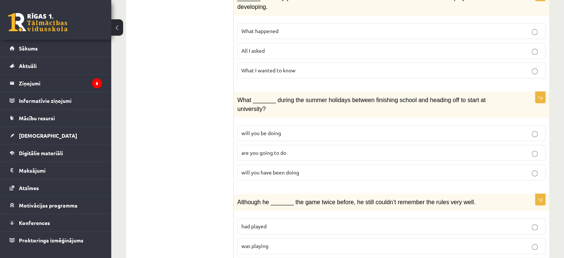
click at [294, 169] on span "will you have been doing" at bounding box center [270, 172] width 58 height 7
click at [269, 242] on p "was playing" at bounding box center [391, 246] width 300 height 8
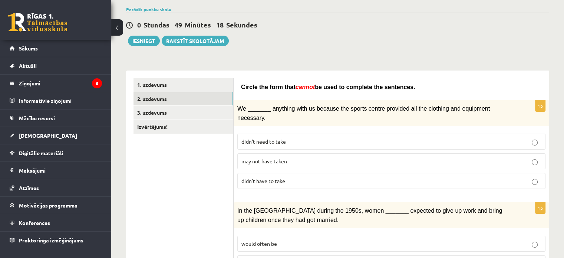
scroll to position [0, 0]
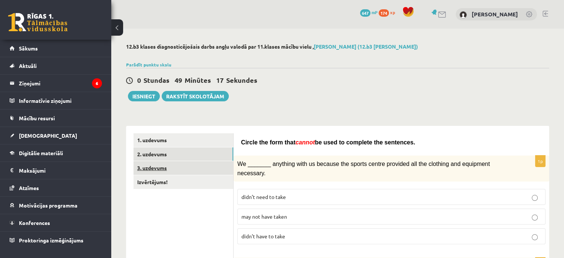
click at [160, 169] on link "3. uzdevums" at bounding box center [184, 168] width 100 height 14
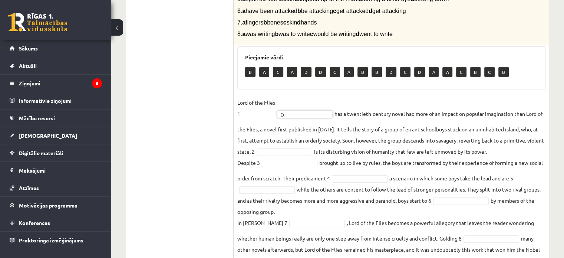
scroll to position [141, 0]
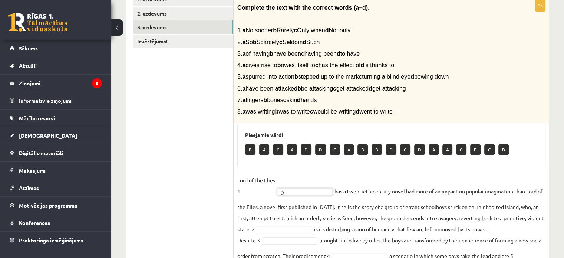
drag, startPoint x: 250, startPoint y: 40, endPoint x: 257, endPoint y: 40, distance: 7.0
click at [250, 40] on span "2. a So b Scarcely c Seldom d Such" at bounding box center [278, 42] width 82 height 6
drag, startPoint x: 257, startPoint y: 40, endPoint x: 343, endPoint y: 34, distance: 85.5
click at [343, 34] on div "Complete the text with the correct words (a–d). 1. a No sooner b Rarely c Only …" at bounding box center [392, 61] width 316 height 123
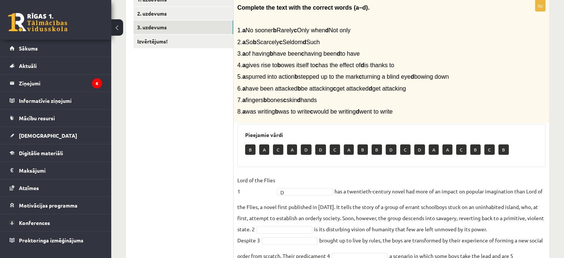
click at [343, 34] on div "Complete the text with the correct words (a–d). 1. a No sooner b Rarely c Only …" at bounding box center [392, 61] width 316 height 123
click at [320, 41] on span "2. a So b Scarcely c Seldom d Such" at bounding box center [278, 42] width 82 height 6
click at [320, 42] on span "2. a So b Scarcely c Seldom d Such" at bounding box center [278, 42] width 82 height 6
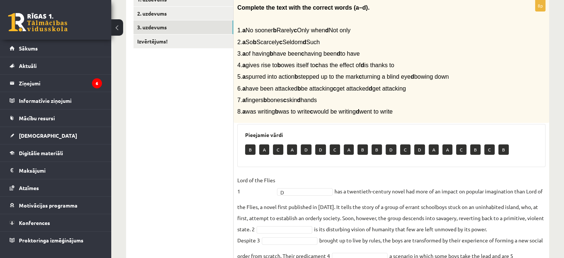
click at [258, 41] on span "2. a So b Scarcely c Seldom d Such" at bounding box center [278, 42] width 82 height 6
copy div "2. a So b Scarcely c Seldom d Such"
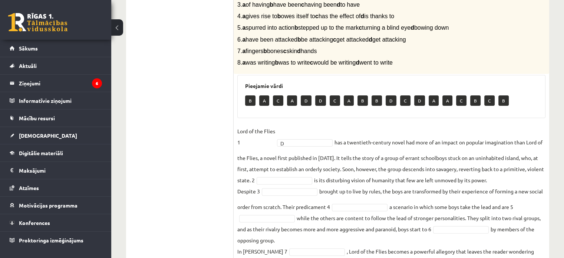
scroll to position [252, 0]
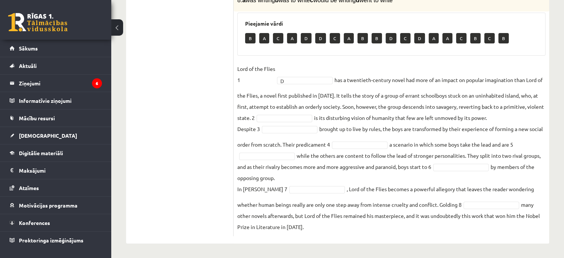
click at [270, 117] on fieldset "Lord of the Flies 1 D * has a twentieth-century novel had more of an impact on …" at bounding box center [391, 147] width 308 height 169
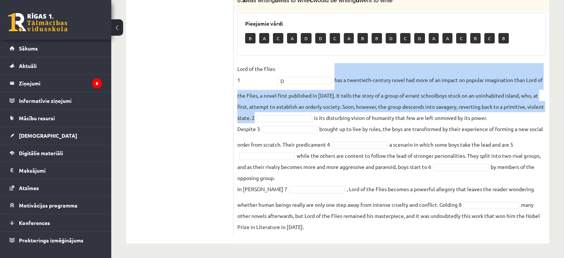
click at [270, 117] on fieldset "Lord of the Flies 1 D * has a twentieth-century novel had more of an impact on …" at bounding box center [391, 147] width 308 height 169
click at [221, 138] on ul "1. uzdevums 2. uzdevums 3. uzdevums Izvērtējums!" at bounding box center [184, 58] width 100 height 355
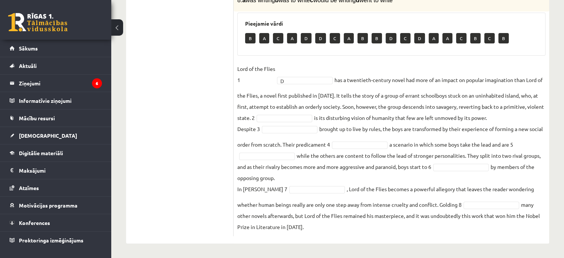
click at [270, 116] on fieldset "Lord of the Flies 1 D * has a twentieth-century novel had more of an impact on …" at bounding box center [391, 147] width 308 height 169
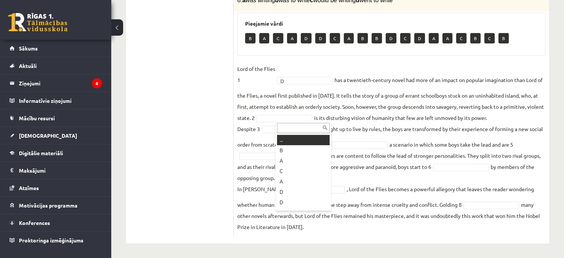
drag, startPoint x: 329, startPoint y: 114, endPoint x: 336, endPoint y: 116, distance: 7.4
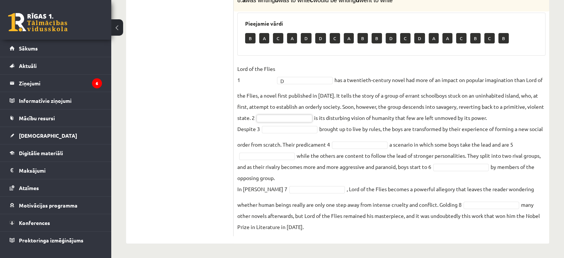
click at [334, 116] on fieldset "Lord of the Flies 1 D * has a twentieth-century novel had more of an impact on …" at bounding box center [391, 147] width 308 height 169
click at [493, 108] on fieldset "Lord of the Flies 1 D * has a twentieth-century novel had more of an impact on …" at bounding box center [391, 147] width 308 height 169
click at [493, 117] on fieldset "Lord of the Flies 1 D * has a twentieth-century novel had more of an impact on …" at bounding box center [391, 147] width 308 height 169
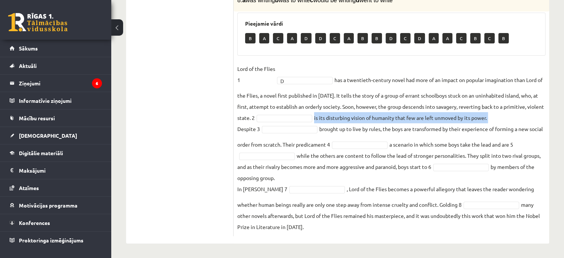
click at [493, 117] on fieldset "Lord of the Flies 1 D * has a twentieth-century novel had more of an impact on …" at bounding box center [391, 147] width 308 height 169
click at [494, 114] on fieldset "Lord of the Flies 1 D * has a twentieth-century novel had more of an impact on …" at bounding box center [391, 147] width 308 height 169
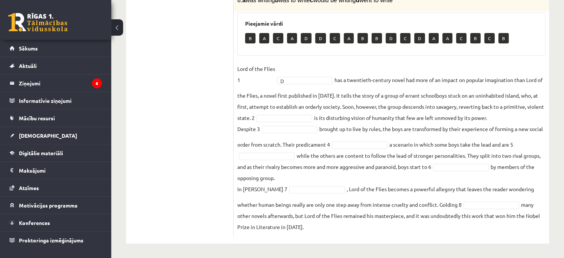
click at [494, 117] on fieldset "Lord of the Flies 1 D * has a twentieth-century novel had more of an impact on …" at bounding box center [391, 147] width 308 height 169
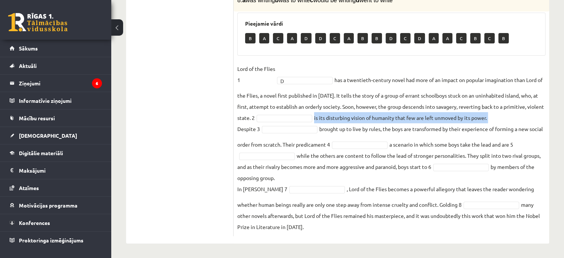
click at [494, 117] on fieldset "Lord of the Flies 1 D * has a twentieth-century novel had more of an impact on …" at bounding box center [391, 147] width 308 height 169
copy fieldset "is its disturbing vision of humanity that few are left unmoved by its power."
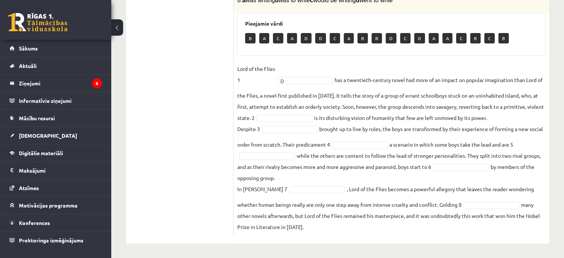
click at [295, 113] on fieldset "Lord of the Flies 1 D * has a twentieth-century novel had more of an impact on …" at bounding box center [391, 147] width 308 height 169
click at [240, 127] on p "Despite 3" at bounding box center [248, 128] width 23 height 11
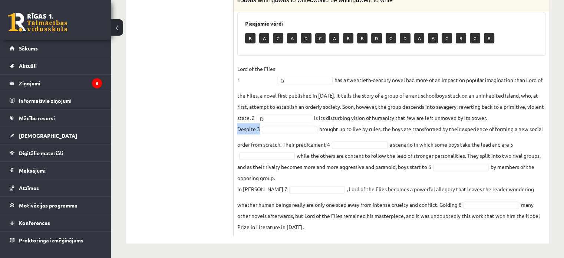
click at [240, 127] on p "Despite 3" at bounding box center [248, 128] width 23 height 11
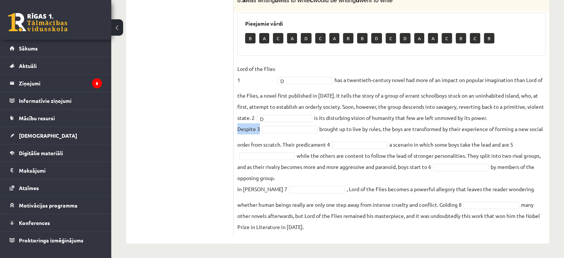
click at [240, 127] on p "Despite 3" at bounding box center [248, 128] width 23 height 11
click at [349, 124] on fieldset "Lord of the Flies 1 D * has a twentieth-century novel had more of an impact on …" at bounding box center [391, 147] width 308 height 169
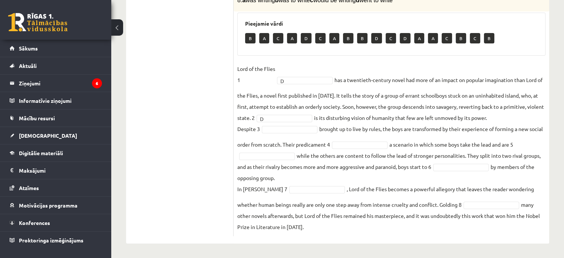
click at [349, 124] on fieldset "Lord of the Flies 1 D * has a twentieth-century novel had more of an impact on …" at bounding box center [391, 147] width 308 height 169
click at [349, 126] on fieldset "Lord of the Flies 1 D * has a twentieth-century novel had more of an impact on …" at bounding box center [391, 147] width 308 height 169
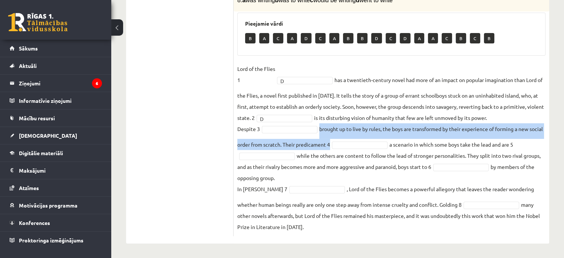
click at [349, 126] on fieldset "Lord of the Flies 1 D * has a twentieth-century novel had more of an impact on …" at bounding box center [391, 147] width 308 height 169
copy fieldset "brought up to live by rules, the boys are transformed by their experience of fo…"
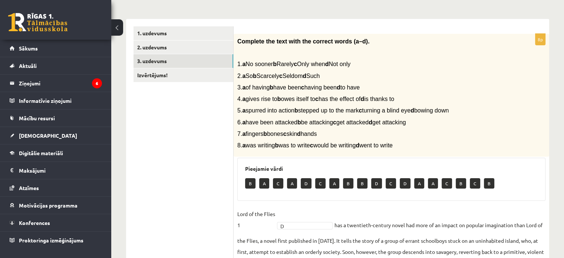
scroll to position [66, 0]
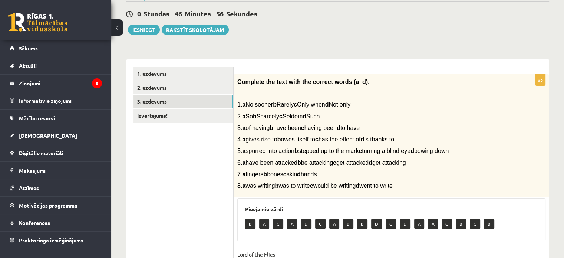
click at [253, 127] on span "3. a of having b have been c having been d to have" at bounding box center [298, 128] width 122 height 6
click at [254, 127] on span "3. a of having b have been c having been d to have" at bounding box center [298, 128] width 122 height 6
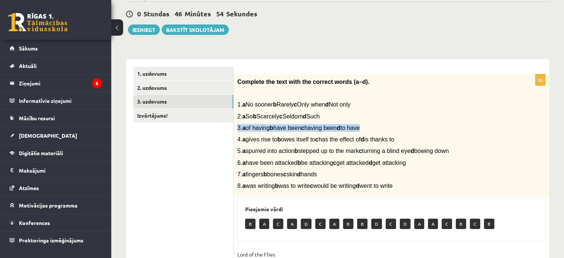
copy div "3. a of having b have been c having been d to have"
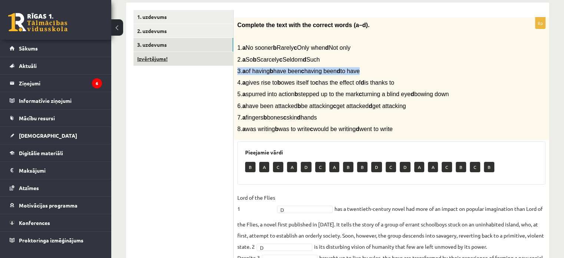
scroll to position [178, 0]
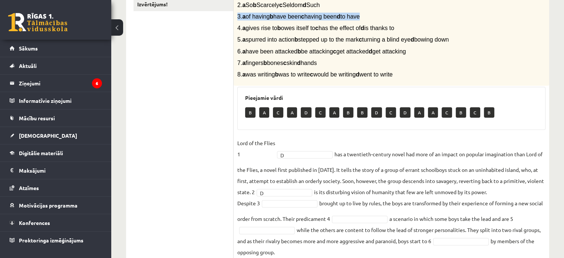
click at [211, 185] on ul "1. uzdevums 2. uzdevums 3. uzdevums Izvērtējums!" at bounding box center [184, 132] width 100 height 355
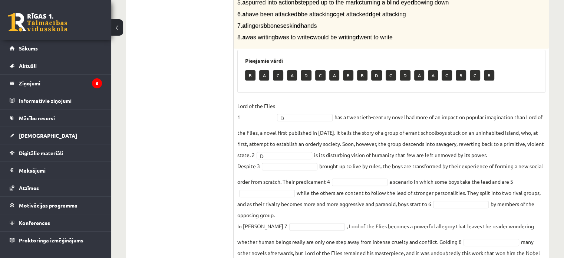
scroll to position [252, 0]
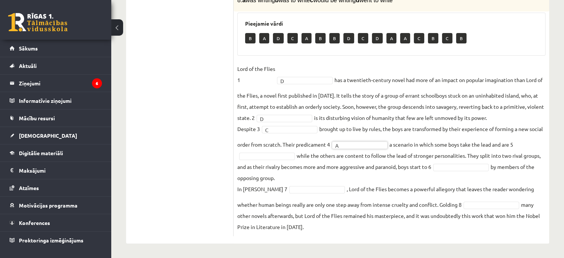
click at [307, 145] on fieldset "Lord of the Flies 1 D * has a twentieth-century novel had more of an impact on …" at bounding box center [391, 147] width 308 height 169
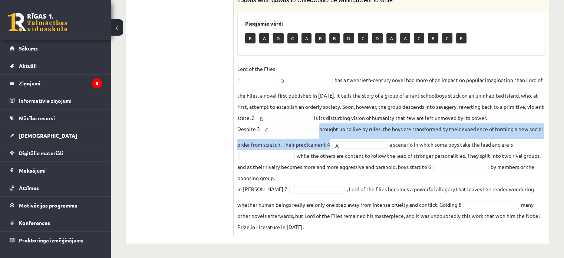
click at [307, 145] on fieldset "Lord of the Flies 1 D * has a twentieth-century novel had more of an impact on …" at bounding box center [391, 147] width 308 height 169
click at [309, 145] on fieldset "Lord of the Flies 1 D * has a twentieth-century novel had more of an impact on …" at bounding box center [391, 147] width 308 height 169
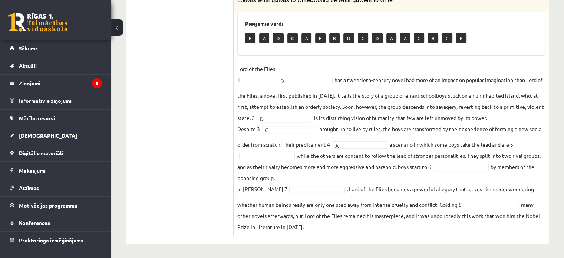
drag, startPoint x: 319, startPoint y: 142, endPoint x: 325, endPoint y: 145, distance: 7.0
click at [322, 144] on fieldset "Lord of the Flies 1 D * has a twentieth-century novel had more of an impact on …" at bounding box center [391, 147] width 308 height 169
click at [325, 145] on fieldset "Lord of the Flies 1 D * has a twentieth-century novel had more of an impact on …" at bounding box center [391, 147] width 308 height 169
click at [333, 145] on fieldset "Lord of the Flies 1 D * has a twentieth-century novel had more of an impact on …" at bounding box center [391, 147] width 308 height 169
click at [334, 144] on fieldset "Lord of the Flies 1 D * has a twentieth-century novel had more of an impact on …" at bounding box center [391, 147] width 308 height 169
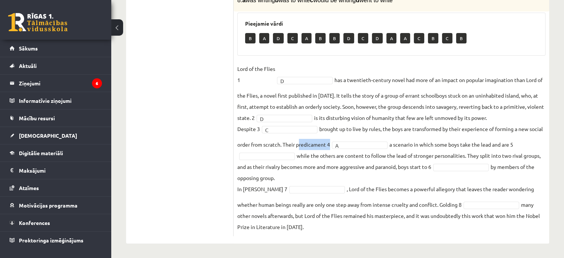
click at [334, 144] on fieldset "Lord of the Flies 1 D * has a twentieth-century novel had more of an impact on …" at bounding box center [391, 147] width 308 height 169
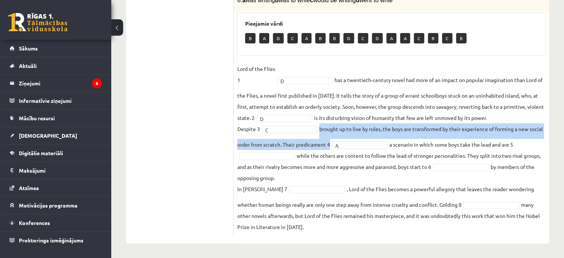
click at [334, 144] on fieldset "Lord of the Flies 1 D * has a twentieth-century novel had more of an impact on …" at bounding box center [391, 147] width 308 height 169
copy fieldset "brought up to live by rules, the boys are transformed by their experience of fo…"
click at [455, 141] on fieldset "Lord of the Flies 1 D * has a twentieth-century novel had more of an impact on …" at bounding box center [391, 147] width 308 height 169
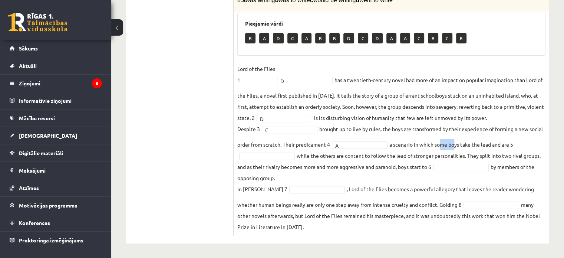
click at [455, 141] on fieldset "Lord of the Flies 1 D * has a twentieth-century novel had more of an impact on …" at bounding box center [391, 147] width 308 height 169
click at [455, 147] on fieldset "Lord of the Flies 1 D * has a twentieth-century novel had more of an impact on …" at bounding box center [391, 147] width 308 height 169
click at [455, 143] on fieldset "Lord of the Flies 1 D * has a twentieth-century novel had more of an impact on …" at bounding box center [391, 147] width 308 height 169
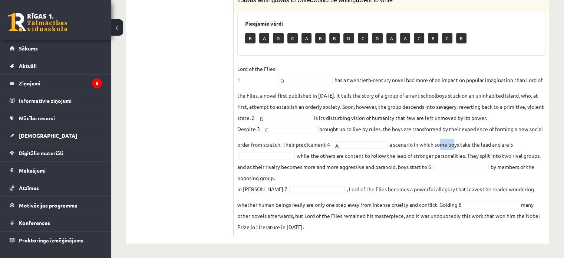
click at [455, 143] on fieldset "Lord of the Flies 1 D * has a twentieth-century novel had more of an impact on …" at bounding box center [391, 147] width 308 height 169
click at [331, 155] on fieldset "Lord of the Flies 1 D * has a twentieth-century novel had more of an impact on …" at bounding box center [391, 147] width 308 height 169
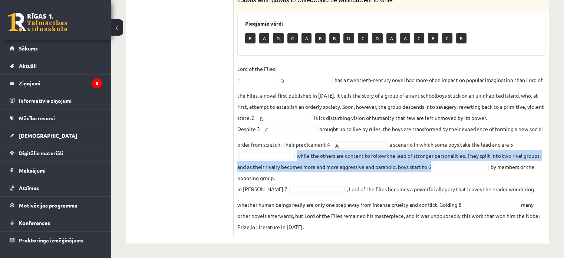
copy fieldset "while the others are content to follow the lead of stronger personalities. They…"
click at [471, 175] on fieldset "Lord of the Flies 1 D * has a twentieth-century novel had more of an impact on …" at bounding box center [391, 147] width 308 height 169
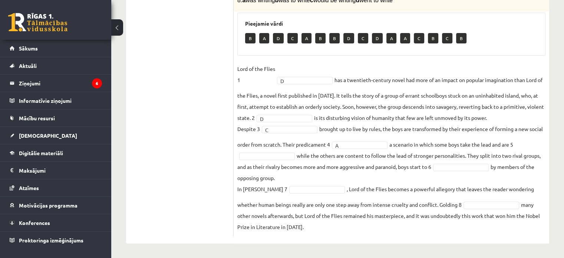
click at [471, 175] on fieldset "Lord of the Flies 1 D * has a twentieth-century novel had more of an impact on …" at bounding box center [391, 147] width 308 height 169
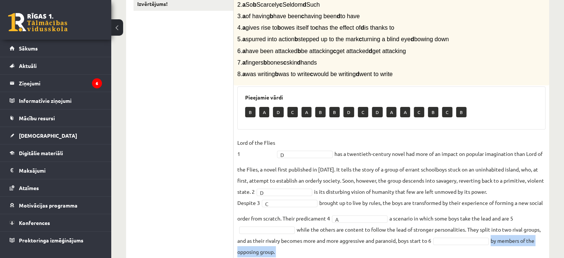
scroll to position [178, 0]
click at [246, 40] on b "a" at bounding box center [243, 39] width 3 height 6
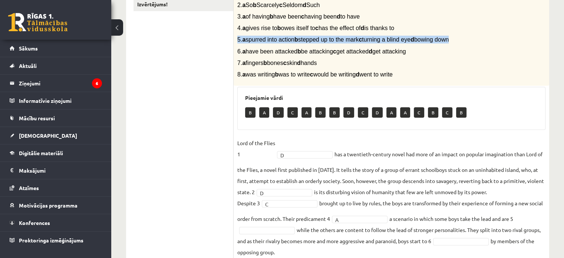
click at [255, 49] on span "6. a have been attacked b be attacking c get attacked d get attacking" at bounding box center [321, 51] width 169 height 6
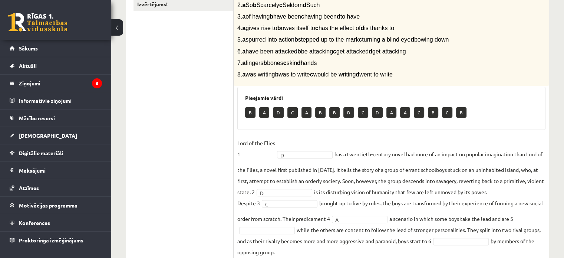
click at [255, 49] on span "6. a have been attacked b be attacking c get attacked d get attacking" at bounding box center [321, 51] width 169 height 6
click at [255, 50] on span "6. a have been attacked b be attacking c get attacked d get attacking" at bounding box center [321, 51] width 169 height 6
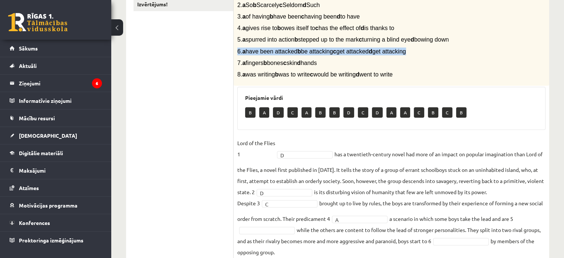
drag, startPoint x: 320, startPoint y: 213, endPoint x: 322, endPoint y: 196, distance: 17.6
click at [320, 211] on fieldset "Lord of the Flies 1 D * has a twentieth-century novel had more of an impact on …" at bounding box center [391, 221] width 308 height 169
click at [214, 174] on ul "1. uzdevums 2. uzdevums 3. uzdevums Izvērtējums!" at bounding box center [184, 132] width 100 height 355
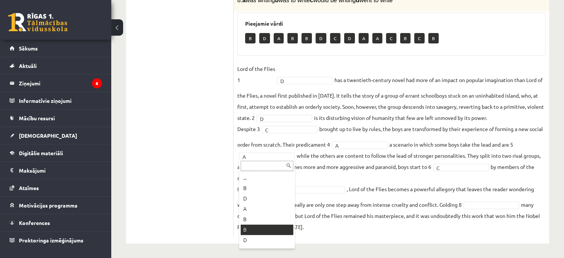
scroll to position [74, 0]
click at [255, 216] on fieldset "Lord of the Flies 1 D * has a twentieth-century novel had more of an impact on …" at bounding box center [391, 147] width 308 height 169
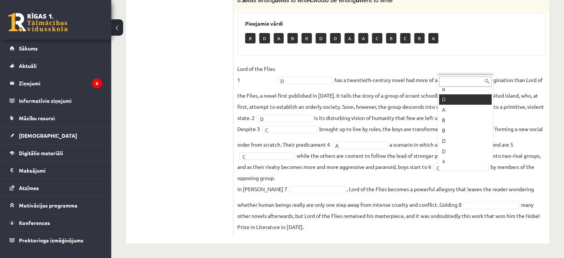
scroll to position [0, 0]
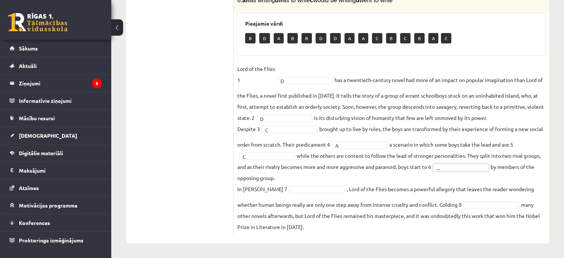
click at [491, 151] on fieldset "Lord of the Flies 1 D * has a twentieth-century novel had more of an impact on …" at bounding box center [391, 147] width 308 height 169
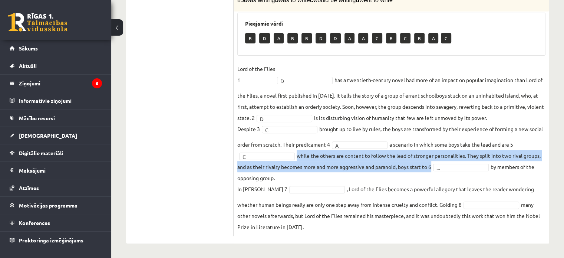
click at [491, 151] on fieldset "Lord of the Flies 1 D * has a twentieth-century novel had more of an impact on …" at bounding box center [391, 147] width 308 height 169
click at [457, 179] on fieldset "Lord of the Flies 1 D * has a twentieth-century novel had more of an impact on …" at bounding box center [391, 147] width 308 height 169
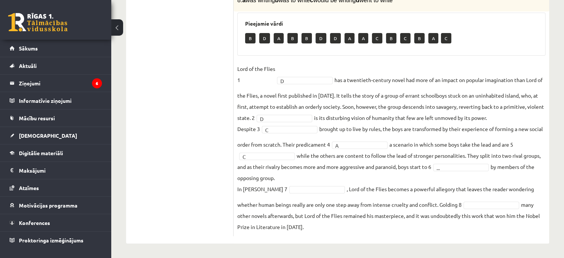
click at [460, 177] on fieldset "Lord of the Flies 1 D * has a twentieth-century novel had more of an impact on …" at bounding box center [391, 147] width 308 height 169
click at [524, 166] on fieldset "Lord of the Flies 1 D * has a twentieth-century novel had more of an impact on …" at bounding box center [391, 147] width 308 height 169
click at [523, 168] on fieldset "Lord of the Flies 1 D * has a twentieth-century novel had more of an impact on …" at bounding box center [391, 147] width 308 height 169
click at [522, 169] on fieldset "Lord of the Flies 1 D * has a twentieth-century novel had more of an impact on …" at bounding box center [391, 147] width 308 height 169
click at [519, 172] on fieldset "Lord of the Flies 1 D * has a twentieth-century novel had more of an impact on …" at bounding box center [391, 147] width 308 height 169
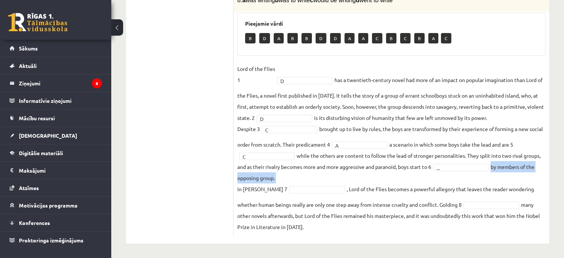
click at [519, 172] on fieldset "Lord of the Flies 1 D * has a twentieth-century novel had more of an impact on …" at bounding box center [391, 147] width 308 height 169
click at [519, 170] on fieldset "Lord of the Flies 1 D * has a twentieth-century novel had more of an impact on …" at bounding box center [391, 147] width 308 height 169
click at [519, 168] on fieldset "Lord of the Flies 1 D * has a twentieth-century novel had more of an impact on …" at bounding box center [391, 147] width 308 height 169
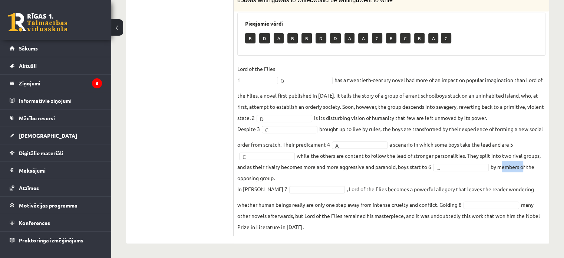
click at [520, 167] on fieldset "Lord of the Flies 1 D * has a twentieth-century novel had more of an impact on …" at bounding box center [391, 147] width 308 height 169
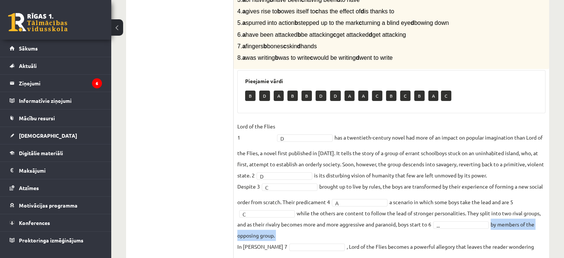
scroll to position [141, 0]
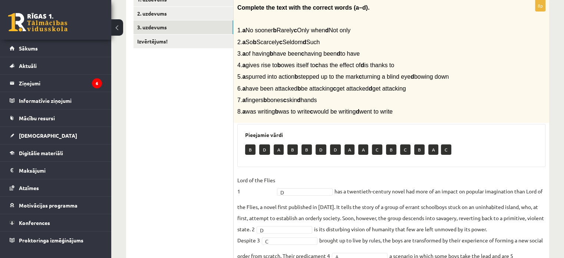
click at [264, 87] on span "6. a have been attacked b be attacking c get attacked d get attacking" at bounding box center [321, 88] width 169 height 6
click at [264, 88] on span "6. a have been attacked b be attacking c get attacked d get attacking" at bounding box center [321, 88] width 169 height 6
click at [391, 140] on div "Pieejamie vārdi B D A B B D D A A C B C B A C" at bounding box center [391, 145] width 308 height 43
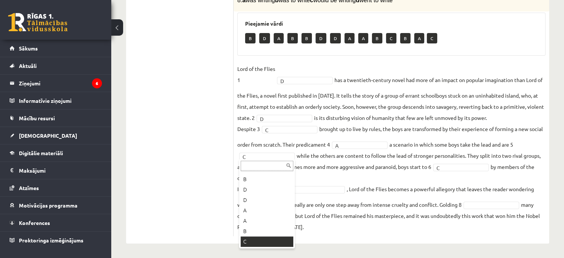
scroll to position [50, 0]
click at [199, 151] on ul "1. uzdevums 2. uzdevums 3. uzdevums Izvērtējums!" at bounding box center [184, 58] width 100 height 355
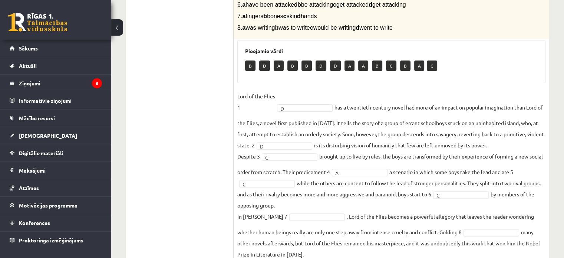
scroll to position [252, 0]
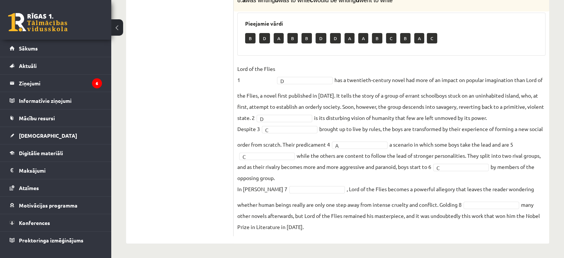
click at [253, 188] on p "In William Golding’s 7" at bounding box center [262, 188] width 50 height 11
click at [254, 188] on p "In William Golding’s 7" at bounding box center [262, 188] width 50 height 11
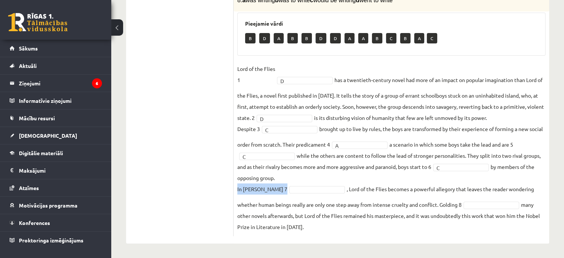
click at [254, 188] on p "In William Golding’s 7" at bounding box center [262, 188] width 50 height 11
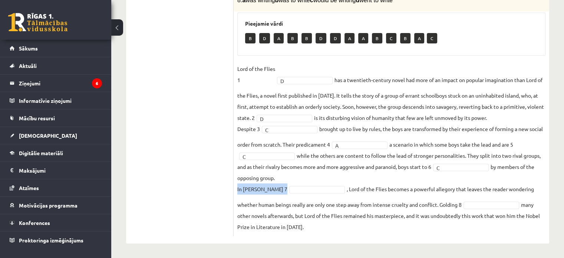
click at [254, 188] on p "In William Golding’s 7" at bounding box center [262, 188] width 50 height 11
click at [255, 188] on p "In William Golding’s 7" at bounding box center [262, 188] width 50 height 11
click at [358, 191] on fieldset "Lord of the Flies 1 D * has a twentieth-century novel had more of an impact on …" at bounding box center [391, 147] width 308 height 169
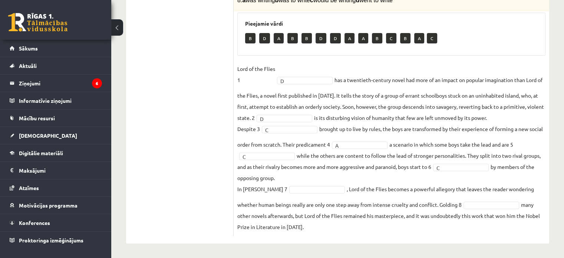
click at [358, 192] on fieldset "Lord of the Flies 1 D * has a twentieth-century novel had more of an impact on …" at bounding box center [391, 147] width 308 height 169
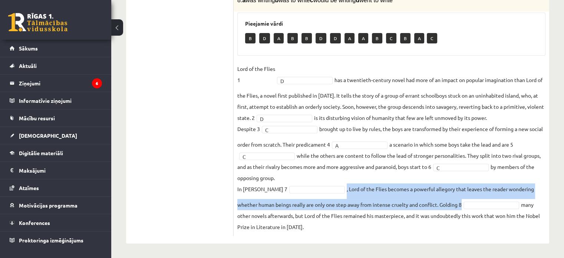
click at [531, 205] on fieldset "Lord of the Flies 1 D * has a twentieth-century novel had more of an impact on …" at bounding box center [391, 147] width 308 height 169
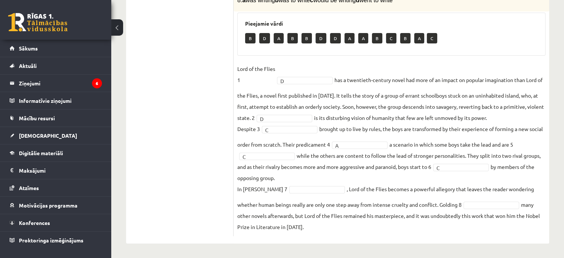
click at [531, 205] on fieldset "Lord of the Flies 1 D * has a twentieth-century novel had more of an impact on …" at bounding box center [391, 147] width 308 height 169
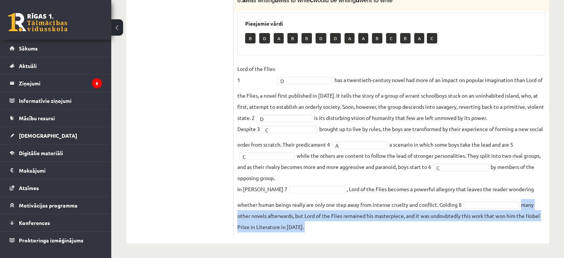
click at [531, 205] on fieldset "Lord of the Flies 1 D * has a twentieth-century novel had more of an impact on …" at bounding box center [391, 147] width 308 height 169
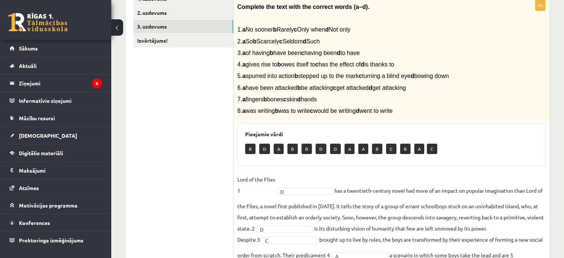
scroll to position [141, 0]
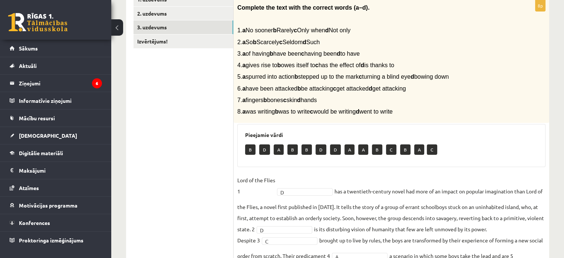
click at [273, 99] on span "7. a fingers b bones c skin d hands" at bounding box center [276, 100] width 79 height 6
click at [308, 112] on span "8. a was writing b was to write c would be writing d went to write" at bounding box center [314, 111] width 155 height 6
click at [308, 113] on span "8. a was writing b was to write c would be writing d went to write" at bounding box center [314, 111] width 155 height 6
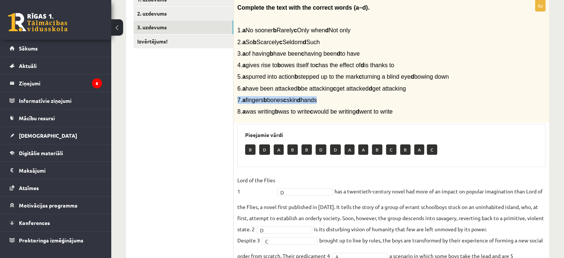
click at [307, 113] on span "8. a was writing b was to write c would be writing d went to write" at bounding box center [314, 111] width 155 height 6
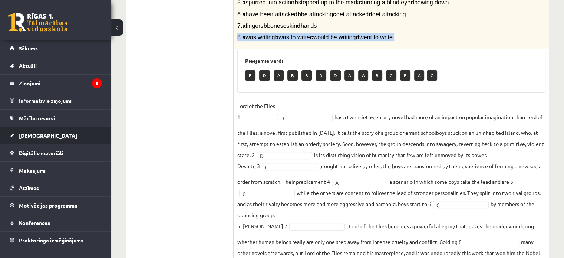
scroll to position [178, 0]
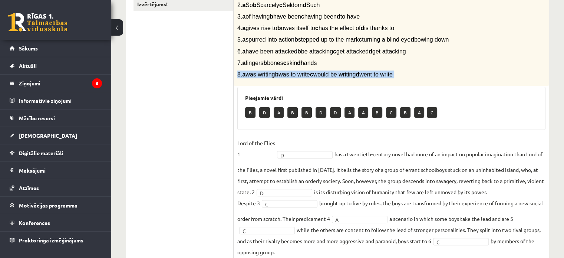
click at [122, 135] on div "12.b3 klases diagnosticējošais darbs angļu valodā par 11.klases mācību vielu , …" at bounding box center [337, 91] width 453 height 481
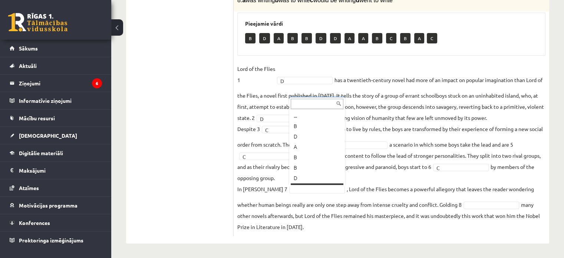
scroll to position [9, 0]
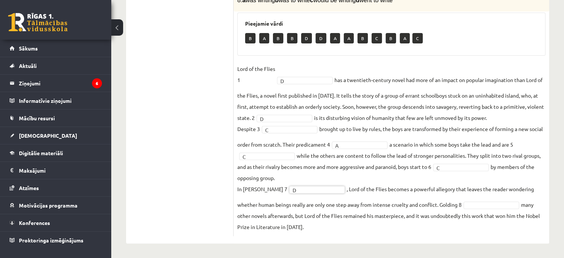
click at [301, 177] on fieldset "Lord of the Flies 1 D * has a twentieth-century novel had more of an impact on …" at bounding box center [391, 147] width 308 height 169
click at [479, 162] on fieldset "Lord of the Flies 1 D * has a twentieth-century novel had more of an impact on …" at bounding box center [391, 147] width 308 height 169
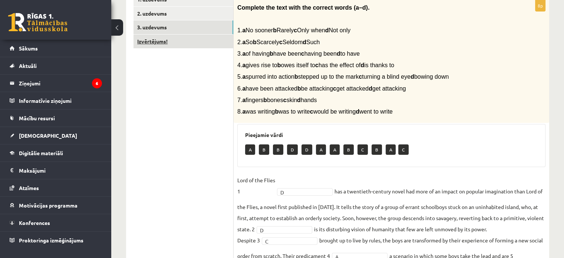
click at [166, 42] on link "Izvērtējums!" at bounding box center [184, 41] width 100 height 14
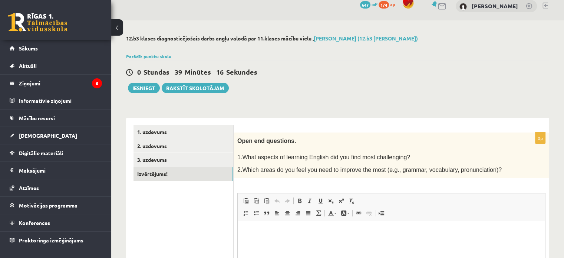
scroll to position [7, 0]
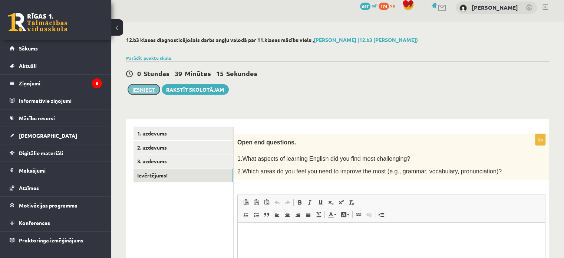
click at [149, 92] on button "Iesniegt" at bounding box center [144, 89] width 32 height 10
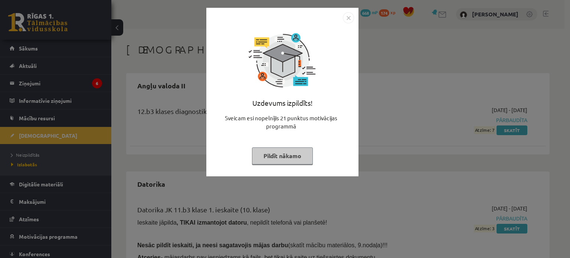
click at [349, 18] on img "Close" at bounding box center [348, 17] width 11 height 11
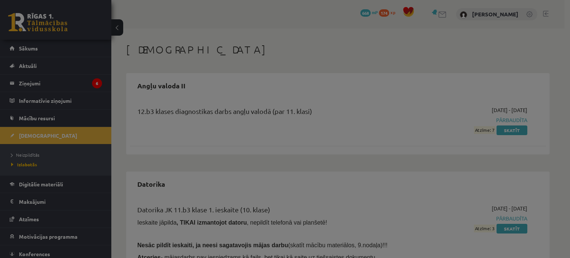
click at [349, 18] on div "Uzdevums izpildīts! Sveicam esi nopelnījis 21 punktus motivācijas programmā Pil…" at bounding box center [282, 73] width 152 height 168
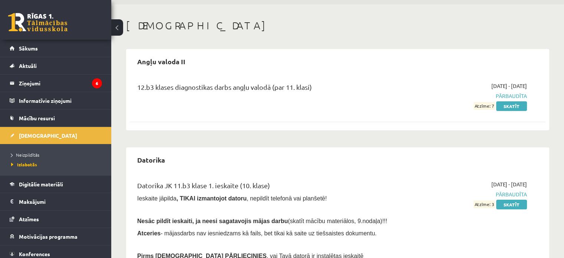
scroll to position [37, 0]
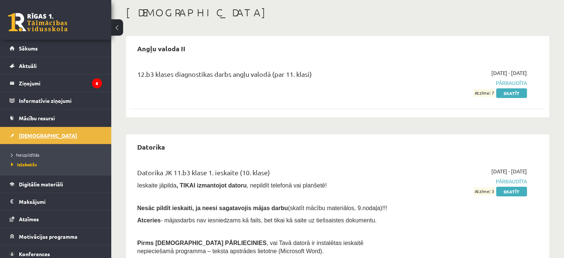
click at [37, 137] on span "[DEMOGRAPHIC_DATA]" at bounding box center [48, 135] width 58 height 7
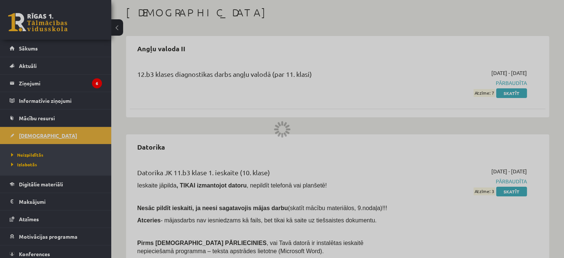
click at [37, 137] on div at bounding box center [282, 129] width 564 height 258
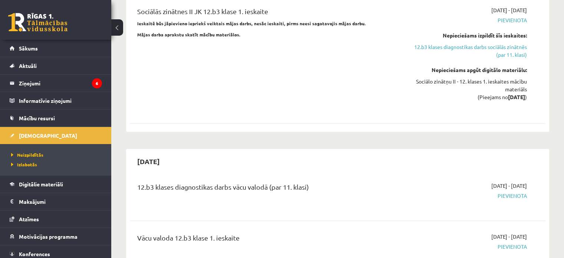
scroll to position [668, 0]
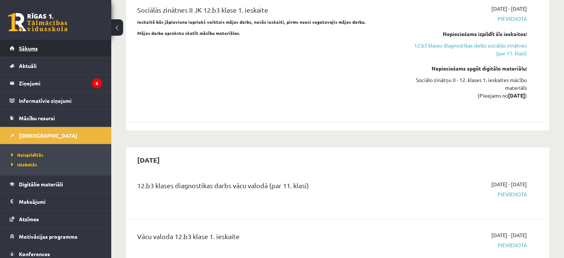
click at [40, 48] on link "Sākums" at bounding box center [56, 48] width 92 height 17
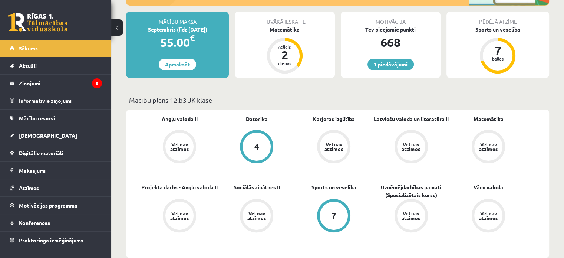
scroll to position [148, 0]
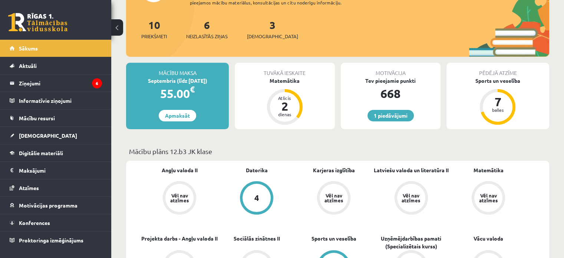
scroll to position [67, 0]
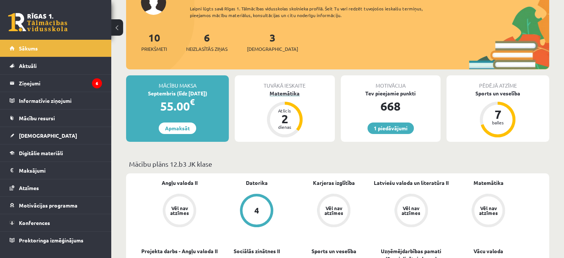
click at [288, 92] on div "Matemātika" at bounding box center [285, 93] width 100 height 8
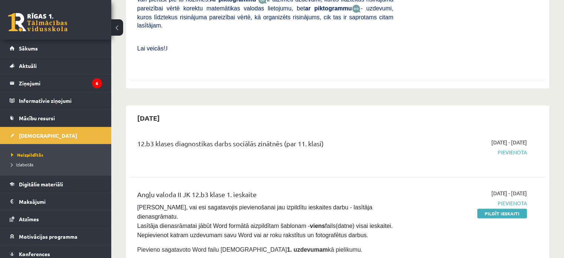
scroll to position [445, 0]
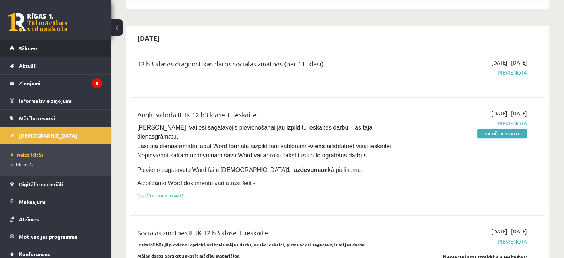
click at [28, 49] on span "Sākums" at bounding box center [28, 48] width 19 height 7
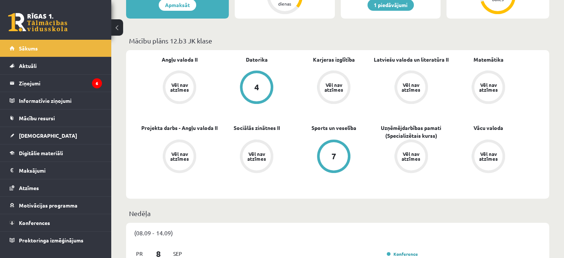
scroll to position [185, 0]
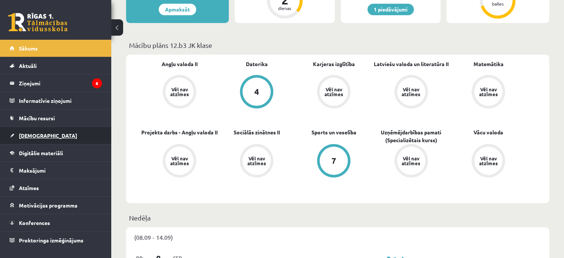
click at [46, 136] on link "[DEMOGRAPHIC_DATA]" at bounding box center [56, 135] width 92 height 17
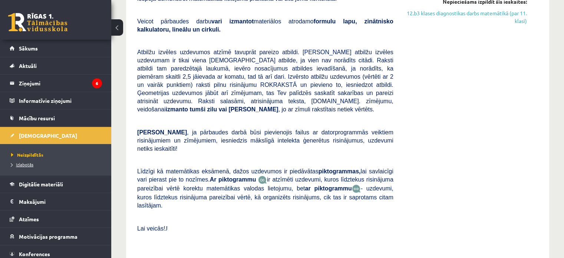
click at [30, 167] on link "Izlabotās" at bounding box center [57, 164] width 93 height 7
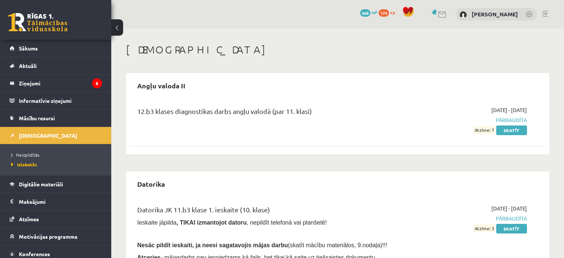
click at [256, 112] on div "12.b3 klases diagnostikas darbs angļu valodā (par 11. klasi)" at bounding box center [265, 113] width 256 height 14
click at [519, 129] on link "Skatīt" at bounding box center [511, 130] width 31 height 10
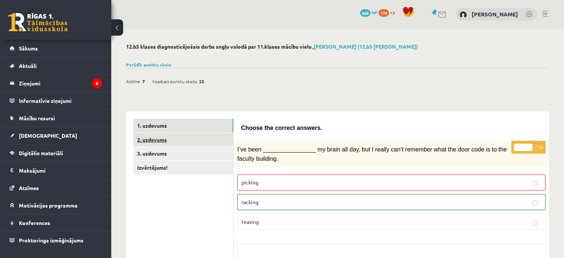
click at [162, 141] on link "2. uzdevums" at bounding box center [184, 140] width 100 height 14
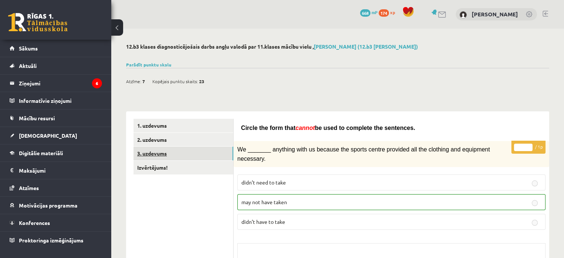
click at [166, 152] on link "3. uzdevums" at bounding box center [184, 153] width 100 height 14
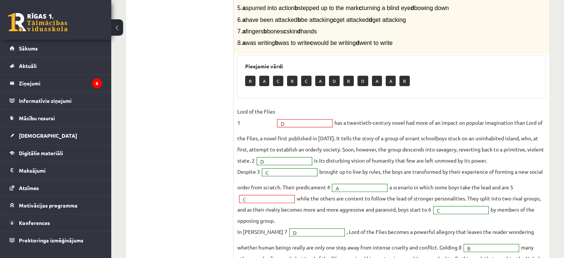
scroll to position [260, 0]
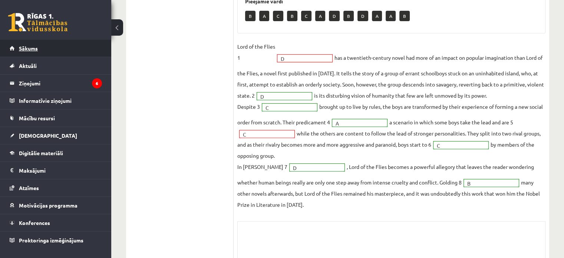
click at [27, 46] on span "Sākums" at bounding box center [28, 48] width 19 height 7
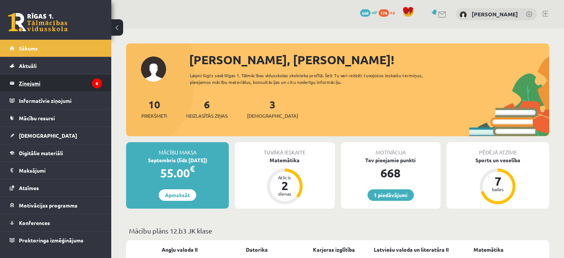
click at [42, 81] on legend "Ziņojumi 6" at bounding box center [60, 83] width 83 height 17
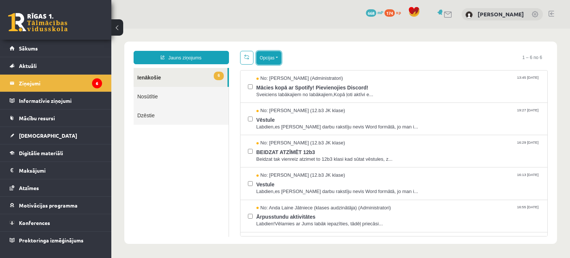
click at [267, 60] on button "Opcijas" at bounding box center [268, 57] width 25 height 13
click at [266, 61] on button "Opcijas" at bounding box center [268, 57] width 25 height 13
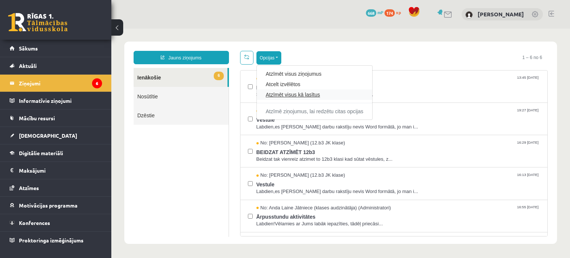
click at [298, 95] on link "Atzīmēt visus kā lasītus" at bounding box center [315, 94] width 98 height 7
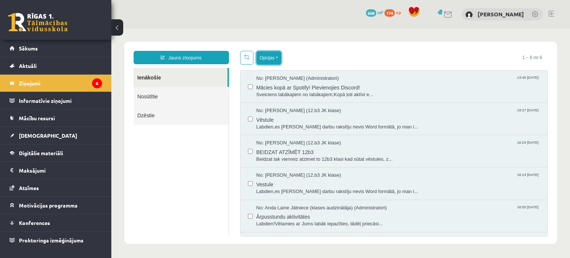
click at [275, 60] on button "Opcijas" at bounding box center [268, 57] width 25 height 13
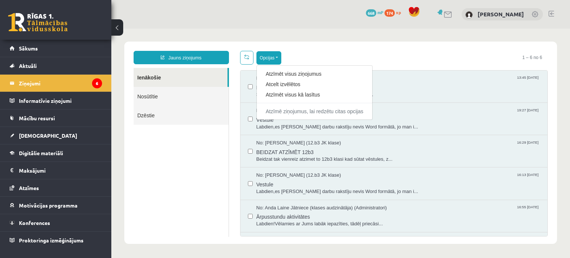
click at [198, 158] on ul "Ienākošie Nosūtītie Dzēstie" at bounding box center [181, 152] width 95 height 169
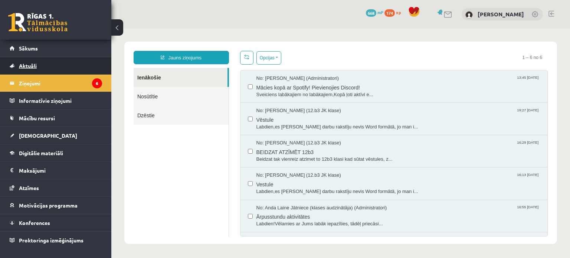
click at [77, 72] on link "Aktuāli" at bounding box center [56, 65] width 92 height 17
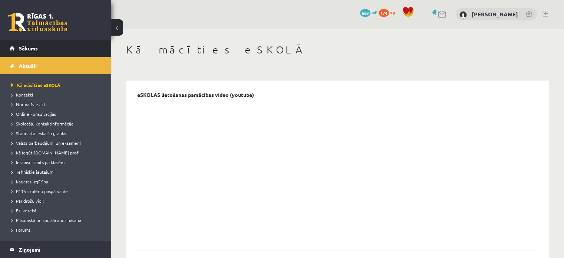
click at [45, 47] on link "Sākums" at bounding box center [56, 48] width 92 height 17
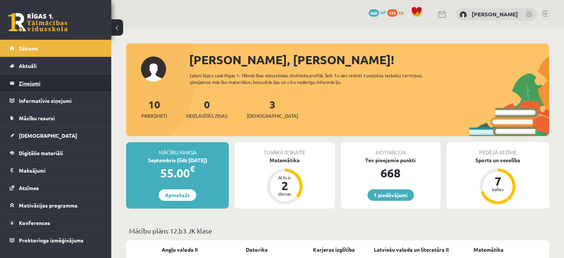
click at [42, 84] on legend "Ziņojumi 0" at bounding box center [60, 83] width 83 height 17
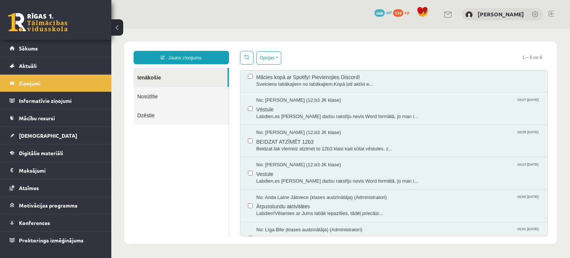
scroll to position [27, 0]
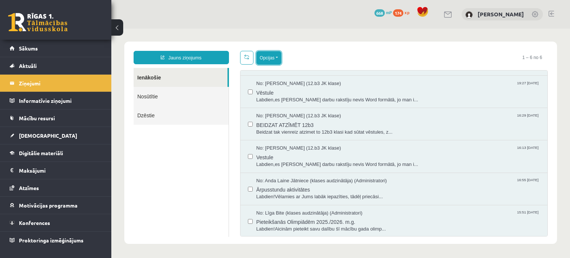
click at [275, 63] on button "Opcijas" at bounding box center [268, 57] width 25 height 13
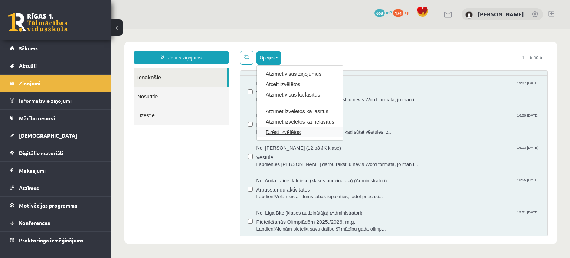
click at [279, 129] on link "Dzēst izvēlētos" at bounding box center [300, 131] width 68 height 7
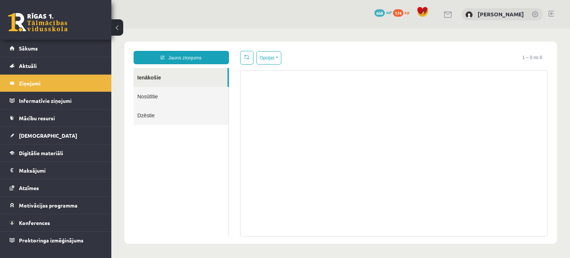
scroll to position [0, 0]
click at [84, 47] on link "Sākums" at bounding box center [56, 48] width 92 height 17
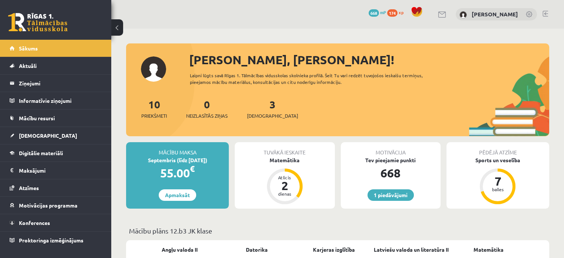
click at [265, 109] on div "3 Ieskaites" at bounding box center [272, 107] width 51 height 23
click at [263, 116] on span "[DEMOGRAPHIC_DATA]" at bounding box center [272, 115] width 51 height 7
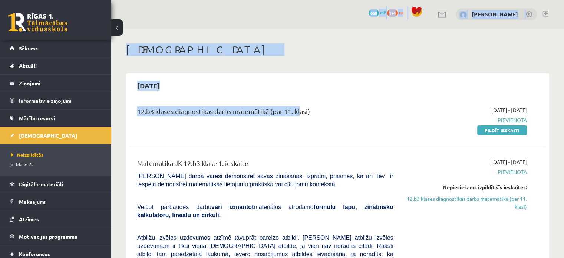
drag, startPoint x: 335, startPoint y: -22, endPoint x: 346, endPoint y: 17, distance: 39.9
click at [324, 50] on h1 "[DEMOGRAPHIC_DATA]" at bounding box center [337, 49] width 423 height 13
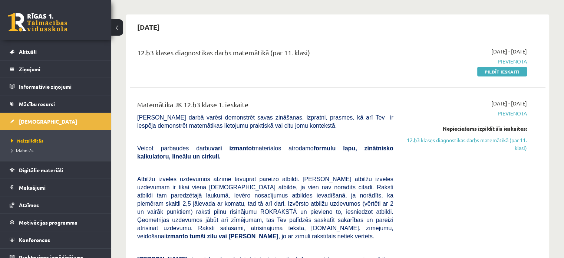
scroll to position [21, 0]
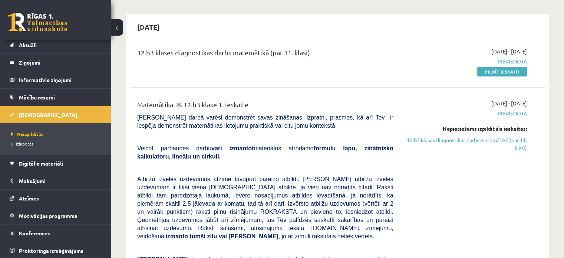
click at [306, 123] on p "[PERSON_NAME] darbā varēsi demonstrēt savas zināšanas, izpratni, prasmes, kā ar…" at bounding box center [265, 121] width 256 height 16
drag, startPoint x: 430, startPoint y: 187, endPoint x: 449, endPoint y: 190, distance: 19.1
click at [430, 187] on div "[DATE] - [DATE] [GEOGRAPHIC_DATA] Nepieciešams izpildīt šīs ieskaites: 12.b3 kl…" at bounding box center [466, 236] width 134 height 275
click at [40, 163] on span "Digitālie materiāli" at bounding box center [41, 163] width 44 height 7
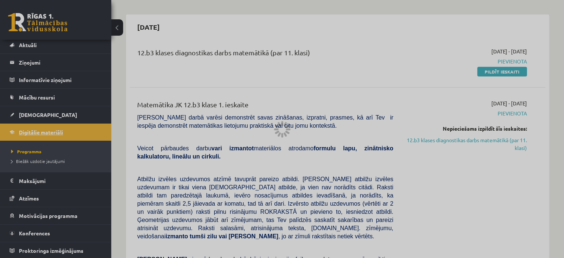
click at [40, 163] on div at bounding box center [282, 129] width 564 height 258
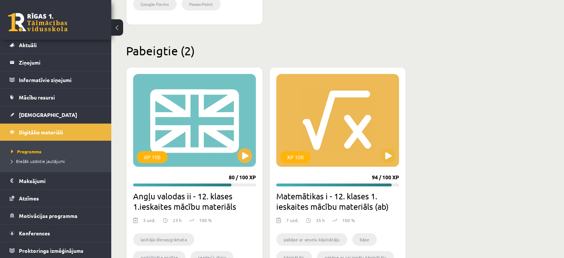
scroll to position [652, 0]
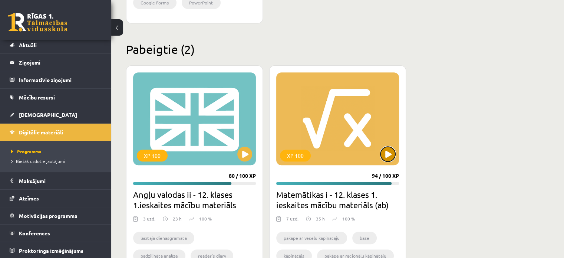
click at [387, 157] on button at bounding box center [388, 153] width 15 height 15
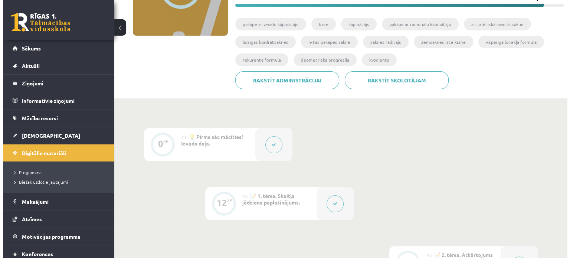
scroll to position [148, 0]
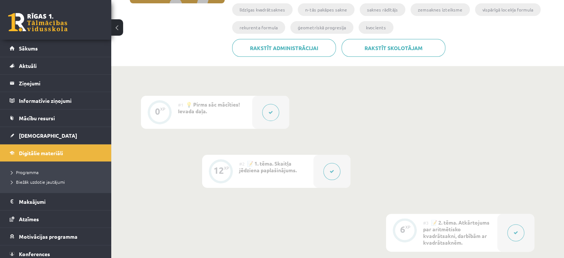
click at [276, 110] on button at bounding box center [270, 112] width 17 height 17
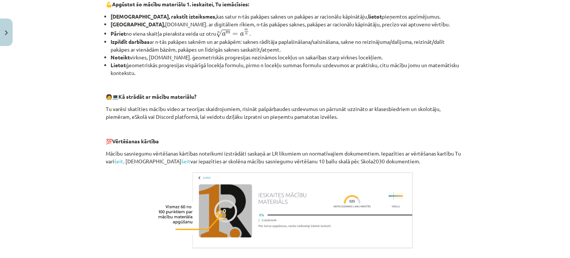
scroll to position [362, 0]
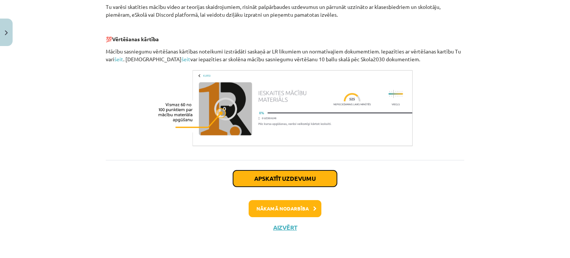
click at [319, 176] on button "Apskatīt uzdevumu" at bounding box center [285, 178] width 104 height 16
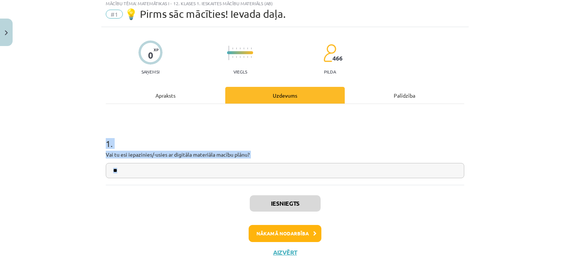
scroll to position [19, 0]
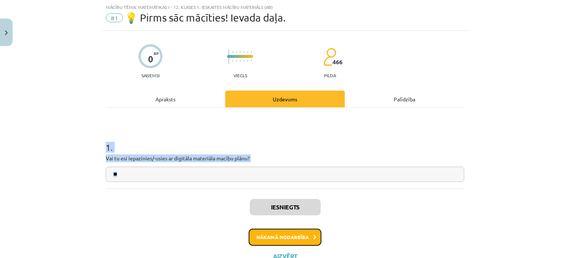
click at [306, 240] on button "Nākamā nodarbība" at bounding box center [284, 236] width 73 height 17
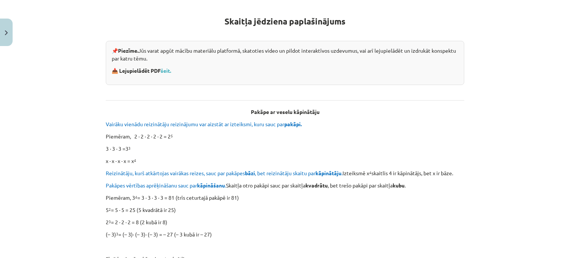
click at [40, 102] on div "Mācību tēma: Matemātikas i - 12. klases 1. ieskaites mācību materiāls (ab) #2 📝…" at bounding box center [285, 129] width 570 height 258
click at [40, 103] on div "Mācību tēma: Matemātikas i - 12. klases 1. ieskaites mācību materiāls (ab) #2 📝…" at bounding box center [285, 129] width 570 height 258
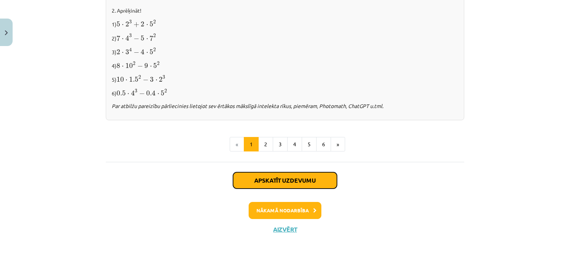
click at [313, 183] on button "Apskatīt uzdevumu" at bounding box center [285, 180] width 104 height 16
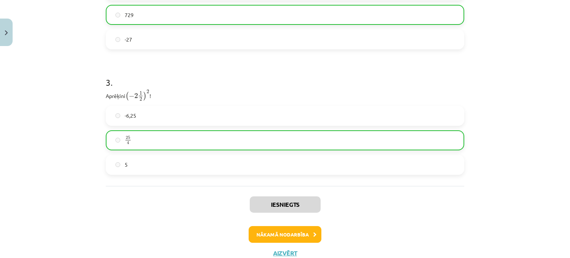
scroll to position [464, 0]
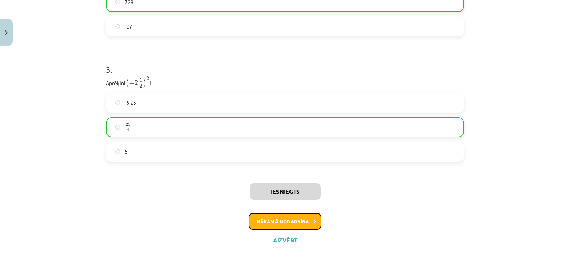
click at [296, 213] on button "Nākamā nodarbība" at bounding box center [284, 221] width 73 height 17
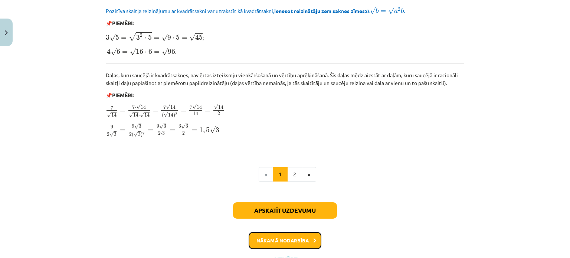
scroll to position [926, 0]
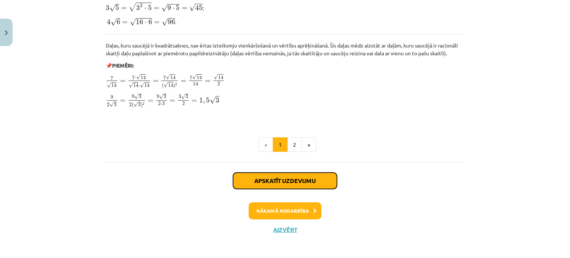
click at [314, 173] on button "Apskatīt uzdevumu" at bounding box center [285, 180] width 104 height 16
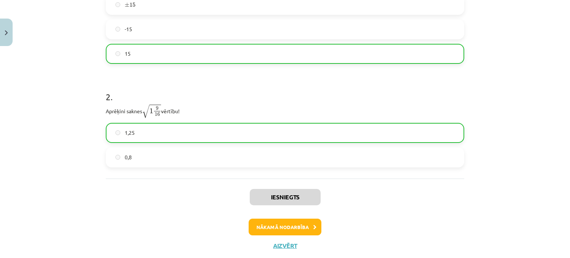
scroll to position [222, 0]
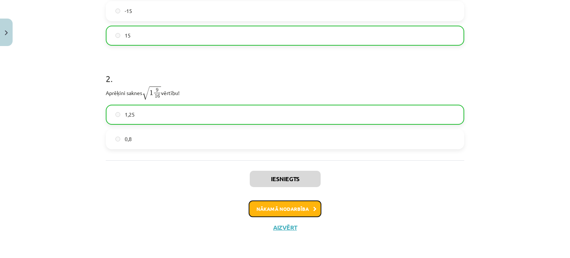
click at [298, 210] on button "Nākamā nodarbība" at bounding box center [284, 208] width 73 height 17
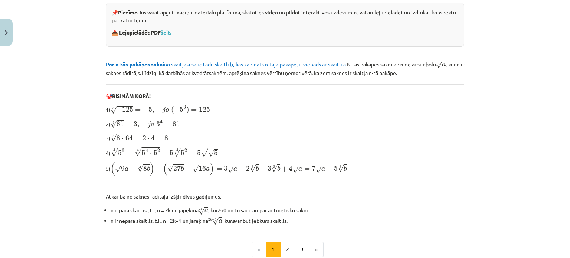
scroll to position [273, 0]
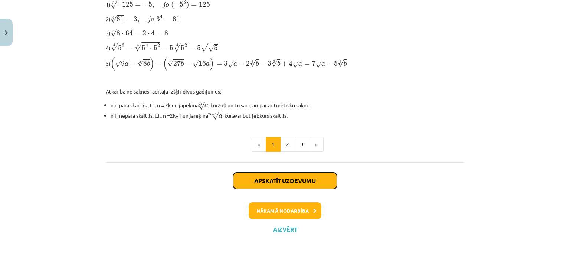
click at [252, 178] on button "Apskatīt uzdevumu" at bounding box center [285, 180] width 104 height 16
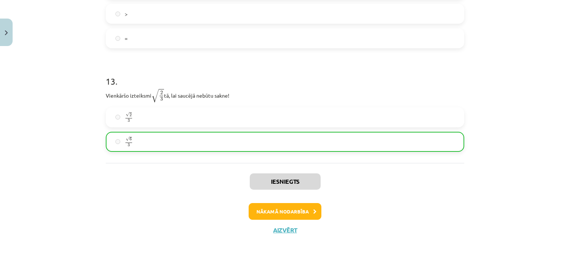
scroll to position [1696, 0]
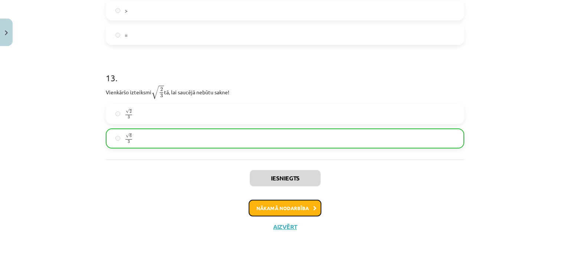
click at [255, 201] on button "Nākamā nodarbība" at bounding box center [284, 208] width 73 height 17
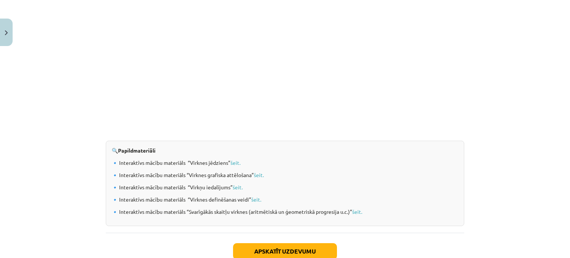
scroll to position [760, 0]
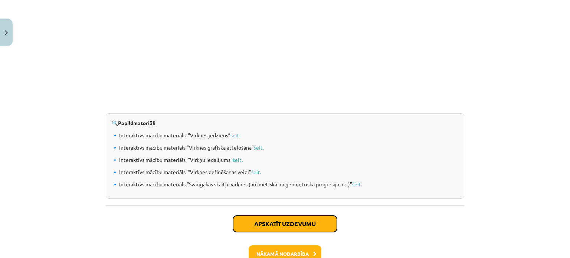
click at [292, 221] on button "Apskatīt uzdevumu" at bounding box center [285, 223] width 104 height 16
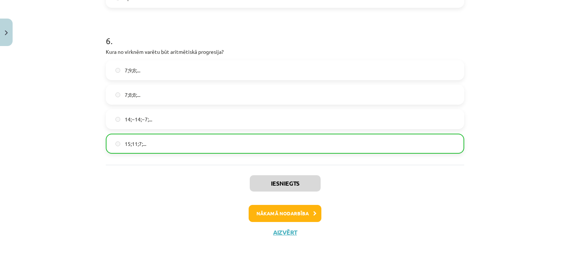
scroll to position [862, 0]
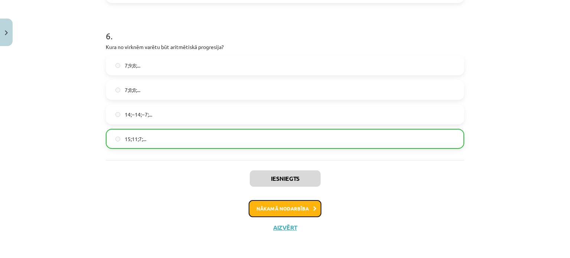
click at [281, 211] on button "Nākamā nodarbība" at bounding box center [284, 208] width 73 height 17
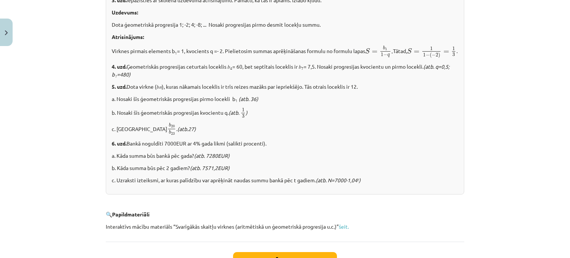
scroll to position [967, 0]
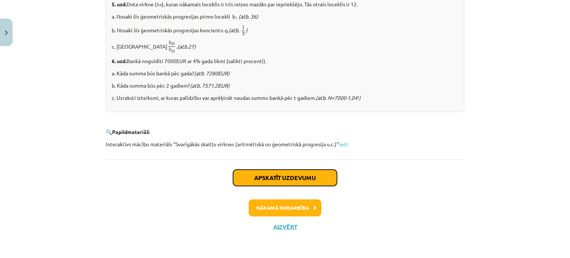
click at [248, 174] on button "Apskatīt uzdevumu" at bounding box center [285, 177] width 104 height 16
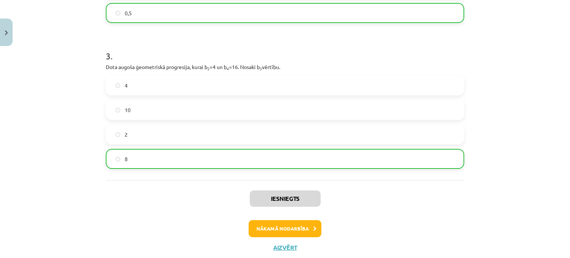
scroll to position [372, 0]
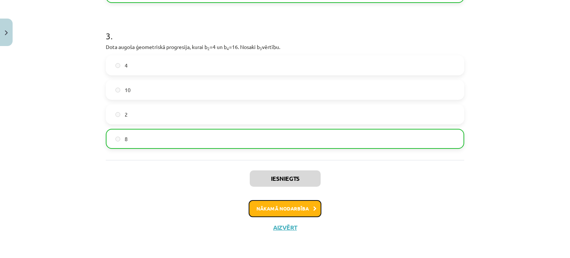
click at [297, 211] on button "Nākamā nodarbība" at bounding box center [284, 208] width 73 height 17
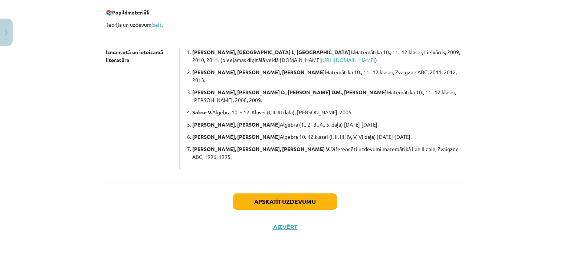
click at [297, 211] on div "Apskatīt uzdevumu Aizvērt" at bounding box center [285, 209] width 358 height 52
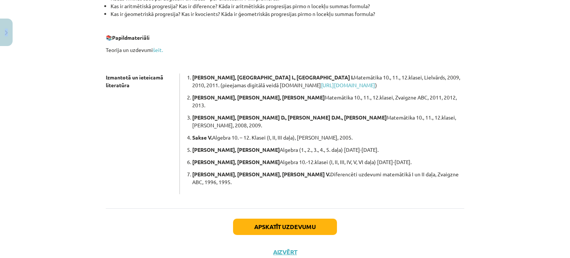
scroll to position [211, 0]
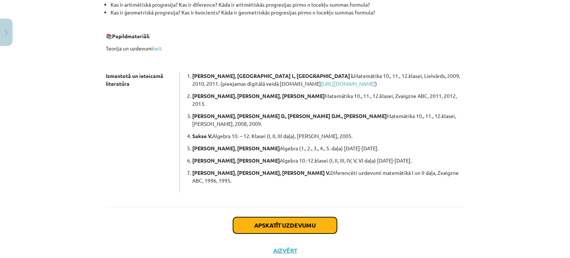
click at [284, 217] on button "Apskatīt uzdevumu" at bounding box center [285, 225] width 104 height 16
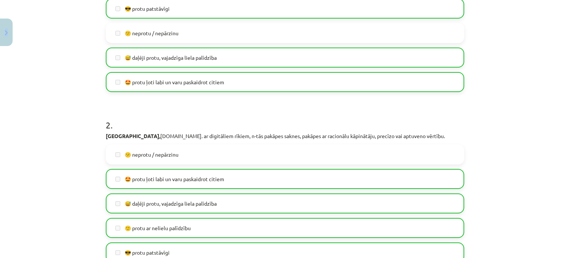
click at [284, 204] on label "😅 daļēji protu, vajadzīga liela palīdzība" at bounding box center [284, 203] width 357 height 19
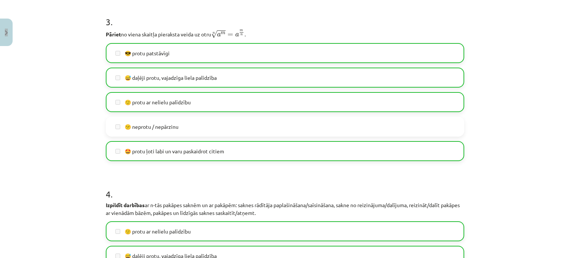
scroll to position [501, 0]
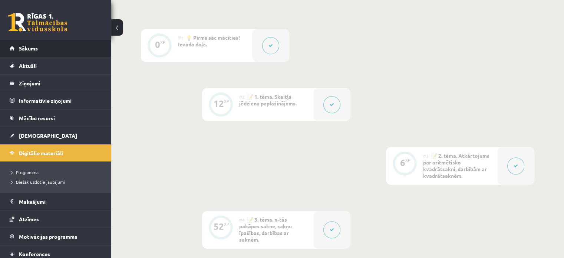
scroll to position [185, 0]
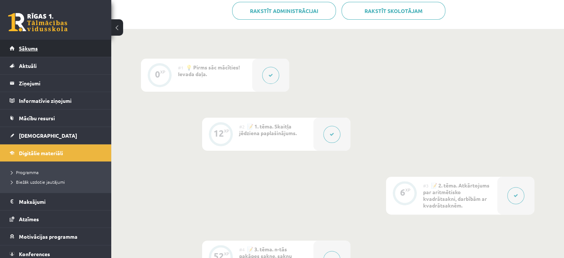
click at [35, 53] on link "Sākums" at bounding box center [56, 48] width 92 height 17
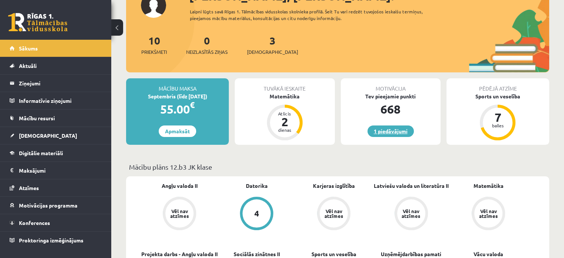
scroll to position [74, 0]
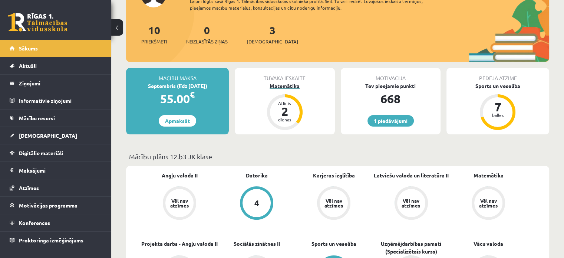
click at [279, 85] on div "Matemātika" at bounding box center [285, 86] width 100 height 8
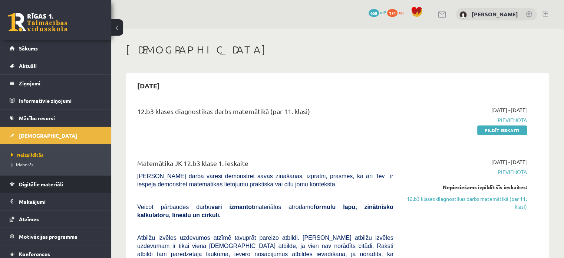
click at [44, 188] on link "Digitālie materiāli" at bounding box center [56, 183] width 92 height 17
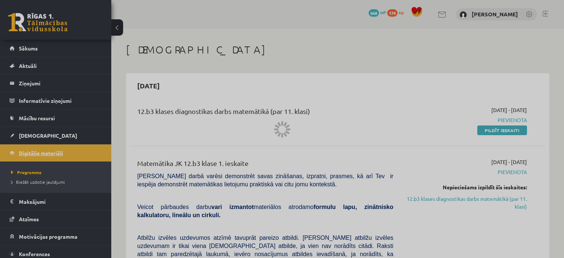
click at [44, 188] on div at bounding box center [282, 129] width 564 height 258
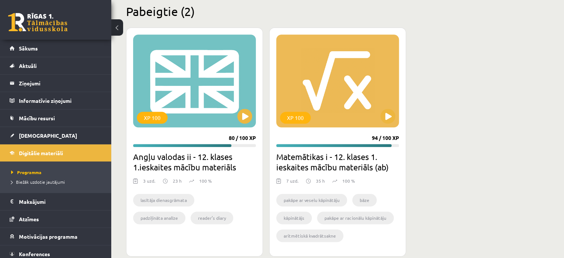
scroll to position [702, 0]
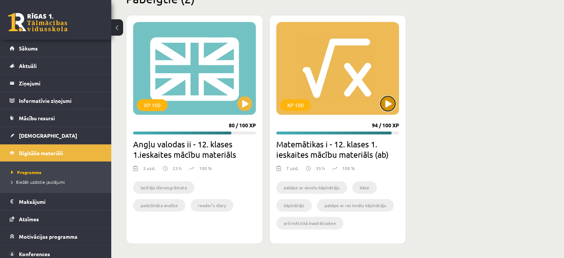
click at [387, 108] on button at bounding box center [388, 103] width 15 height 15
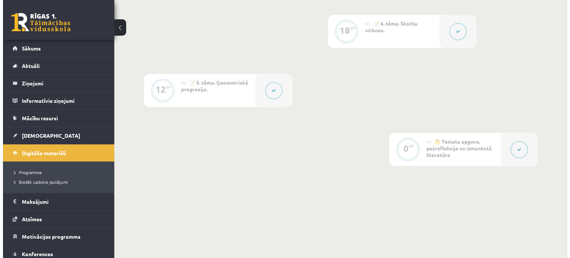
scroll to position [512, 0]
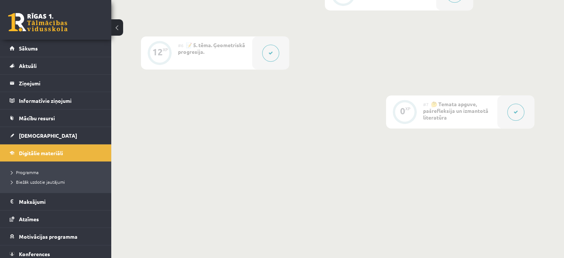
click at [512, 113] on button at bounding box center [515, 111] width 17 height 17
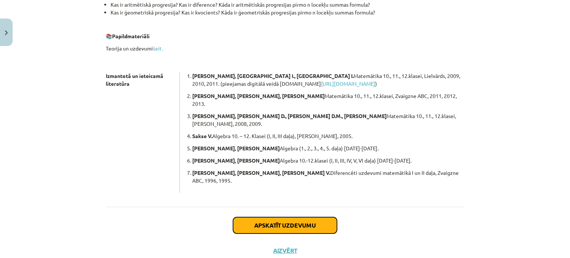
click at [301, 217] on button "Apskatīt uzdevumu" at bounding box center [285, 225] width 104 height 16
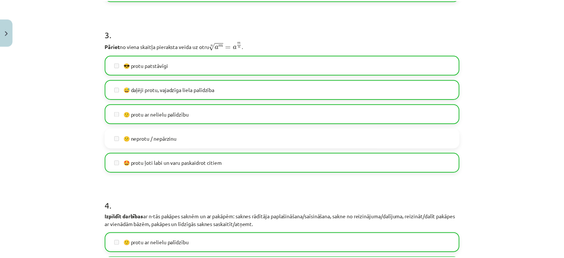
scroll to position [445, 0]
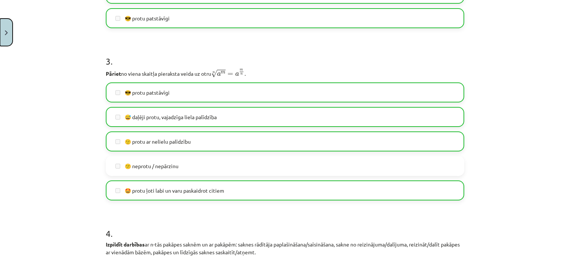
click at [6, 33] on img "Close" at bounding box center [6, 32] width 3 height 5
click at [6, 33] on div "Mācību tēma: Matemātikas i - 12. klases 1. ieskaites mācību materiāls (ab) #7 🤔…" at bounding box center [285, 129] width 570 height 258
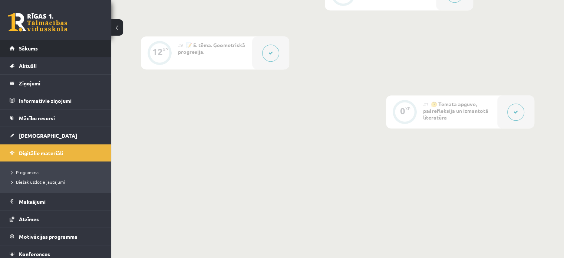
click at [65, 46] on link "Sākums" at bounding box center [56, 48] width 92 height 17
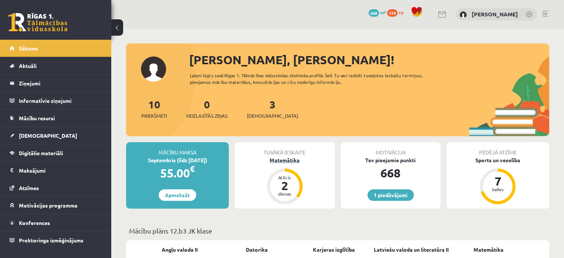
click at [284, 162] on div "Matemātika" at bounding box center [285, 160] width 100 height 8
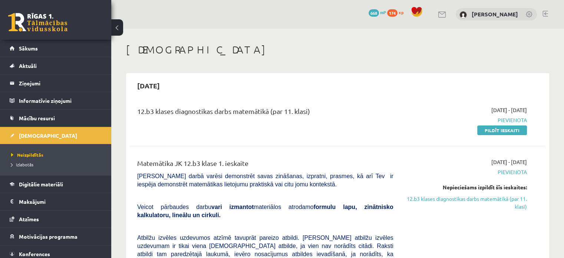
drag, startPoint x: 502, startPoint y: 130, endPoint x: 323, endPoint y: 24, distance: 207.5
click at [502, 130] on link "Pildīt ieskaiti" at bounding box center [502, 130] width 50 height 10
click at [323, 24] on div "0 Dāvanas 668 mP 174 xp [PERSON_NAME]" at bounding box center [337, 14] width 453 height 29
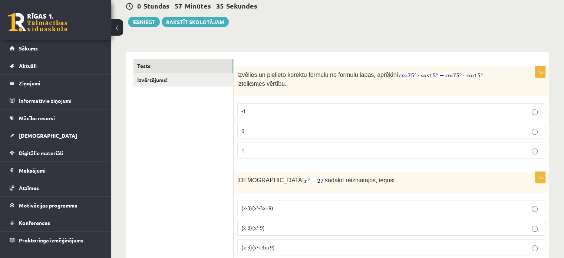
scroll to position [111, 0]
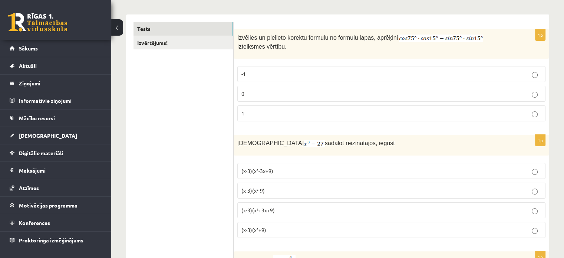
click at [267, 93] on p "0" at bounding box center [391, 94] width 300 height 8
drag, startPoint x: 267, startPoint y: 93, endPoint x: 266, endPoint y: 87, distance: 6.0
click at [267, 92] on p "0" at bounding box center [391, 94] width 300 height 8
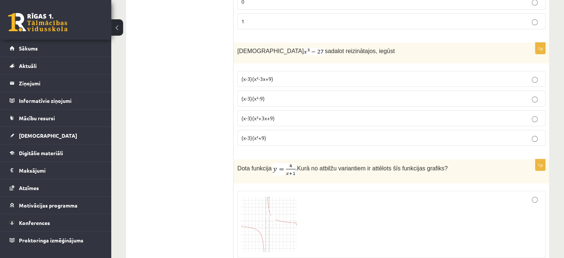
scroll to position [185, 0]
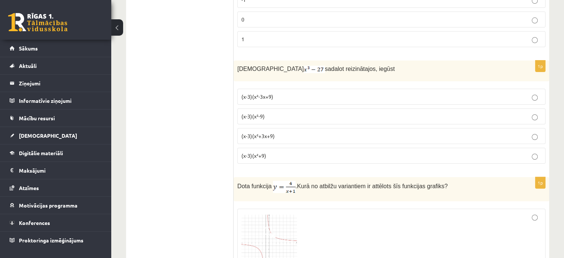
click at [284, 132] on p "(x-3)(x²+3x+9)" at bounding box center [391, 136] width 300 height 8
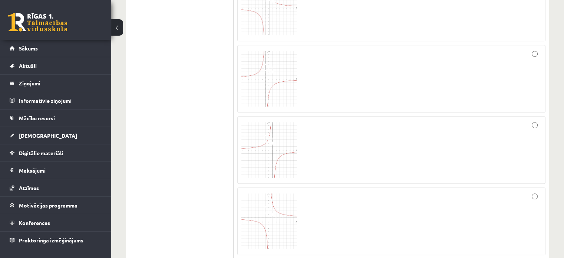
scroll to position [371, 0]
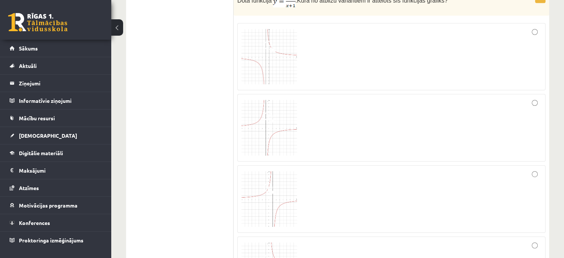
click at [403, 70] on div at bounding box center [391, 56] width 300 height 59
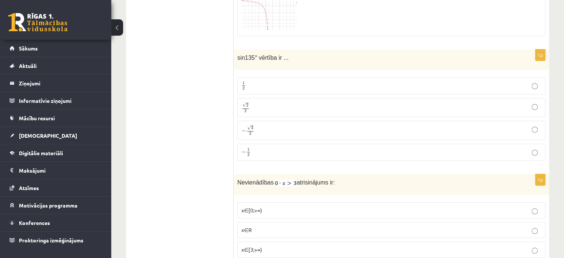
scroll to position [630, 0]
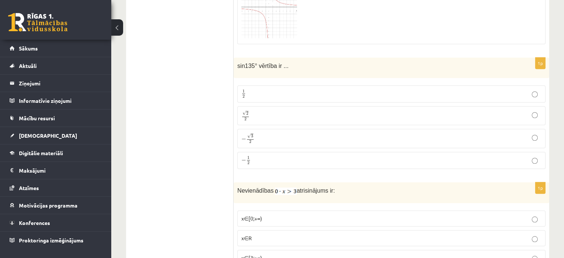
click at [280, 110] on p "√ 2 2 2 2" at bounding box center [391, 115] width 300 height 11
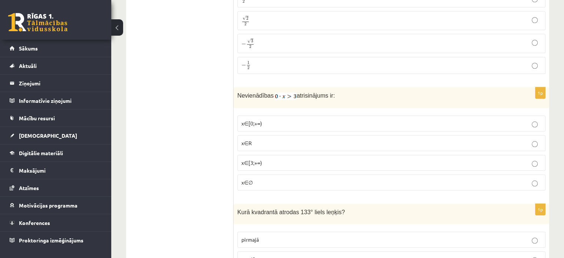
scroll to position [742, 0]
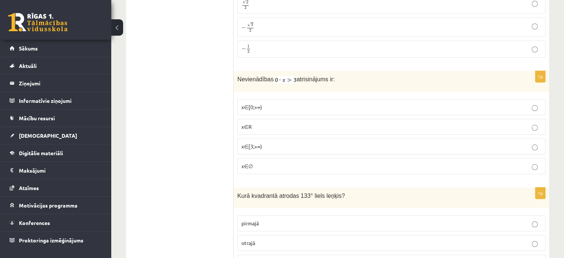
click at [259, 163] on p "x∈∅" at bounding box center [391, 166] width 300 height 8
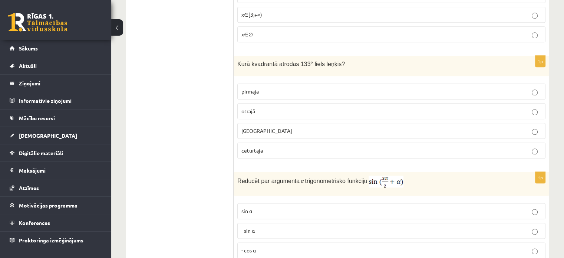
scroll to position [890, 0]
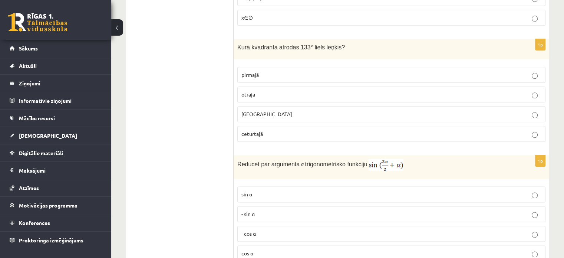
click at [260, 90] on p "otrajā" at bounding box center [391, 94] width 300 height 8
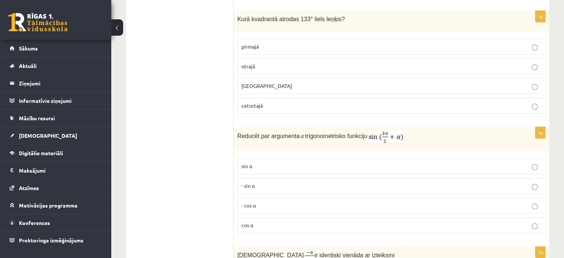
scroll to position [1001, 0]
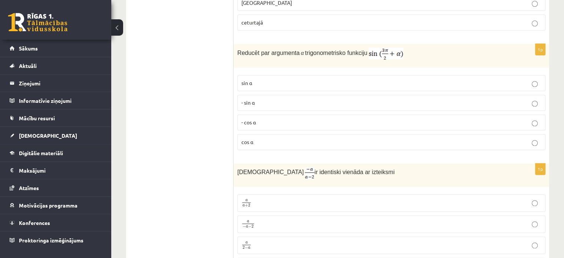
click at [262, 118] on p "- cos ⁡α" at bounding box center [391, 122] width 300 height 8
click at [263, 118] on p "- cos ⁡α" at bounding box center [391, 122] width 300 height 8
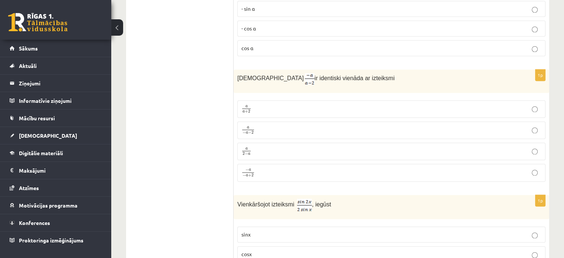
scroll to position [1113, 0]
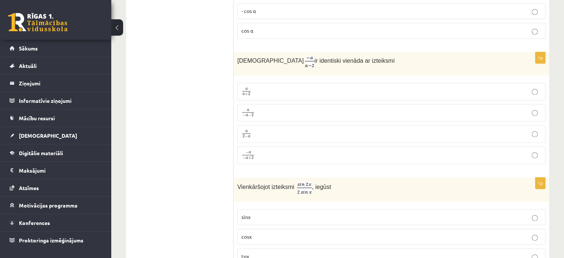
click at [257, 233] on p "cosx" at bounding box center [391, 237] width 300 height 8
click at [266, 131] on p "a 2 − a a 2 − a" at bounding box center [391, 133] width 300 height 9
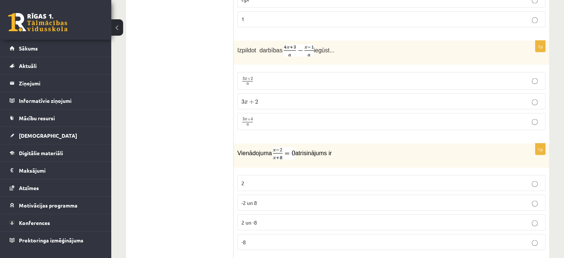
scroll to position [1372, 0]
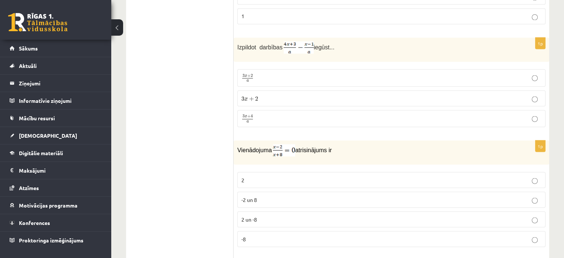
click at [279, 73] on p "3 x + 2 a 3 x + 2 a" at bounding box center [391, 77] width 300 height 9
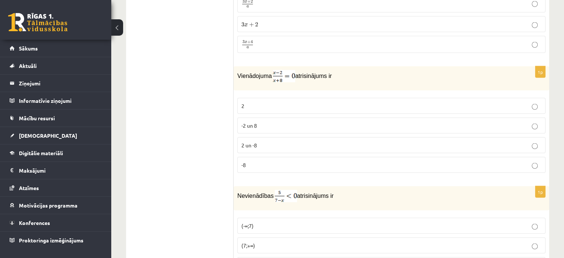
scroll to position [1446, 0]
click at [267, 141] on p "2 un -8" at bounding box center [391, 145] width 300 height 8
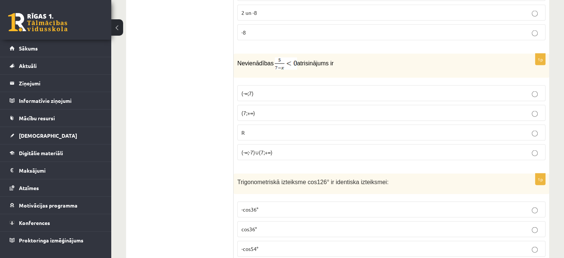
scroll to position [1595, 0]
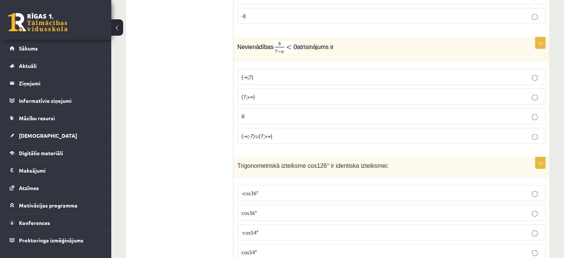
click at [277, 93] on p "(7;+∞)" at bounding box center [391, 97] width 300 height 8
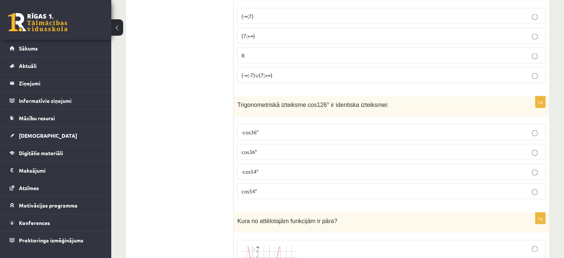
scroll to position [1706, 0]
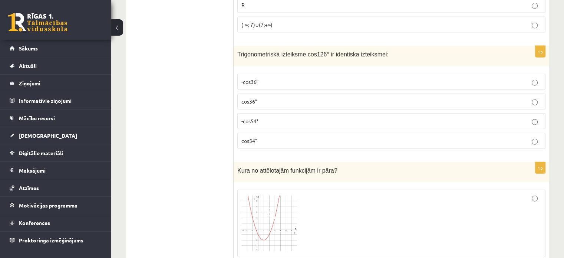
click at [263, 115] on label "-cos54°" at bounding box center [391, 121] width 308 height 16
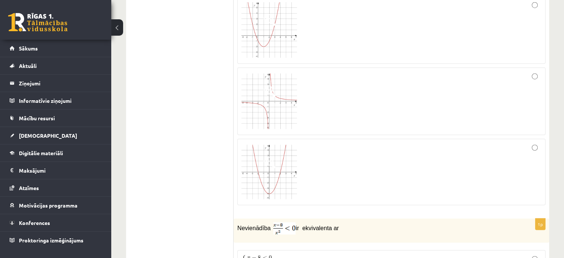
scroll to position [1854, 0]
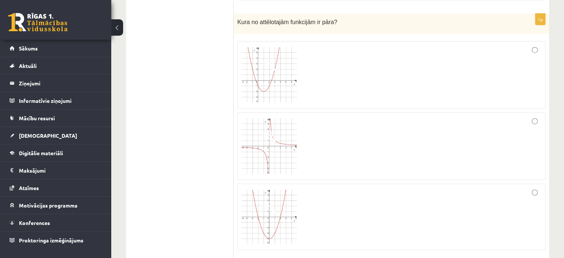
click at [538, 198] on div at bounding box center [391, 217] width 300 height 59
drag, startPoint x: 533, startPoint y: 126, endPoint x: 529, endPoint y: 140, distance: 13.9
click at [533, 126] on div at bounding box center [391, 145] width 300 height 59
click at [521, 188] on div at bounding box center [391, 217] width 300 height 59
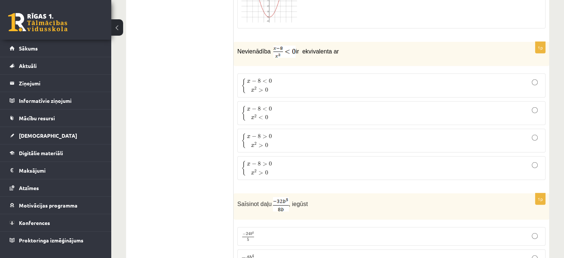
scroll to position [2077, 0]
drag, startPoint x: 258, startPoint y: 102, endPoint x: 230, endPoint y: 116, distance: 32.2
click at [258, 112] on span "x 2 < 0" at bounding box center [259, 115] width 17 height 6
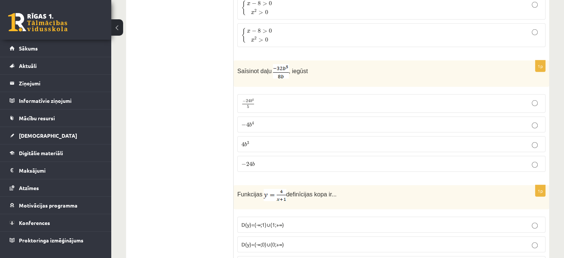
scroll to position [2225, 0]
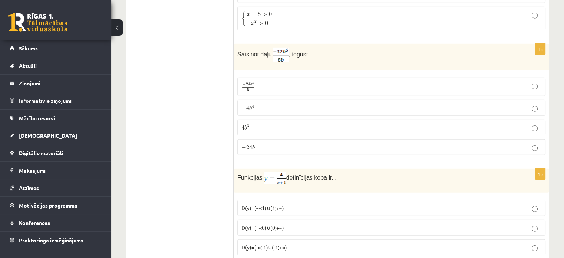
drag, startPoint x: 254, startPoint y: 99, endPoint x: 247, endPoint y: 101, distance: 7.2
click at [254, 105] on span "− 4 b 4 − 4 b 4" at bounding box center [247, 108] width 13 height 6
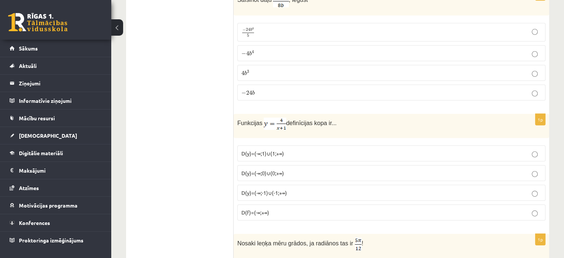
scroll to position [2336, 0]
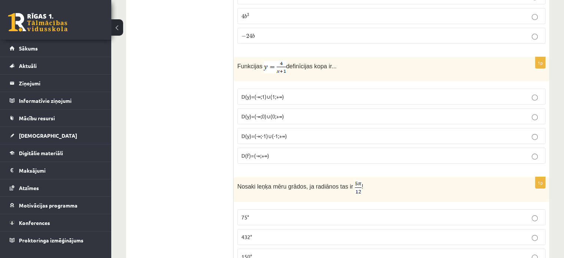
click at [266, 152] on span "D(f)=(-∞;+∞)" at bounding box center [255, 155] width 28 height 7
click at [267, 152] on span "D(f)=(-∞;+∞)" at bounding box center [255, 155] width 28 height 7
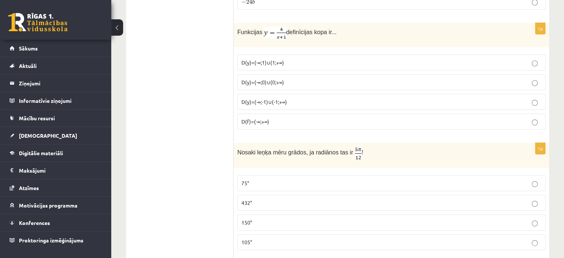
scroll to position [2448, 0]
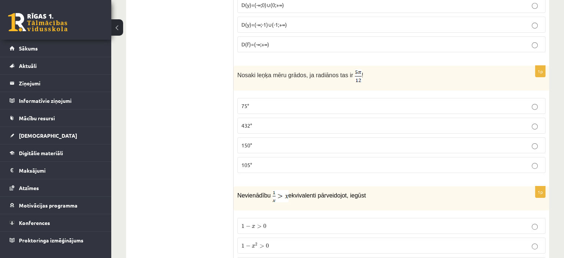
click at [267, 98] on label "75°" at bounding box center [391, 106] width 308 height 16
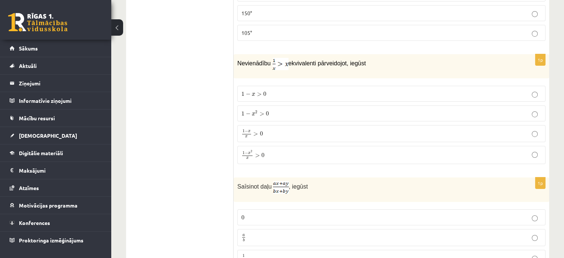
scroll to position [2596, 0]
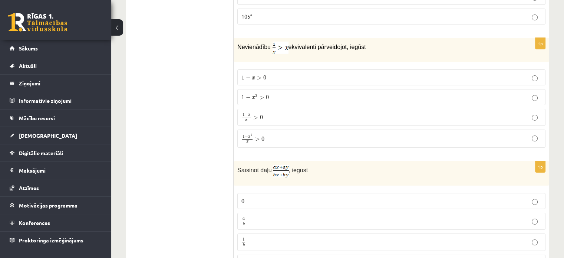
click at [281, 217] on p "a b a b" at bounding box center [391, 221] width 300 height 9
click at [268, 110] on label "1 − x x > 0 1 − x x > 0" at bounding box center [391, 117] width 308 height 17
click at [264, 94] on span "1 − x 2 > 0" at bounding box center [254, 97] width 27 height 6
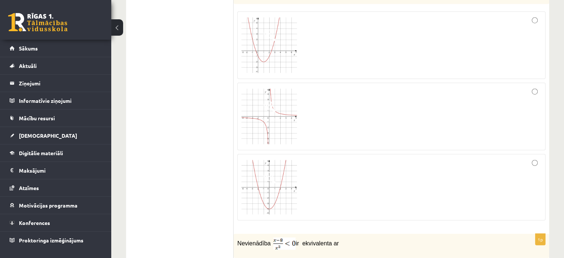
scroll to position [1706, 0]
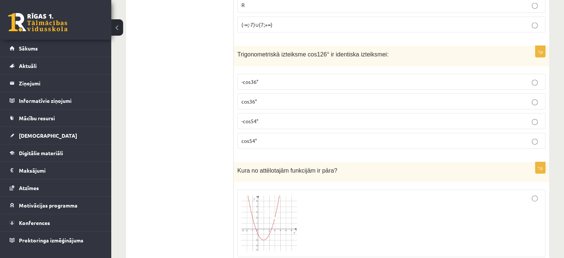
drag, startPoint x: 205, startPoint y: 89, endPoint x: 207, endPoint y: 81, distance: 8.0
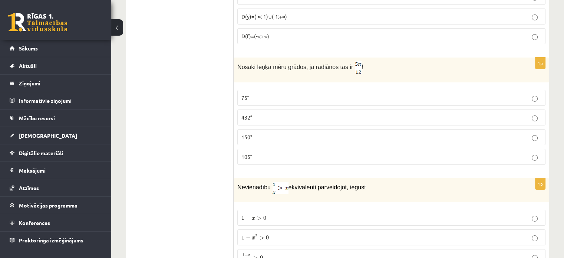
scroll to position [3643, 0]
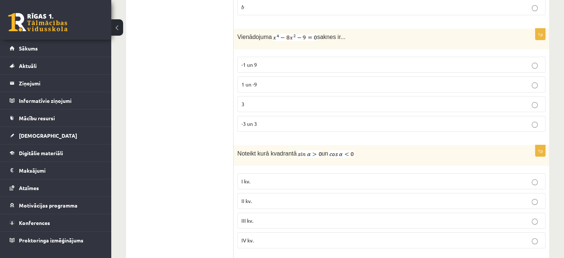
scroll to position [2865, 0]
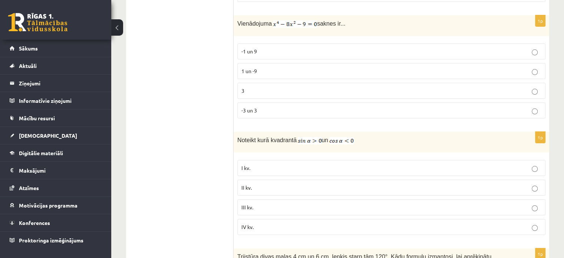
click at [276, 106] on p "-3 un 3" at bounding box center [391, 110] width 300 height 8
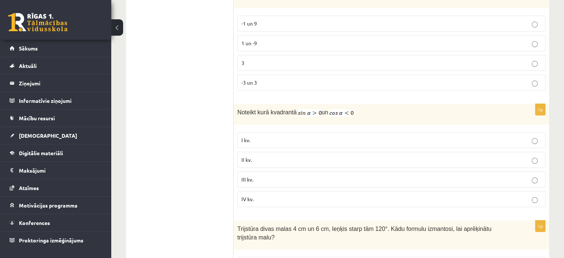
scroll to position [2939, 0]
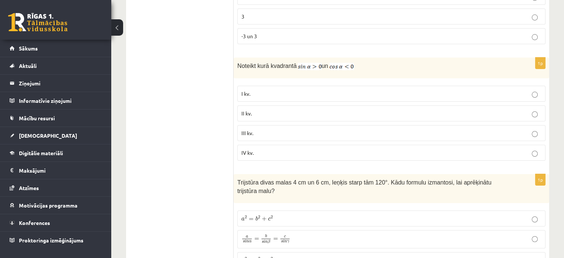
click at [361, 105] on label "II kv." at bounding box center [391, 113] width 308 height 16
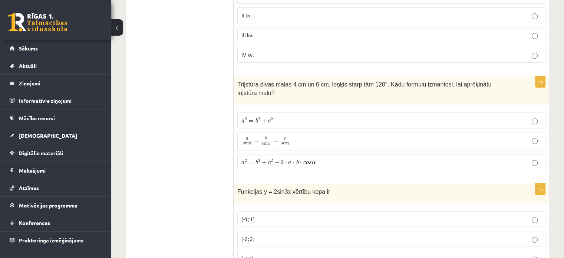
scroll to position [3050, 0]
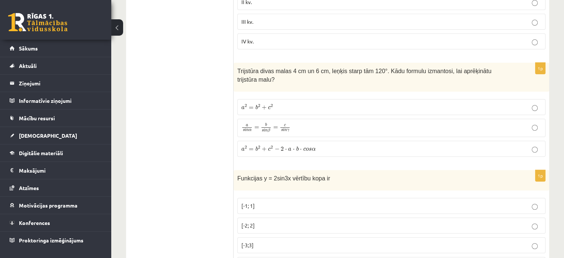
click at [254, 221] on p "[-2; 2]" at bounding box center [391, 225] width 300 height 8
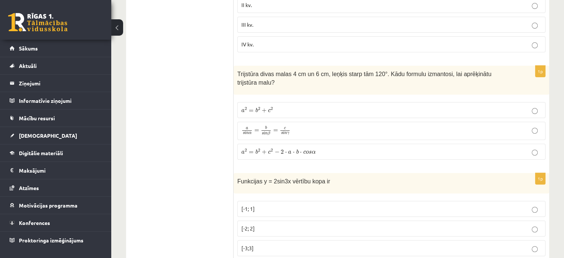
scroll to position [3087, 0]
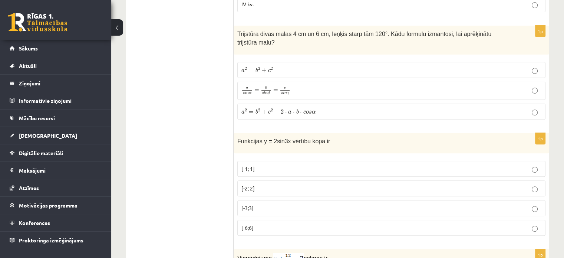
click at [461, 31] on span "Trijstūra divas malas 4 cm un 6 cm, leņķis starp tām 120°. Kādu formulu izmanto…" at bounding box center [364, 38] width 254 height 15
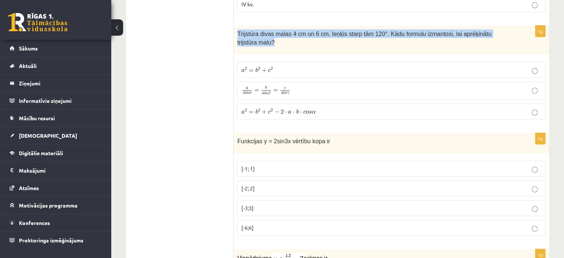
click at [461, 31] on span "Trijstūra divas malas 4 cm un 6 cm, leņķis starp tām 120°. Kādu formulu izmanto…" at bounding box center [364, 38] width 254 height 15
copy div "Trijstūra divas malas 4 cm un 6 cm, leņķis starp tām 120°. Kādu formulu izmanto…"
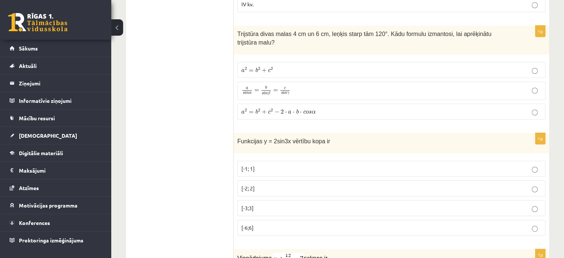
click at [271, 109] on span "2" at bounding box center [272, 110] width 2 height 3
click at [316, 86] on p "a s i n α = b s i n β = c s i n γ a s i n α = b s i n β = c s i n γ" at bounding box center [391, 91] width 300 height 10
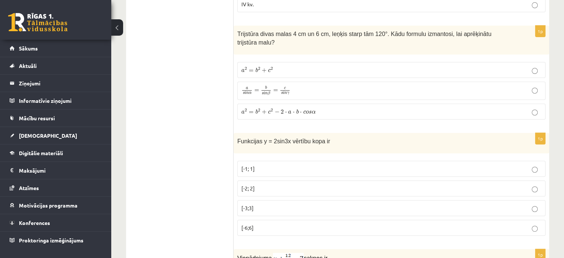
click at [242, 111] on span "a" at bounding box center [242, 112] width 3 height 3
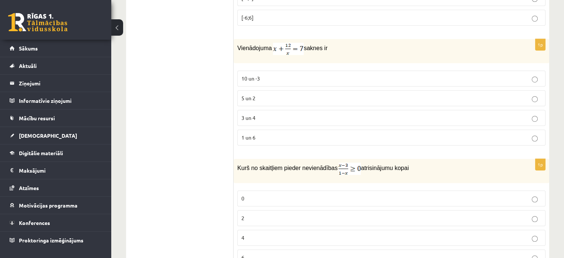
scroll to position [3310, 0]
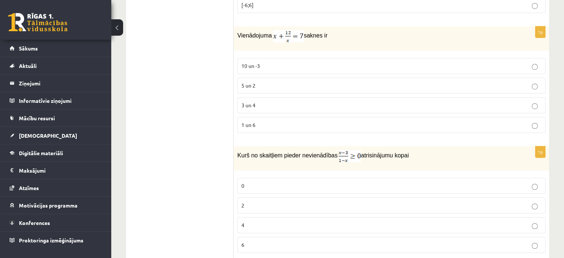
click at [339, 150] on img at bounding box center [350, 156] width 22 height 12
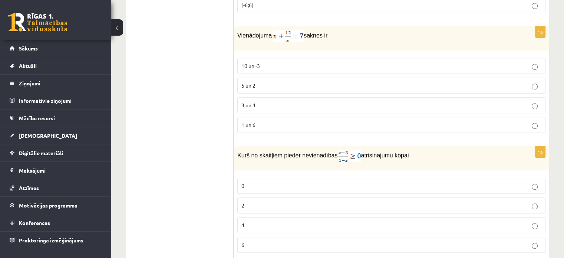
click at [320, 150] on p "Kurš no skaitļiem pieder nevienādības atrisinājumu kopai" at bounding box center [372, 156] width 271 height 12
click at [319, 150] on p "Kurš no skaitļiem pieder nevienādības atrisinājumu kopai" at bounding box center [372, 156] width 271 height 12
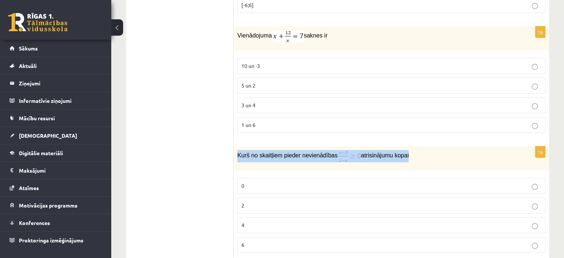
click at [317, 152] on span "Kurš no skaitļiem pieder nevienādības" at bounding box center [287, 155] width 100 height 6
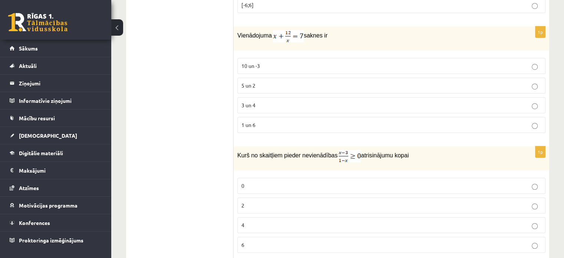
click at [317, 152] on span "Kurš no skaitļiem pieder nevienādības" at bounding box center [287, 155] width 100 height 6
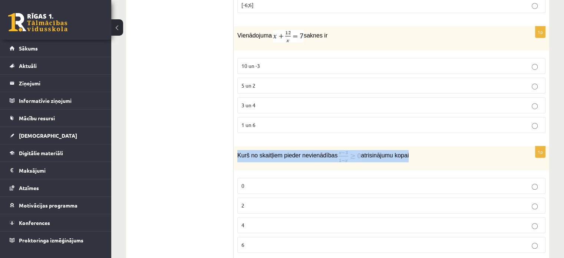
click at [317, 152] on span "Kurš no skaitļiem pieder nevienādības" at bounding box center [287, 155] width 100 height 6
click at [316, 152] on span "Kurš no skaitļiem pieder nevienādības" at bounding box center [287, 155] width 100 height 6
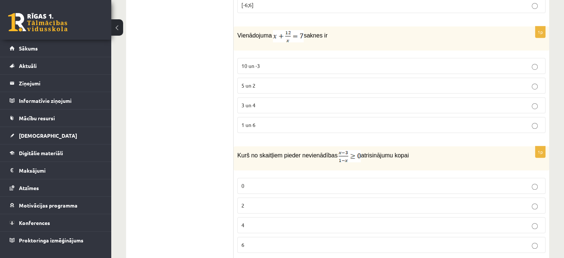
click at [316, 152] on span "Kurš no skaitļiem pieder nevienādības" at bounding box center [287, 155] width 100 height 6
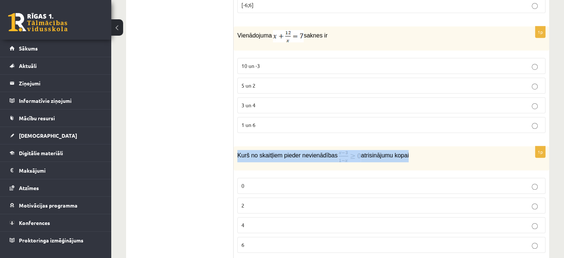
click at [316, 152] on span "Kurš no skaitļiem pieder nevienādības" at bounding box center [287, 155] width 100 height 6
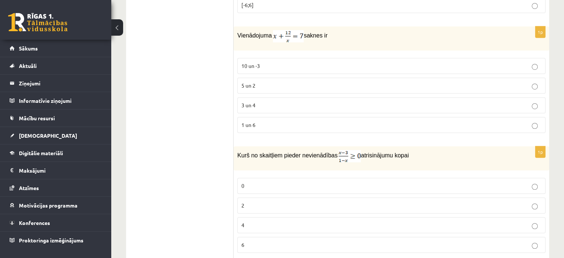
click at [286, 150] on p "Kurš no skaitļiem pieder nevienādības atrisinājumu kopai" at bounding box center [372, 156] width 271 height 12
click at [286, 152] on span "Kurš no skaitļiem pieder nevienādības" at bounding box center [287, 155] width 100 height 6
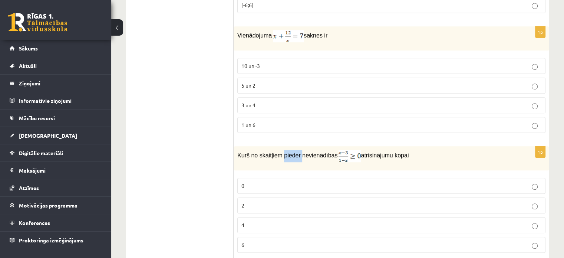
click at [286, 152] on span "Kurš no skaitļiem pieder nevienādības" at bounding box center [287, 155] width 100 height 6
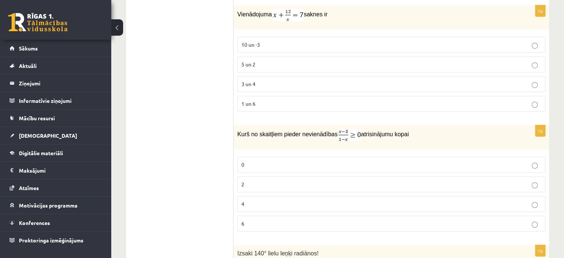
scroll to position [3313, 0]
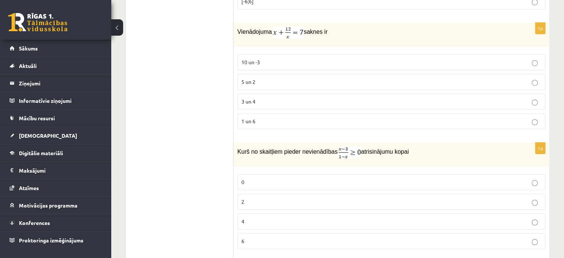
click at [253, 174] on label "0" at bounding box center [391, 182] width 308 height 16
click at [279, 98] on p "3 un 4" at bounding box center [391, 102] width 300 height 8
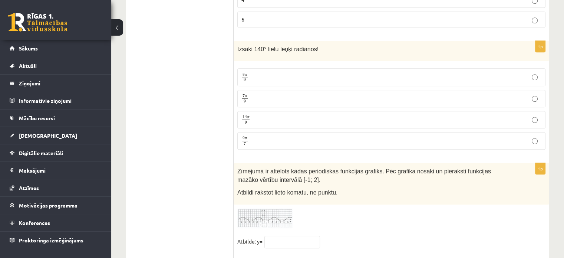
scroll to position [3536, 0]
click at [255, 93] on p "7 π 9 7 π 9" at bounding box center [391, 97] width 300 height 9
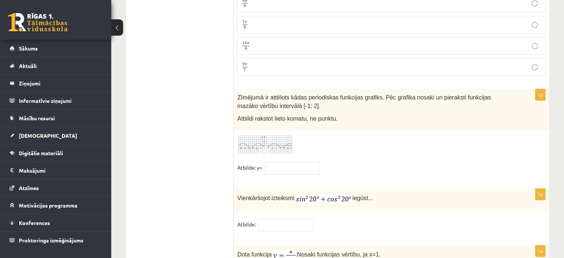
scroll to position [3610, 0]
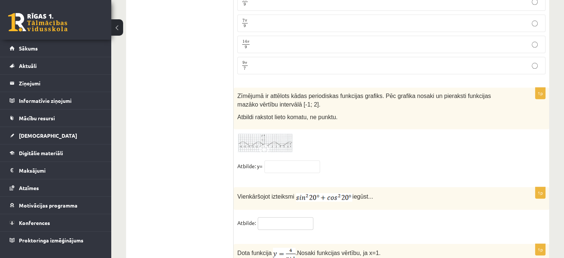
click at [294, 217] on input "text" at bounding box center [286, 223] width 56 height 13
type input "*"
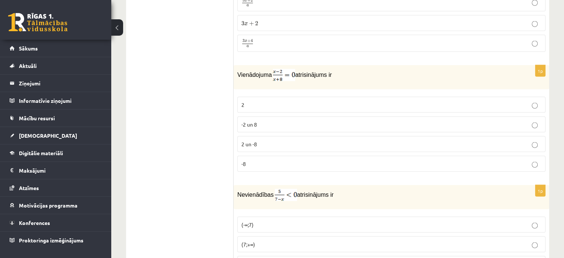
scroll to position [1291, 0]
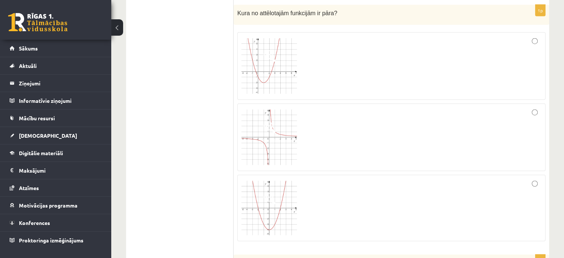
scroll to position [2029, 0]
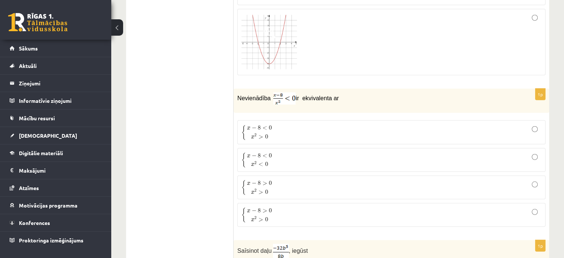
drag, startPoint x: 564, startPoint y: 216, endPoint x: 560, endPoint y: 244, distance: 28.4
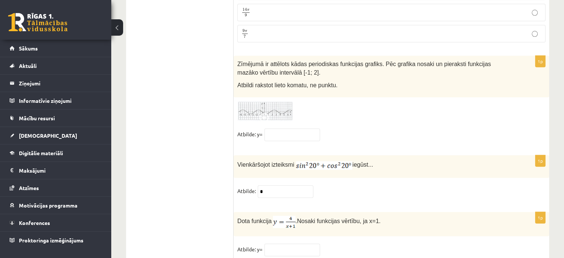
scroll to position [3643, 0]
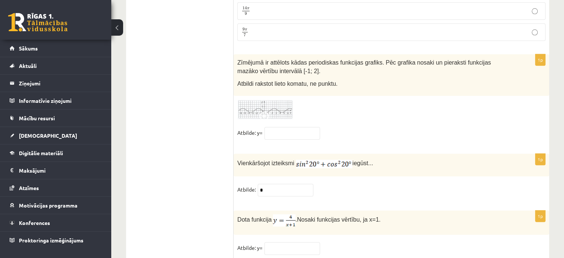
click at [254, 99] on img at bounding box center [265, 109] width 56 height 20
click at [255, 85] on div at bounding box center [282, 129] width 564 height 258
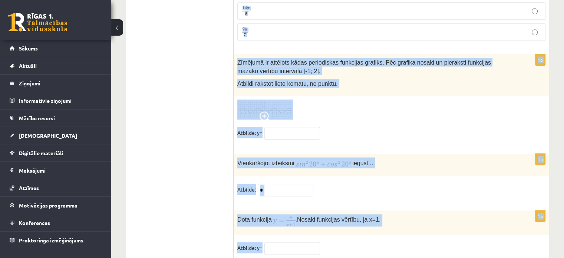
click at [256, 99] on img at bounding box center [265, 109] width 56 height 20
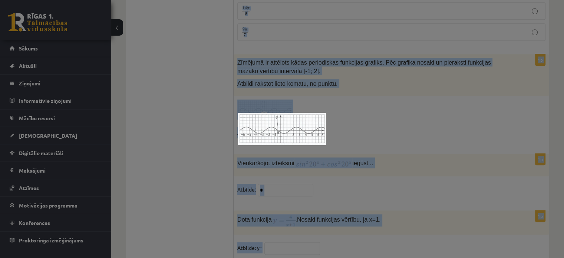
click at [393, 72] on div at bounding box center [282, 129] width 564 height 258
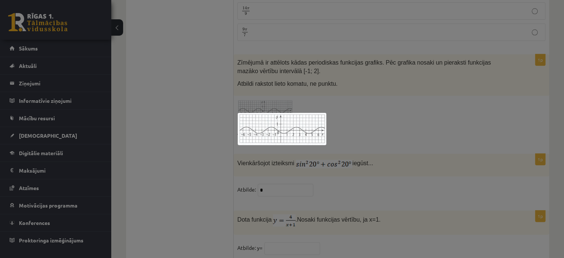
drag, startPoint x: 393, startPoint y: 72, endPoint x: 161, endPoint y: 71, distance: 232.5
click at [393, 72] on div at bounding box center [282, 129] width 564 height 258
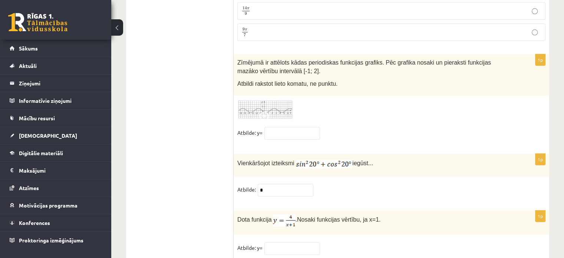
click at [266, 111] on span at bounding box center [266, 117] width 12 height 12
click at [0, 0] on div at bounding box center [0, 0] width 0 height 0
click at [265, 111] on span at bounding box center [266, 117] width 12 height 12
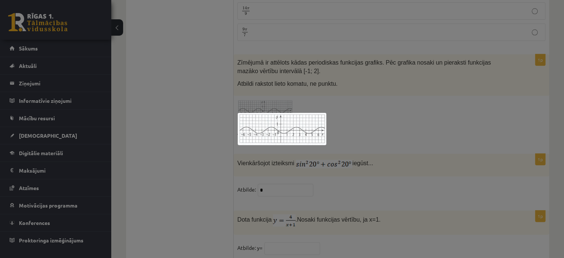
click at [162, 139] on div at bounding box center [282, 129] width 564 height 258
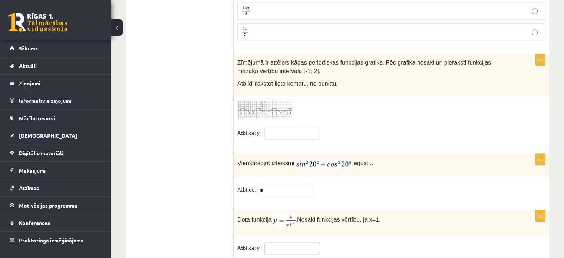
drag, startPoint x: 282, startPoint y: 223, endPoint x: 288, endPoint y: 220, distance: 6.5
click at [282, 242] on input "text" at bounding box center [292, 248] width 56 height 13
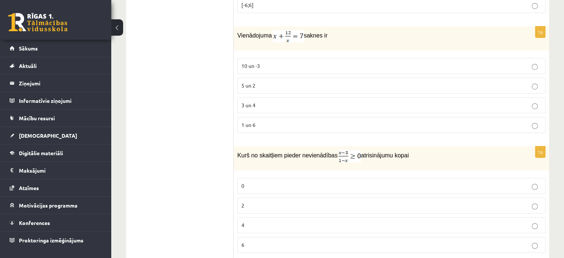
scroll to position [3084, 0]
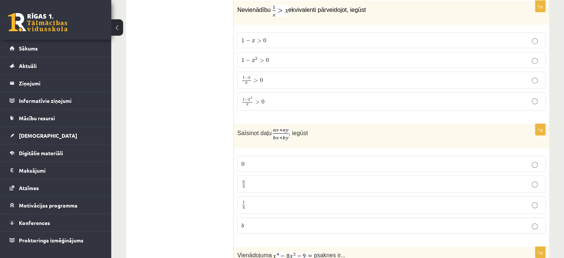
type input "*"
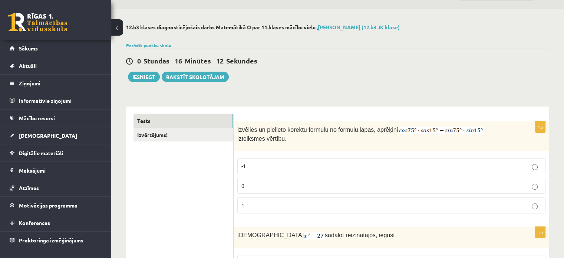
scroll to position [0, 0]
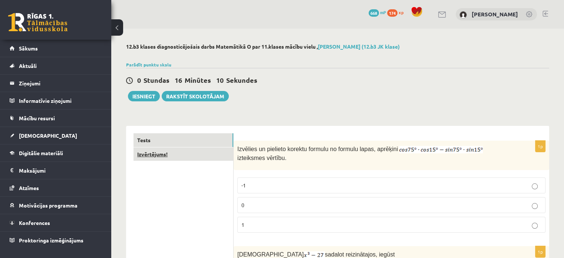
click at [165, 152] on link "Izvērtējums!" at bounding box center [184, 154] width 100 height 14
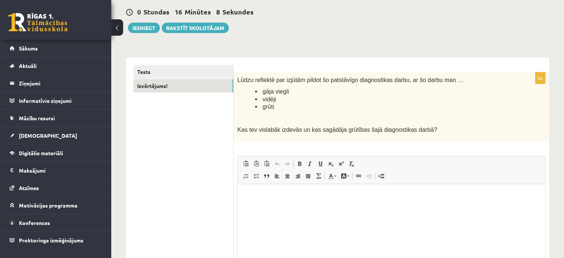
scroll to position [142, 0]
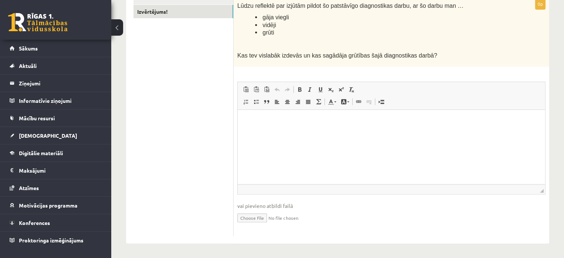
click at [280, 132] on html at bounding box center [391, 121] width 307 height 23
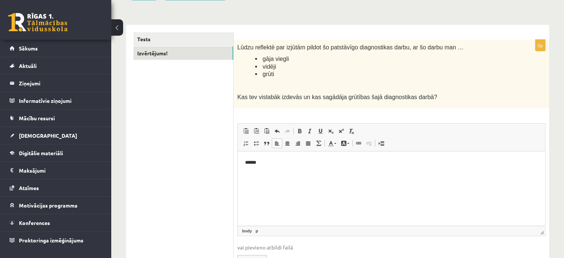
scroll to position [31, 0]
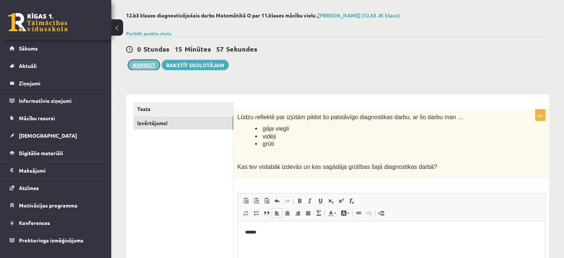
click at [148, 65] on button "Iesniegt" at bounding box center [144, 65] width 32 height 10
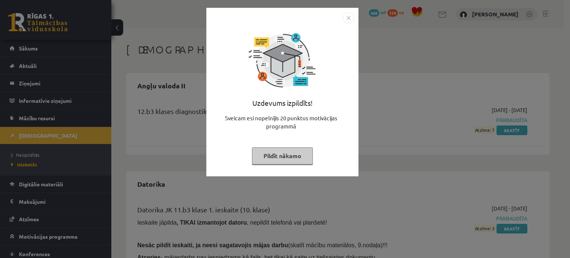
click at [349, 15] on img "Close" at bounding box center [348, 17] width 11 height 11
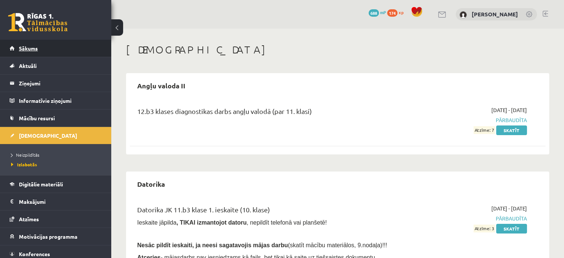
click at [52, 52] on link "Sākums" at bounding box center [56, 48] width 92 height 17
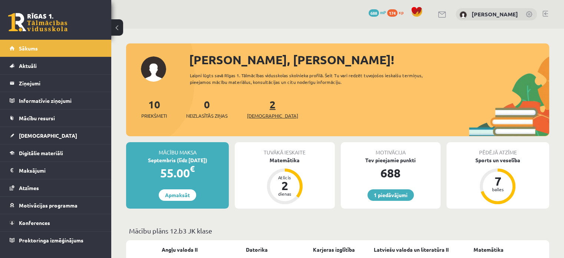
click at [264, 114] on span "[DEMOGRAPHIC_DATA]" at bounding box center [272, 115] width 51 height 7
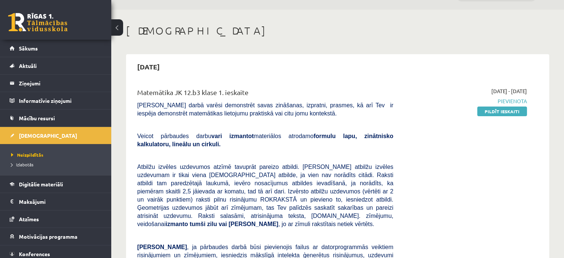
scroll to position [37, 0]
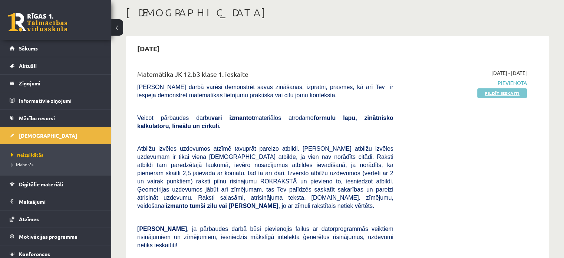
click at [486, 90] on link "Pildīt ieskaiti" at bounding box center [502, 93] width 50 height 10
drag, startPoint x: 514, startPoint y: 95, endPoint x: 315, endPoint y: 26, distance: 210.9
click at [514, 95] on link "Pildīt ieskaiti" at bounding box center [502, 93] width 50 height 10
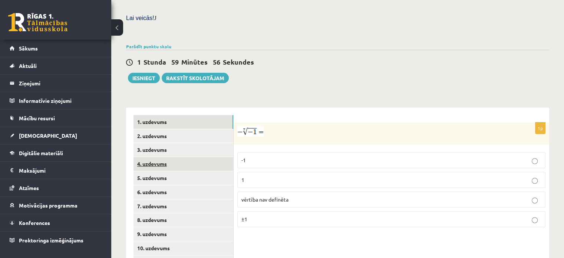
scroll to position [295, 0]
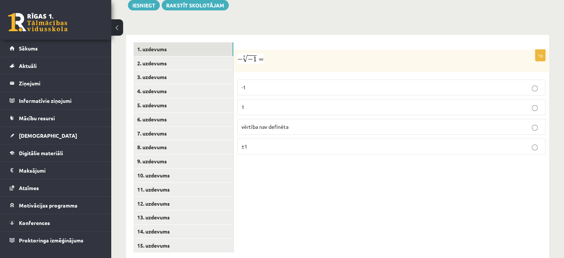
click at [525, 99] on label "1" at bounding box center [391, 107] width 308 height 16
click at [182, 56] on link "2. uzdevums" at bounding box center [184, 63] width 100 height 14
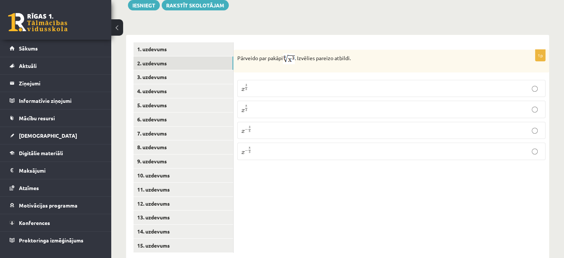
click at [429, 101] on label "x 8 3 x 8 3" at bounding box center [391, 109] width 308 height 17
click at [292, 50] on div "Pārveido par pakāpi . Izvēlies pareizo atbildi." at bounding box center [392, 61] width 316 height 23
click at [291, 53] on img at bounding box center [289, 58] width 12 height 11
click at [169, 70] on link "3. uzdevums" at bounding box center [184, 77] width 100 height 14
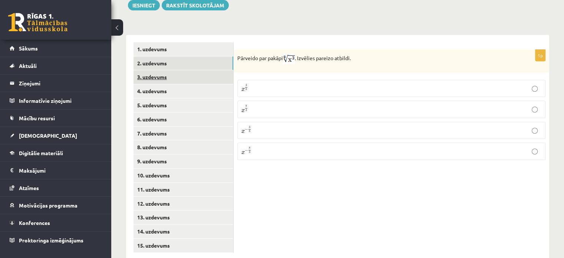
click at [169, 70] on link "3. uzdevums" at bounding box center [184, 77] width 100 height 14
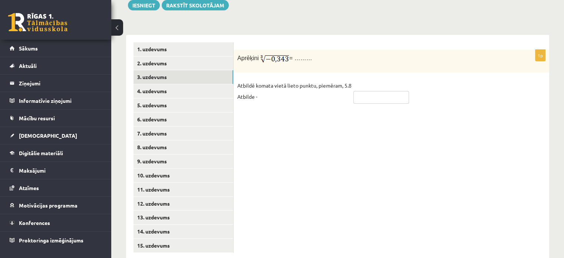
click at [381, 91] on input "text" at bounding box center [381, 97] width 56 height 13
type input "****"
click at [173, 84] on link "4. uzdevums" at bounding box center [184, 91] width 100 height 14
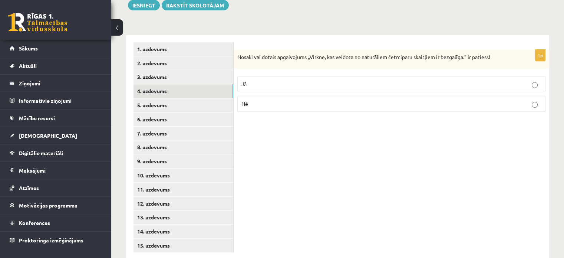
click at [261, 80] on p "Jā" at bounding box center [391, 84] width 300 height 8
click at [178, 98] on link "5. uzdevums" at bounding box center [184, 105] width 100 height 14
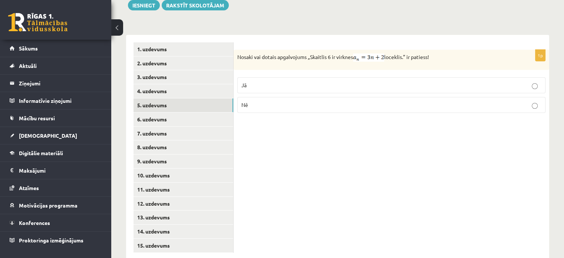
click at [485, 81] on p "Jā" at bounding box center [391, 85] width 300 height 8
click at [178, 112] on link "6. uzdevums" at bounding box center [184, 119] width 100 height 14
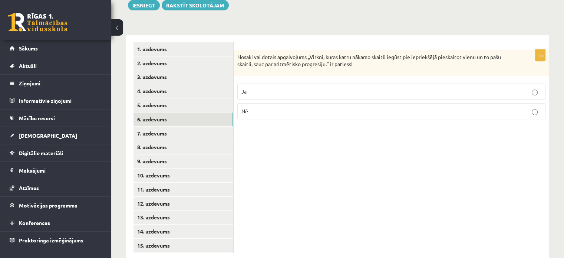
click at [432, 88] on p "Jā" at bounding box center [391, 92] width 300 height 8
click at [193, 126] on link "7. uzdevums" at bounding box center [184, 133] width 100 height 14
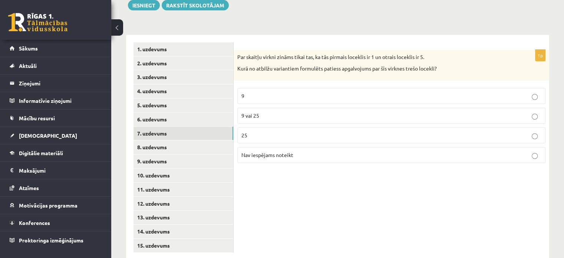
click at [516, 151] on p "Nav iespējams noteikt" at bounding box center [391, 155] width 300 height 8
click at [156, 140] on link "8. uzdevums" at bounding box center [184, 147] width 100 height 14
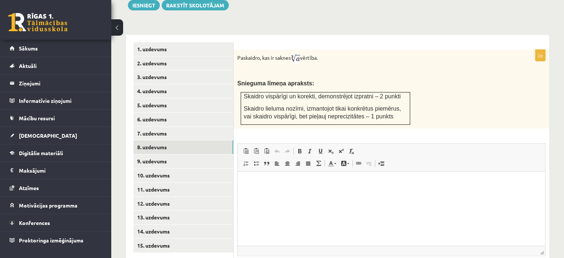
scroll to position [0, 0]
click at [295, 53] on img at bounding box center [295, 58] width 9 height 10
drag, startPoint x: 295, startPoint y: 40, endPoint x: 298, endPoint y: 43, distance: 4.2
click at [296, 53] on img at bounding box center [295, 58] width 9 height 10
click at [298, 53] on img at bounding box center [295, 58] width 9 height 10
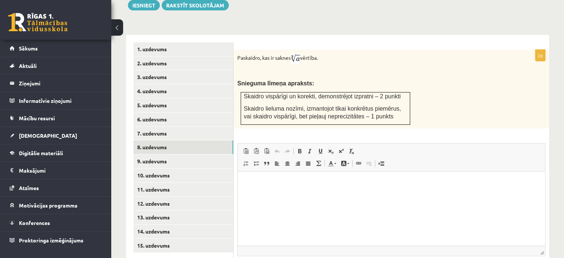
click at [308, 53] on p "Paskaidro, kas ir saknes vērtība." at bounding box center [372, 58] width 271 height 10
click at [326, 53] on p "Paskaidro, kas ir saknes vērtība." at bounding box center [372, 58] width 271 height 10
click at [228, 56] on link "2. uzdevums" at bounding box center [184, 63] width 100 height 14
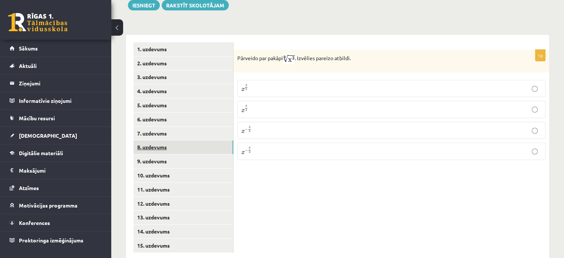
click at [157, 140] on link "8. uzdevums" at bounding box center [184, 147] width 100 height 14
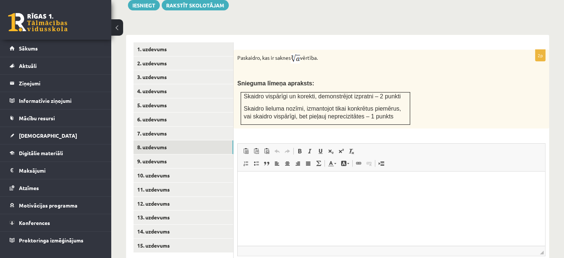
click at [325, 68] on p at bounding box center [372, 71] width 271 height 7
click at [314, 92] on td "Skaidro vispārīgi un korekti, demonstrējot izpratni – 2 punkti Skaidro lieluma …" at bounding box center [325, 108] width 169 height 32
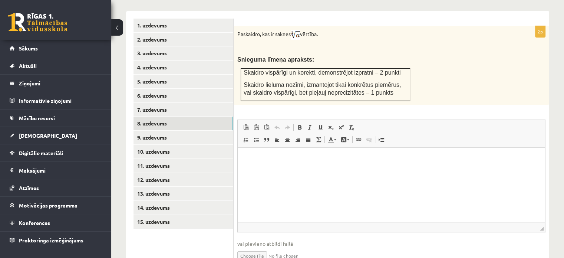
scroll to position [340, 0]
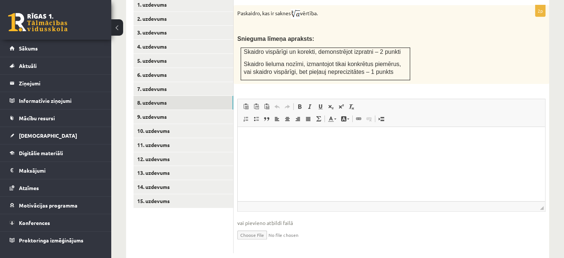
click at [254, 227] on input "file" at bounding box center [391, 234] width 308 height 15
type input "**********"
click at [162, 110] on link "9. uzdevums" at bounding box center [184, 117] width 100 height 14
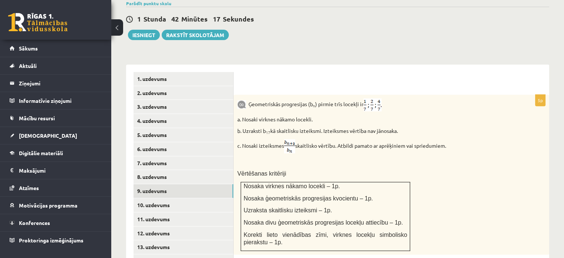
scroll to position [303, 0]
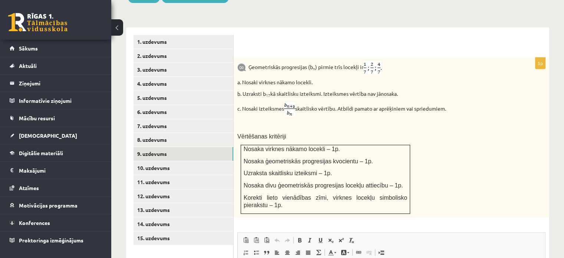
click at [252, 61] on p "Ģeometriskās progresijas (b n ) pirmie trīs locekļi ir" at bounding box center [372, 67] width 271 height 13
click at [321, 90] on p "b. Uzraksti b 17 kā skaitlisku izteiksmi. Izteiksmes vērtība nav jānosaka." at bounding box center [372, 93] width 271 height 7
click at [314, 90] on p "b. Uzraksti b 17 kā skaitlisku izteiksmi. Izteiksmes vērtība nav jānosaka." at bounding box center [372, 93] width 271 height 7
click at [313, 90] on p "b. Uzraksti b 17 kā skaitlisku izteiksmi. Izteiksmes vērtība nav jānosaka." at bounding box center [372, 93] width 271 height 7
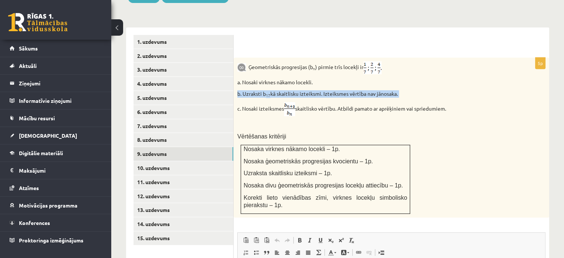
click at [313, 90] on p "b. Uzraksti b 17 kā skaitlisku izteiksmi. Izteiksmes vērtība nav jānosaka." at bounding box center [372, 93] width 271 height 7
drag, startPoint x: 277, startPoint y: 40, endPoint x: 282, endPoint y: 47, distance: 8.7
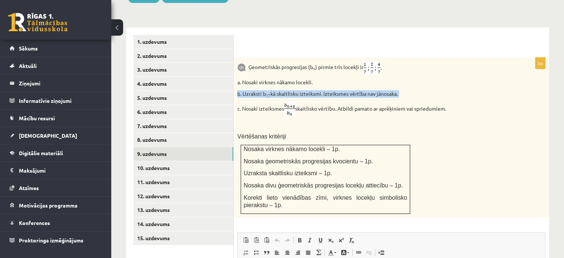
click at [278, 40] on form "5p Ģeometriskās progresijas (b n ) pirmie trīs locekļi ir a. Nosaki virknes nāk…" at bounding box center [391, 211] width 301 height 352
click at [282, 61] on p "Ģeometriskās progresijas (b n ) pirmie trīs locekļi ir" at bounding box center [372, 67] width 271 height 13
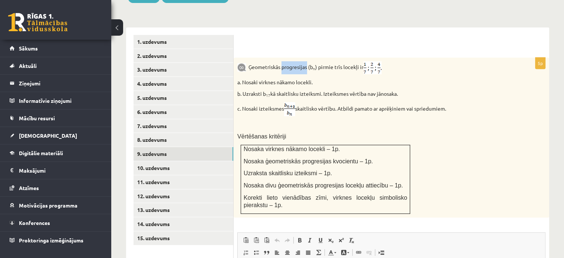
click at [284, 61] on p "Ģeometriskās progresijas (b n ) pirmie trīs locekļi ir" at bounding box center [372, 67] width 271 height 13
click at [285, 61] on p "Ģeometriskās progresijas (b n ) pirmie trīs locekļi ir" at bounding box center [372, 67] width 271 height 13
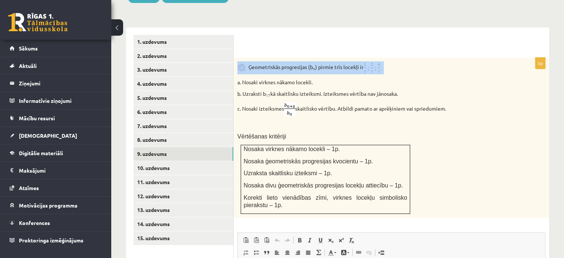
click at [285, 61] on p "Ģeometriskās progresijas (b n ) pirmie trīs locekļi ir" at bounding box center [372, 67] width 271 height 13
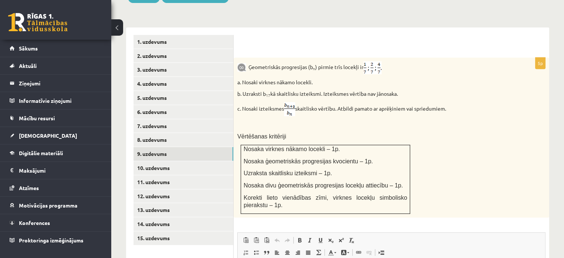
click at [292, 79] on p "a. Nosaki virknes nākamo locekli." at bounding box center [372, 82] width 271 height 7
drag, startPoint x: 316, startPoint y: 85, endPoint x: 320, endPoint y: 87, distance: 4.5
click at [316, 85] on div "Ģeometriskās progresijas (b n ) pirmie trīs locekļi ir a. Nosaki virknes nākamo…" at bounding box center [392, 137] width 316 height 160
click at [317, 102] on p "c. Nosaki izteiksmes skaitlisko vērtību. Atbildi pamato ar aprēķiniem vai sprie…" at bounding box center [372, 109] width 271 height 14
click at [329, 102] on p "c. Nosaki izteiksmes skaitlisko vērtību. Atbildi pamato ar aprēķiniem vai sprie…" at bounding box center [372, 109] width 271 height 14
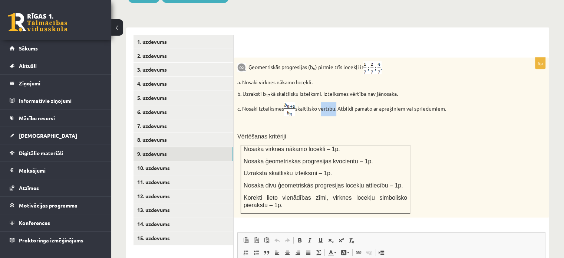
click at [329, 102] on p "c. Nosaki izteiksmes skaitlisko vērtību. Atbildi pamato ar aprēķiniem vai sprie…" at bounding box center [372, 109] width 271 height 14
click at [345, 102] on p "c. Nosaki izteiksmes skaitlisko vērtību. Atbildi pamato ar aprēķiniem vai sprie…" at bounding box center [372, 109] width 271 height 14
drag, startPoint x: 345, startPoint y: 95, endPoint x: 352, endPoint y: 96, distance: 7.5
click at [345, 102] on p "c. Nosaki izteiksmes skaitlisko vērtību. Atbildi pamato ar aprēķiniem vai sprie…" at bounding box center [372, 109] width 271 height 14
click at [352, 102] on p "c. Nosaki izteiksmes skaitlisko vērtību. Atbildi pamato ar aprēķiniem vai sprie…" at bounding box center [372, 109] width 271 height 14
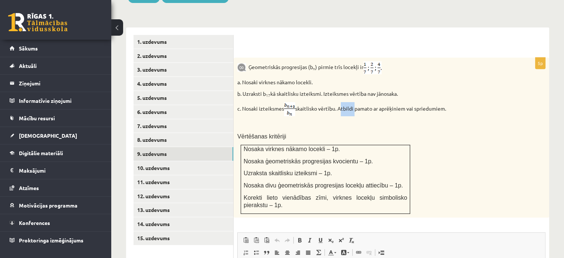
drag, startPoint x: 352, startPoint y: 96, endPoint x: 384, endPoint y: 99, distance: 32.0
click at [362, 102] on p "c. Nosaki izteiksmes skaitlisko vērtību. Atbildi pamato ar aprēķiniem vai sprie…" at bounding box center [372, 109] width 271 height 14
click at [409, 103] on div "Ģeometriskās progresijas (b n ) pirmie trīs locekļi ir a. Nosaki virknes nākamo…" at bounding box center [392, 137] width 316 height 160
click at [419, 101] on div "Ģeometriskās progresijas (b n ) pirmie trīs locekļi ir a. Nosaki virknes nākamo…" at bounding box center [392, 137] width 316 height 160
click at [420, 102] on p "c. Nosaki izteiksmes skaitlisko vērtību. Atbildi pamato ar aprēķiniem vai sprie…" at bounding box center [372, 109] width 271 height 14
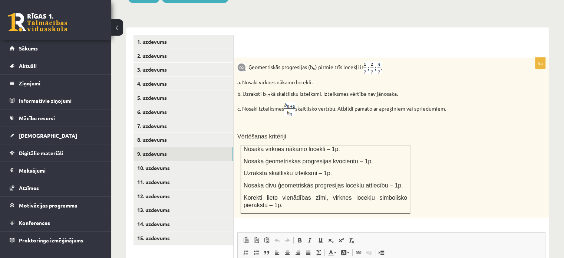
click at [394, 78] on div "Ģeometriskās progresijas (b n ) pirmie trīs locekļi ir a. Nosaki virknes nākamo…" at bounding box center [392, 137] width 316 height 160
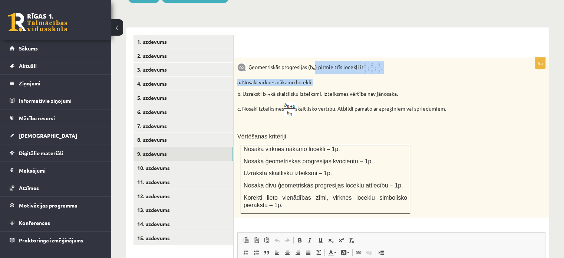
drag, startPoint x: 375, startPoint y: 59, endPoint x: 368, endPoint y: 44, distance: 16.1
click at [369, 57] on div "Ģeometriskās progresijas (b n ) pirmie trīs locekļi ir a. Nosaki virknes nākamo…" at bounding box center [392, 137] width 316 height 160
click at [320, 61] on p "Ģeometriskās progresijas (b n ) pirmie trīs locekļi ir" at bounding box center [372, 67] width 271 height 13
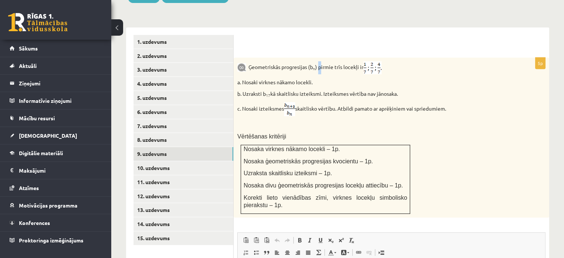
click at [309, 59] on div "Ģeometriskās progresijas (b n ) pirmie trīs locekļi ir a. Nosaki virknes nākamo…" at bounding box center [392, 137] width 316 height 160
click at [303, 103] on div "Ģeometriskās progresijas (b n ) pirmie trīs locekļi ir a. Nosaki virknes nākamo…" at bounding box center [392, 137] width 316 height 160
click at [303, 102] on div "Ģeometriskās progresijas (b n ) pirmie trīs locekļi ir a. Nosaki virknes nākamo…" at bounding box center [392, 137] width 316 height 160
click at [323, 101] on div "Ģeometriskās progresijas (b n ) pirmie trīs locekļi ir a. Nosaki virknes nākamo…" at bounding box center [392, 137] width 316 height 160
drag, startPoint x: 328, startPoint y: 96, endPoint x: 369, endPoint y: 121, distance: 47.3
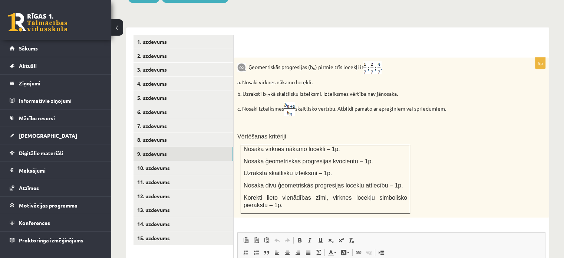
click at [336, 102] on p "c. Nosaki izteiksmes skaitlisko vērtību. Atbildi pamato ar aprēķiniem vai sprie…" at bounding box center [372, 109] width 271 height 14
click at [347, 100] on div "Ģeometriskās progresijas (b n ) pirmie trīs locekļi ir a. Nosaki virknes nākamo…" at bounding box center [392, 137] width 316 height 160
click at [369, 132] on p "Vērtēšanas kritēriji" at bounding box center [372, 136] width 271 height 8
click at [375, 132] on p "Vērtēšanas kritēriji" at bounding box center [372, 136] width 271 height 8
drag, startPoint x: 425, startPoint y: 119, endPoint x: 424, endPoint y: 115, distance: 3.9
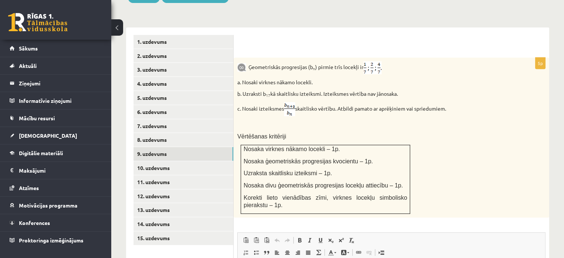
click at [425, 132] on p "Vērtēšanas kritēriji" at bounding box center [372, 136] width 271 height 8
drag, startPoint x: 424, startPoint y: 115, endPoint x: 417, endPoint y: 80, distance: 35.9
click at [425, 112] on div "Ģeometriskās progresijas (b n ) pirmie trīs locekļi ir a. Nosaki virknes nākamo…" at bounding box center [392, 137] width 316 height 160
click at [417, 90] on p "b. Uzraksti b 17 kā skaitlisku izteiksmi. Izteiksmes vērtība nav jānosaka." at bounding box center [372, 93] width 271 height 7
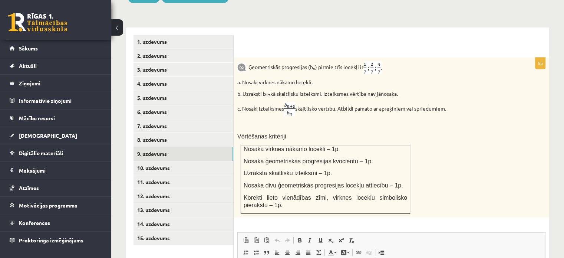
drag, startPoint x: 394, startPoint y: 72, endPoint x: 307, endPoint y: 42, distance: 92.3
click at [386, 70] on div "Ģeometriskās progresijas (b n ) pirmie trīs locekļi ir a. Nosaki virknes nākamo…" at bounding box center [392, 137] width 316 height 160
click at [263, 61] on p "Ģeometriskās progresijas (b n ) pirmie trīs locekļi ir" at bounding box center [372, 67] width 271 height 13
click at [255, 59] on div "Ģeometriskās progresijas (b n ) pirmie trīs locekļi ir a. Nosaki virknes nākamo…" at bounding box center [392, 137] width 316 height 160
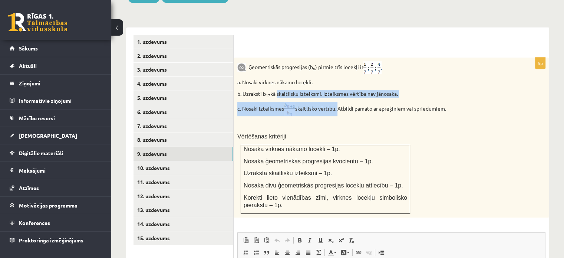
drag, startPoint x: 319, startPoint y: 89, endPoint x: 344, endPoint y: 95, distance: 25.4
click at [341, 92] on div "Ģeometriskās progresijas (b n ) pirmie trīs locekļi ir a. Nosaki virknes nākamo…" at bounding box center [392, 137] width 316 height 160
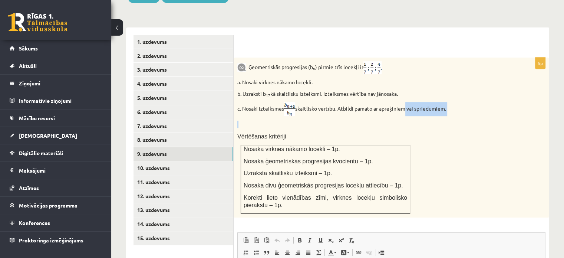
click at [406, 93] on div "Ģeometriskās progresijas (b n ) pirmie trīs locekļi ir a. Nosaki virknes nākamo…" at bounding box center [392, 137] width 316 height 160
click at [419, 79] on p "a. Nosaki virknes nākamo locekli." at bounding box center [372, 82] width 271 height 7
click at [420, 60] on div "Ģeometriskās progresijas (b n ) pirmie trīs locekļi ir a. Nosaki virknes nākamo…" at bounding box center [392, 137] width 316 height 160
click at [353, 102] on p "c. Nosaki izteiksmes skaitlisko vērtību. Atbildi pamato ar aprēķiniem vai sprie…" at bounding box center [372, 109] width 271 height 14
click at [368, 100] on div "Ģeometriskās progresijas (b n ) pirmie trīs locekļi ir a. Nosaki virknes nākamo…" at bounding box center [392, 137] width 316 height 160
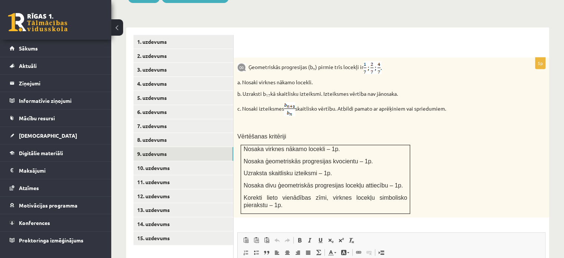
click at [368, 99] on div "Ģeometriskās progresijas (b n ) pirmie trīs locekļi ir a. Nosaki virknes nākamo…" at bounding box center [392, 137] width 316 height 160
click at [251, 57] on div "Ģeometriskās progresijas (b n ) pirmie trīs locekļi ir a. Nosaki virknes nākamo…" at bounding box center [392, 137] width 316 height 160
click at [250, 57] on div "Ģeometriskās progresijas (b n ) pirmie trīs locekļi ir a. Nosaki virknes nākamo…" at bounding box center [392, 137] width 316 height 160
click at [254, 35] on form "5p Ģeometriskās progresijas (b n ) pirmie trīs locekļi ir a. Nosaki virknes nāk…" at bounding box center [391, 211] width 301 height 352
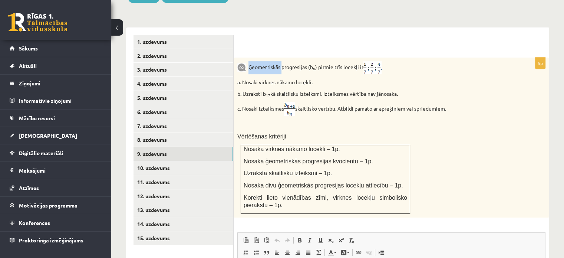
click at [253, 35] on form "5p Ģeometriskās progresijas (b n ) pirmie trīs locekļi ir a. Nosaki virknes nāk…" at bounding box center [391, 211] width 301 height 352
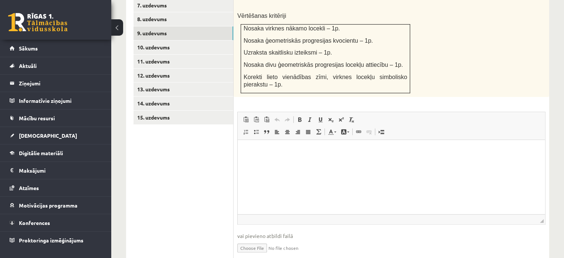
scroll to position [436, 0]
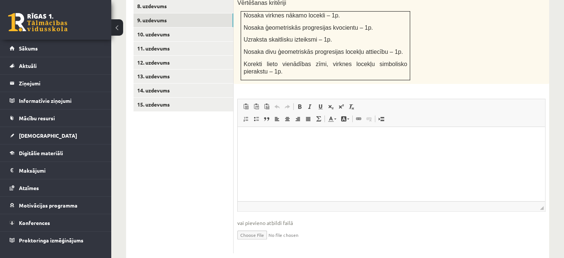
click at [246, 227] on input "file" at bounding box center [391, 234] width 308 height 15
type input "**********"
click at [167, 27] on link "10. uzdevums" at bounding box center [184, 34] width 100 height 14
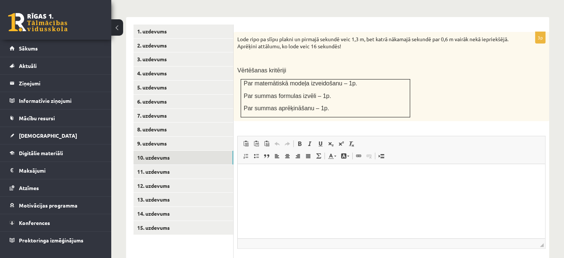
scroll to position [276, 0]
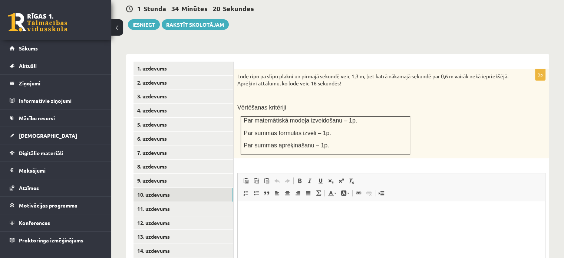
click at [463, 92] on p at bounding box center [372, 95] width 271 height 7
click at [458, 73] on p "Lode ripo pa slīpu plakni un pirmajā sekundē veic 1,3 m, bet katrā nākamajā sek…" at bounding box center [372, 80] width 271 height 14
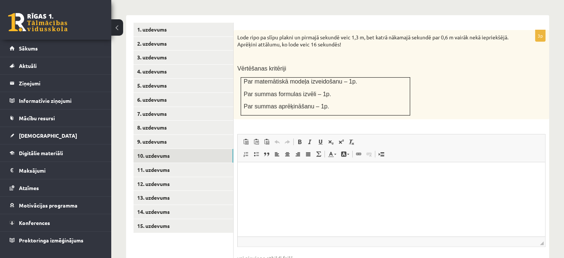
scroll to position [350, 0]
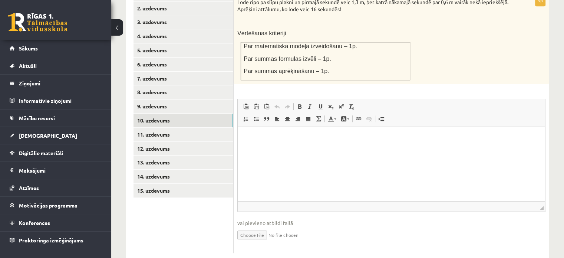
click at [267, 227] on input "file" at bounding box center [391, 234] width 308 height 15
type input "**********"
click at [161, 128] on link "11. uzdevums" at bounding box center [184, 135] width 100 height 14
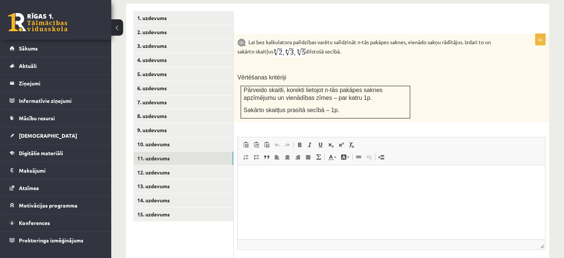
scroll to position [313, 0]
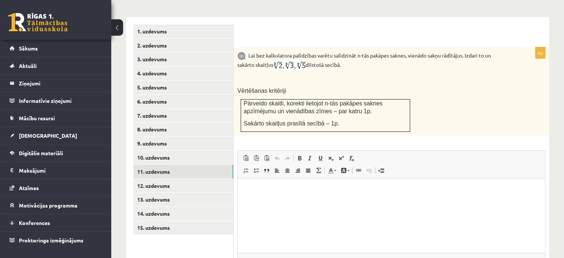
click at [241, 51] on p "Lai bez kalkulatora palīdzības varētu salīdzināt n-tās pakāpes saknes, vienādo …" at bounding box center [372, 61] width 271 height 20
click at [504, 28] on form "4p Lai bez kalkulatora palīdzības varētu salīdzināt n-tās pakāpes saknes, vienā…" at bounding box center [391, 164] width 301 height 280
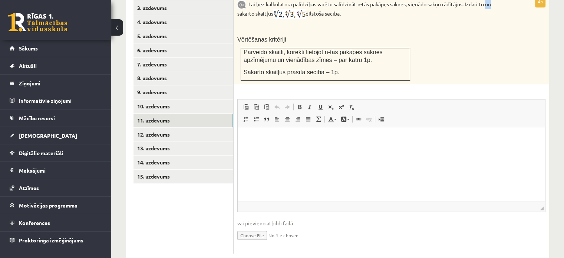
scroll to position [365, 0]
click at [263, 227] on input "file" at bounding box center [391, 234] width 308 height 15
type input "**********"
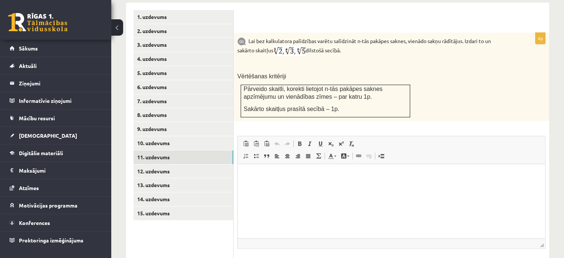
scroll to position [372, 0]
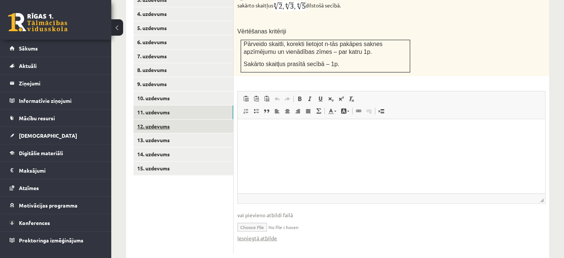
click at [168, 119] on link "12. uzdevums" at bounding box center [184, 126] width 100 height 14
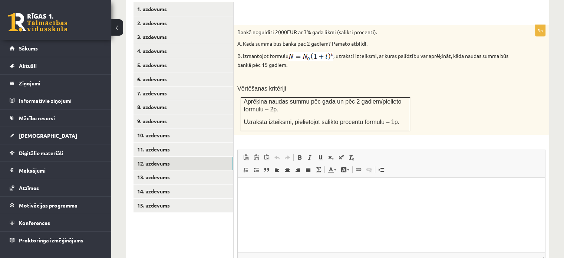
scroll to position [298, 0]
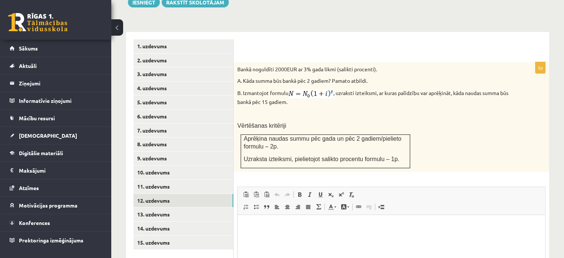
click at [300, 89] on p "B. Izmantojot formulu , uzraksti izteiksmi, ar kuras palīdzību var aprēķināt, k…" at bounding box center [372, 97] width 271 height 17
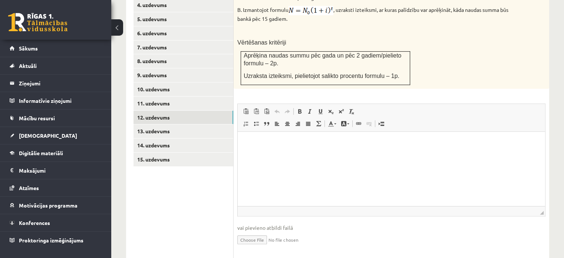
scroll to position [386, 0]
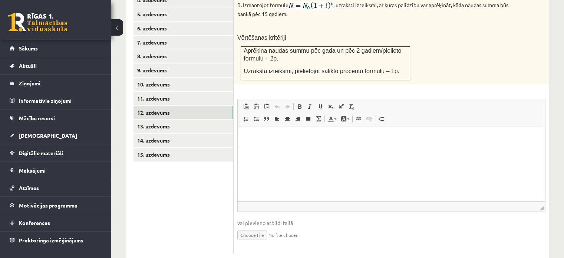
click at [266, 227] on input "file" at bounding box center [391, 234] width 308 height 15
type input "**********"
click at [166, 119] on link "13. uzdevums" at bounding box center [184, 126] width 100 height 14
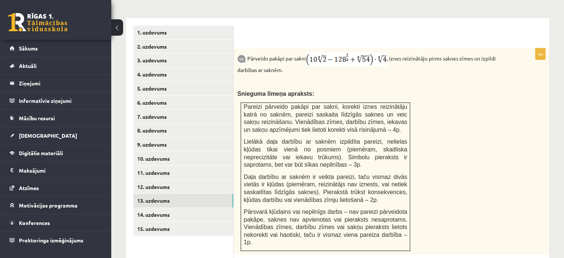
scroll to position [0, 0]
click at [159, 208] on link "14. uzdevums" at bounding box center [184, 215] width 100 height 14
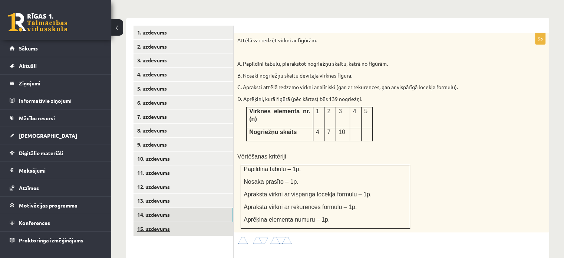
click at [161, 222] on link "15. uzdevums" at bounding box center [184, 229] width 100 height 14
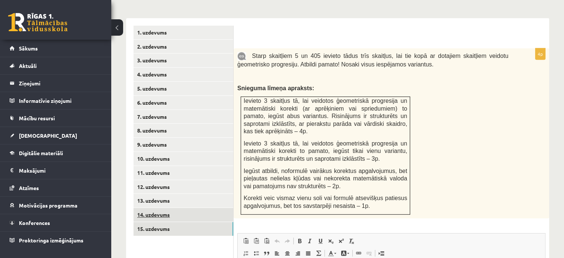
click at [168, 208] on link "14. uzdevums" at bounding box center [184, 215] width 100 height 14
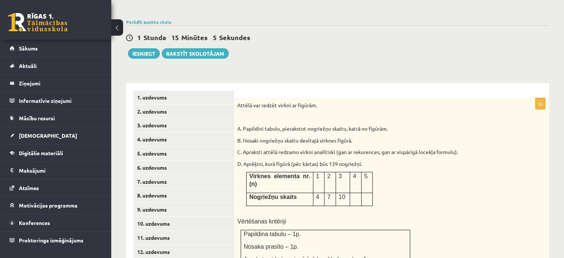
scroll to position [205, 0]
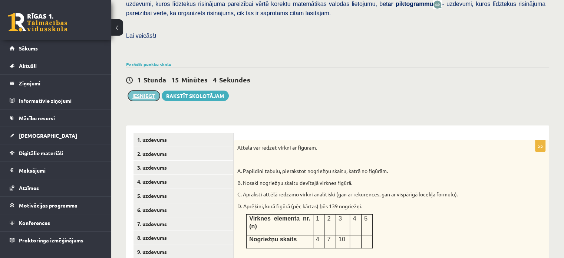
click at [140, 90] on button "Iesniegt" at bounding box center [144, 95] width 32 height 10
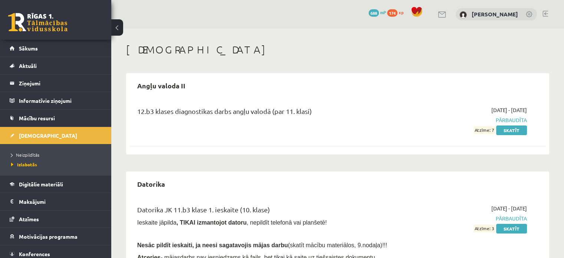
click at [52, 46] on link "Sākums" at bounding box center [56, 48] width 92 height 17
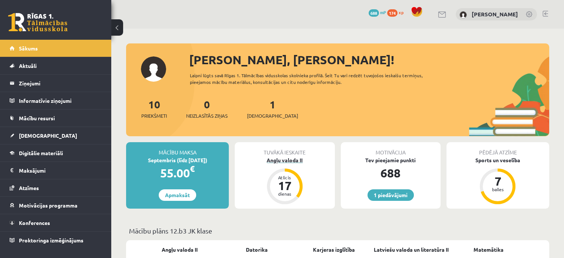
click at [292, 159] on div "Angļu valoda II" at bounding box center [285, 160] width 100 height 8
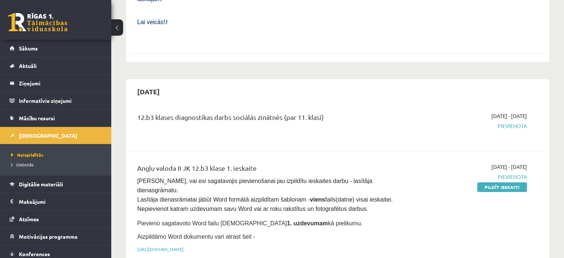
scroll to position [223, 0]
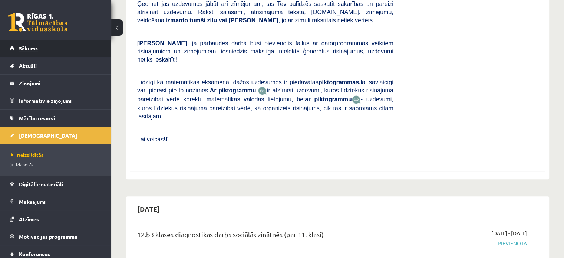
click at [44, 45] on link "Sākums" at bounding box center [56, 48] width 92 height 17
